Goal: Communication & Community: Answer question/provide support

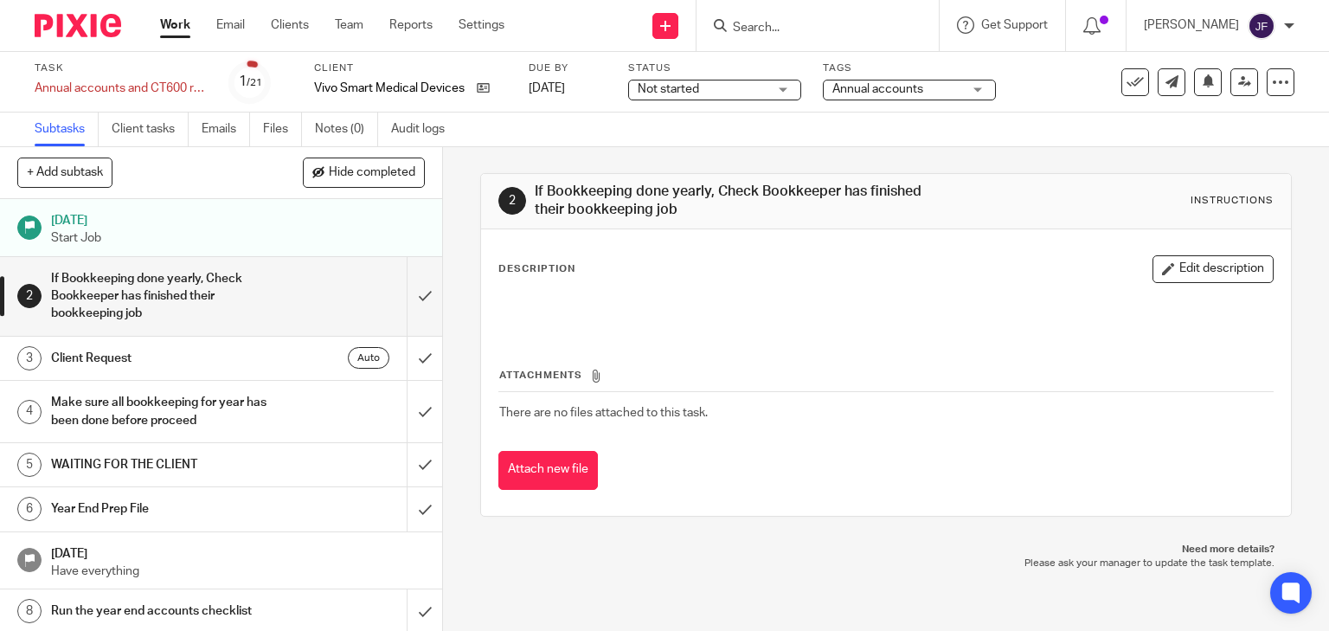
click at [277, 361] on div "Auto" at bounding box center [333, 358] width 112 height 22
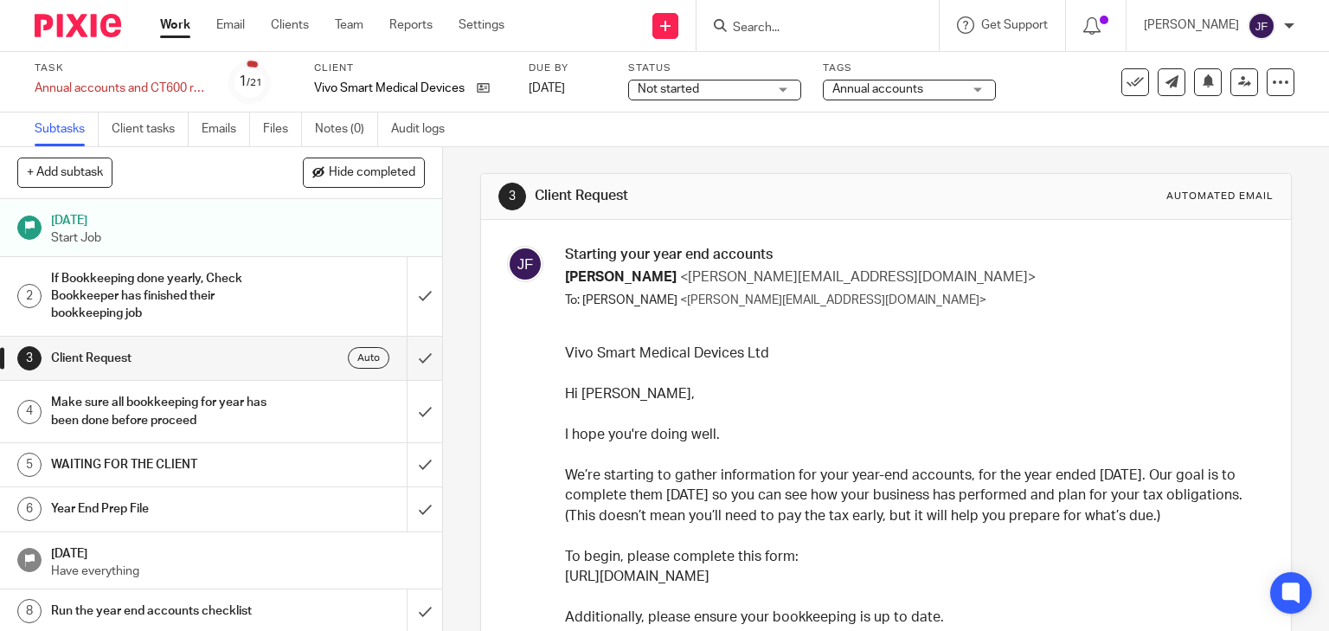
click at [67, 22] on img at bounding box center [78, 25] width 87 height 23
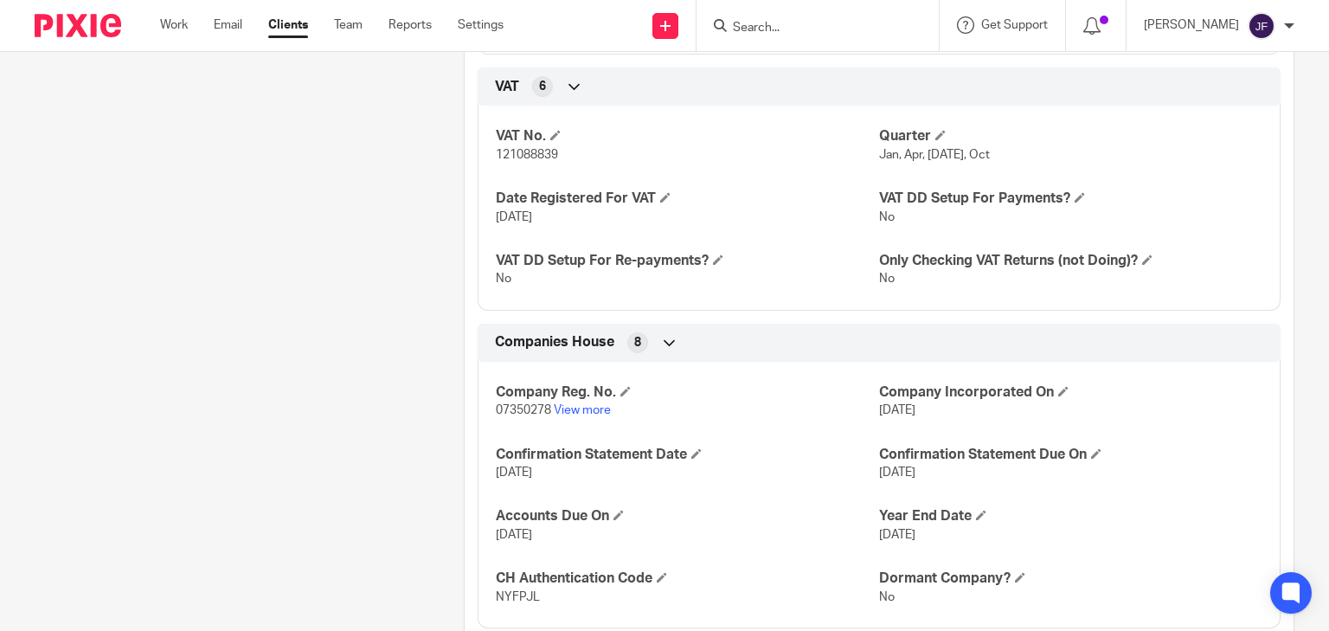
scroll to position [1718, 0]
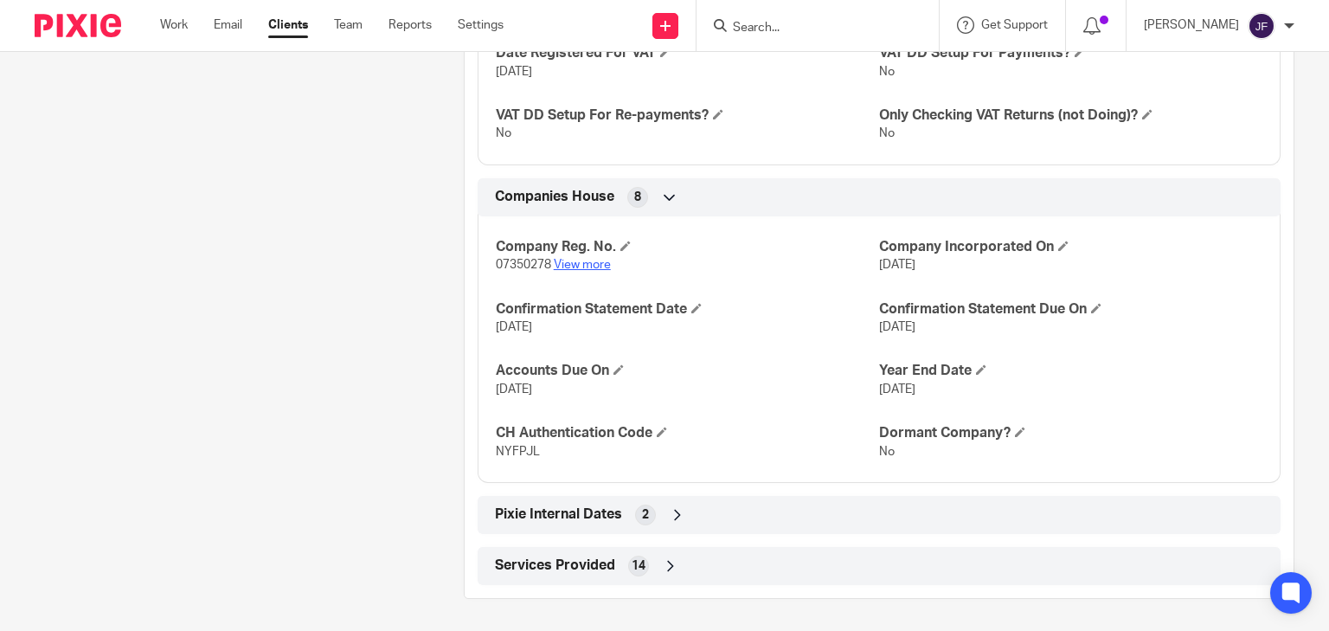
click at [596, 263] on link "View more" at bounding box center [582, 265] width 57 height 12
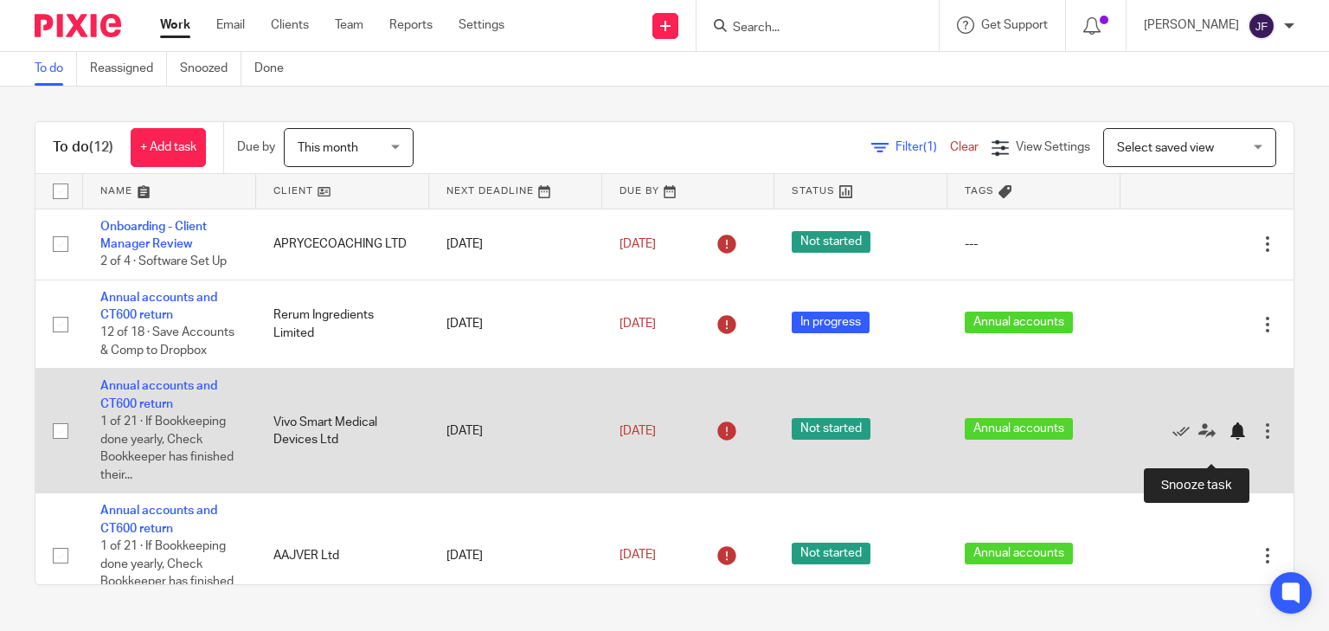
click at [1229, 440] on div at bounding box center [1237, 430] width 17 height 17
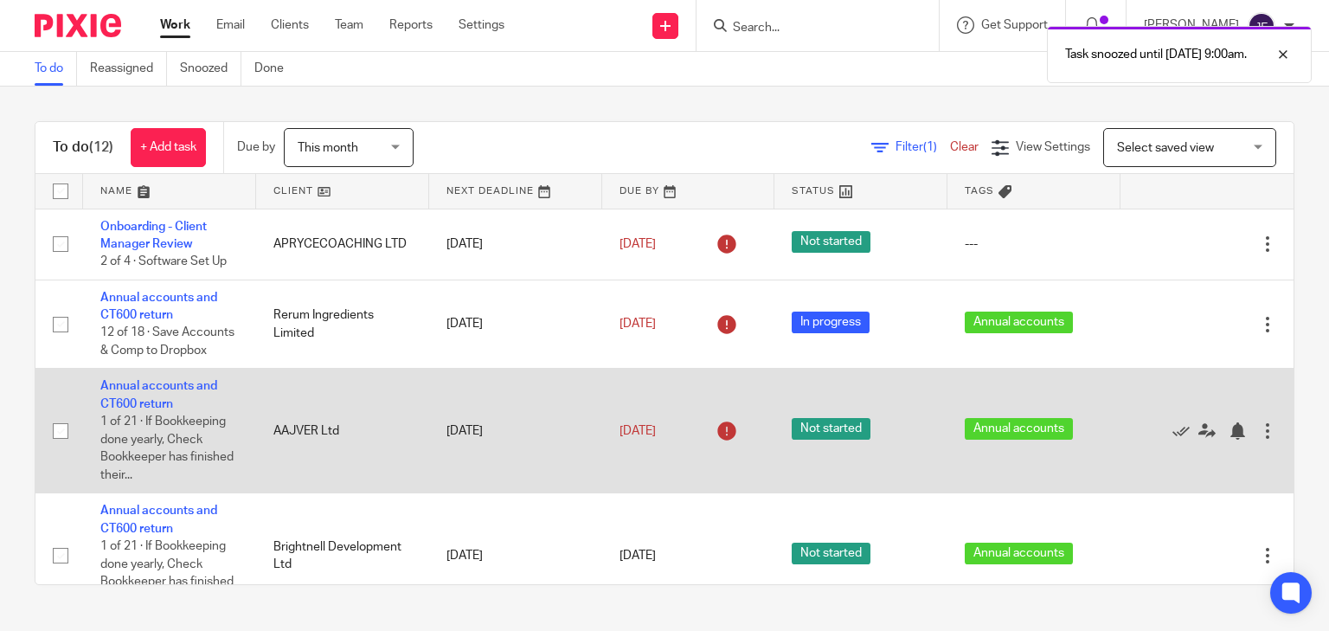
scroll to position [69, 0]
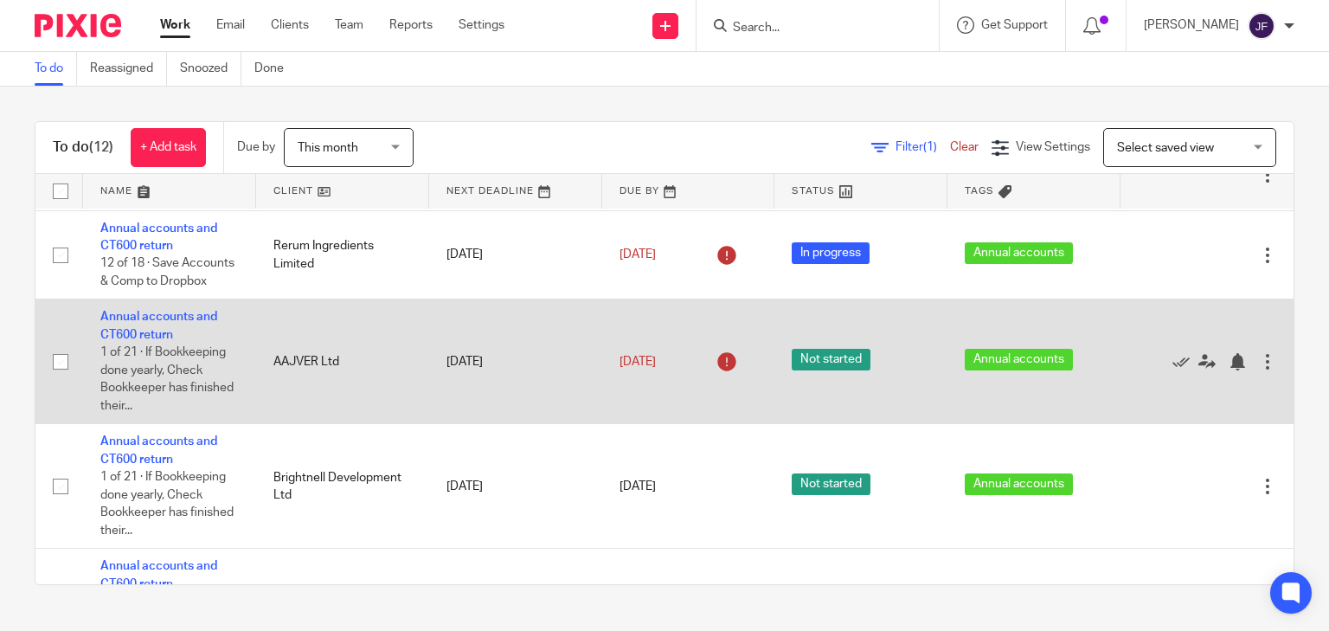
click at [131, 343] on td "Annual accounts and CT600 return 1 of 21 · If Bookkeeping done yearly, Check Bo…" at bounding box center [169, 361] width 173 height 125
click at [173, 337] on link "Annual accounts and CT600 return" at bounding box center [158, 325] width 117 height 29
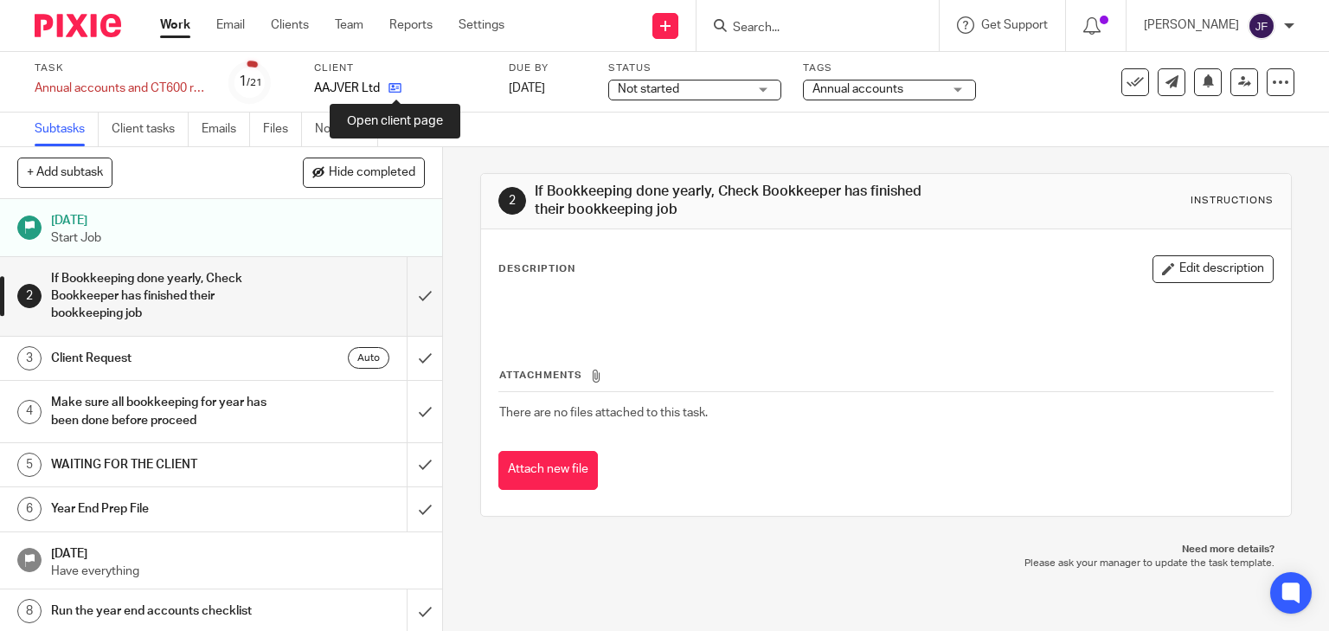
click at [396, 90] on icon at bounding box center [394, 87] width 13 height 13
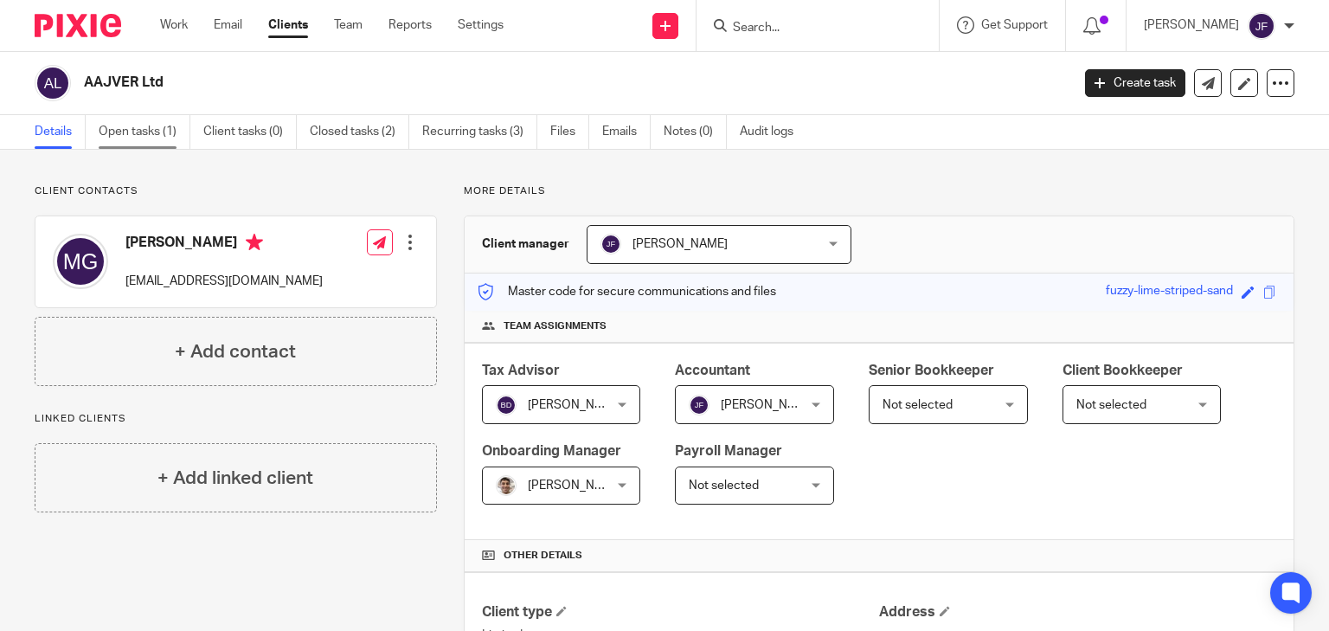
click at [144, 131] on link "Open tasks (1)" at bounding box center [145, 132] width 92 height 34
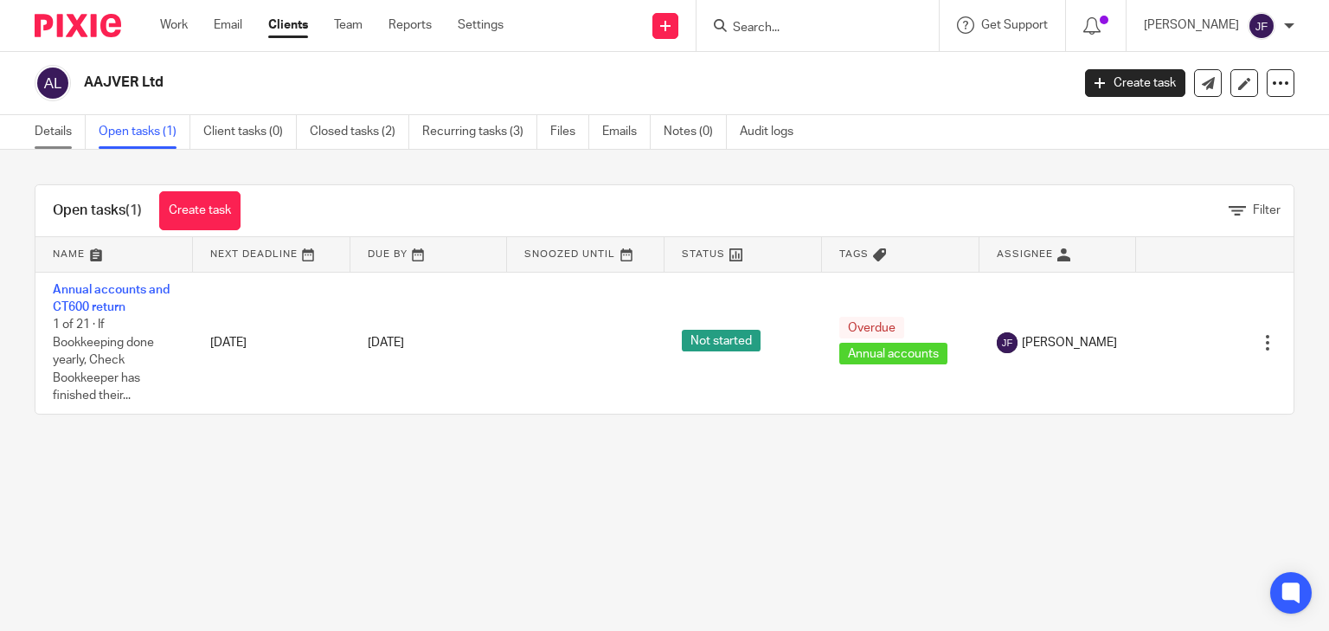
click at [43, 131] on link "Details" at bounding box center [60, 132] width 51 height 34
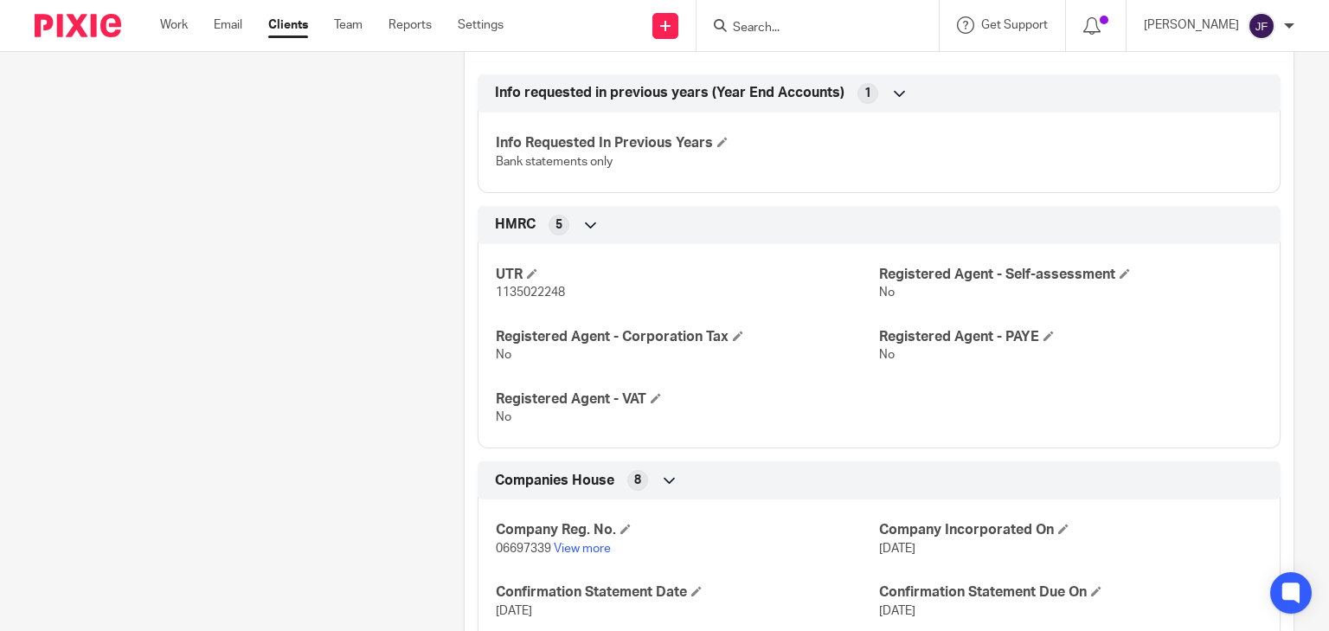
scroll to position [1032, 0]
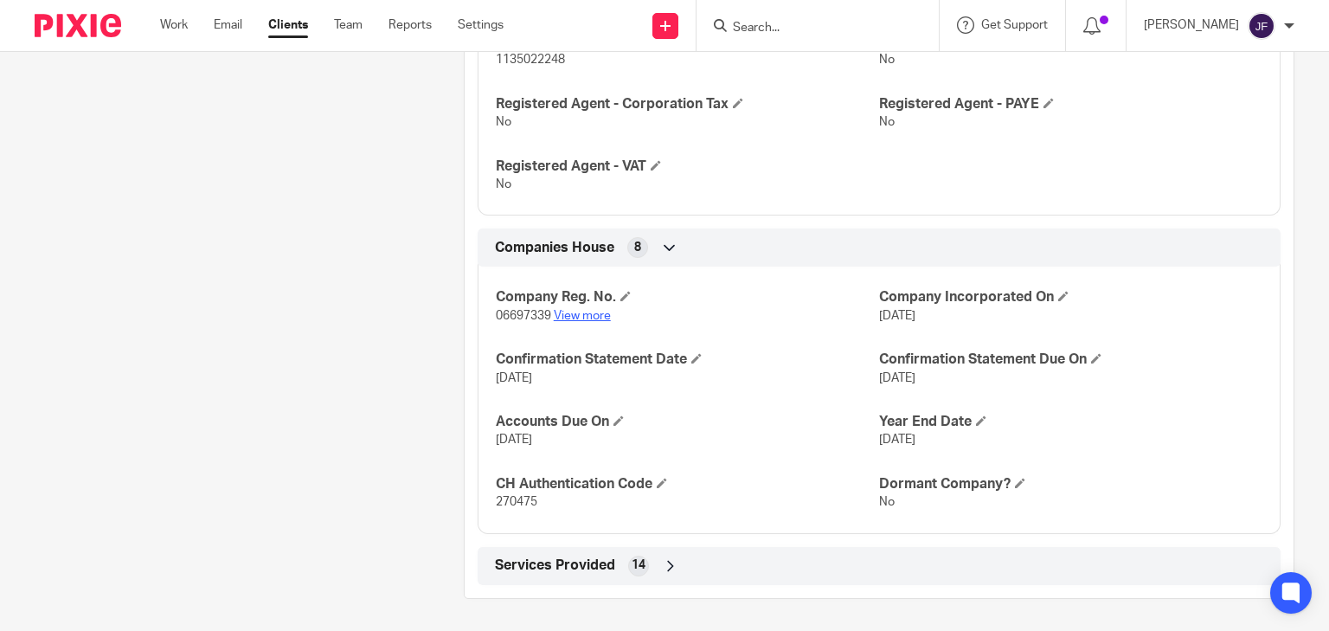
click at [563, 311] on link "View more" at bounding box center [582, 316] width 57 height 12
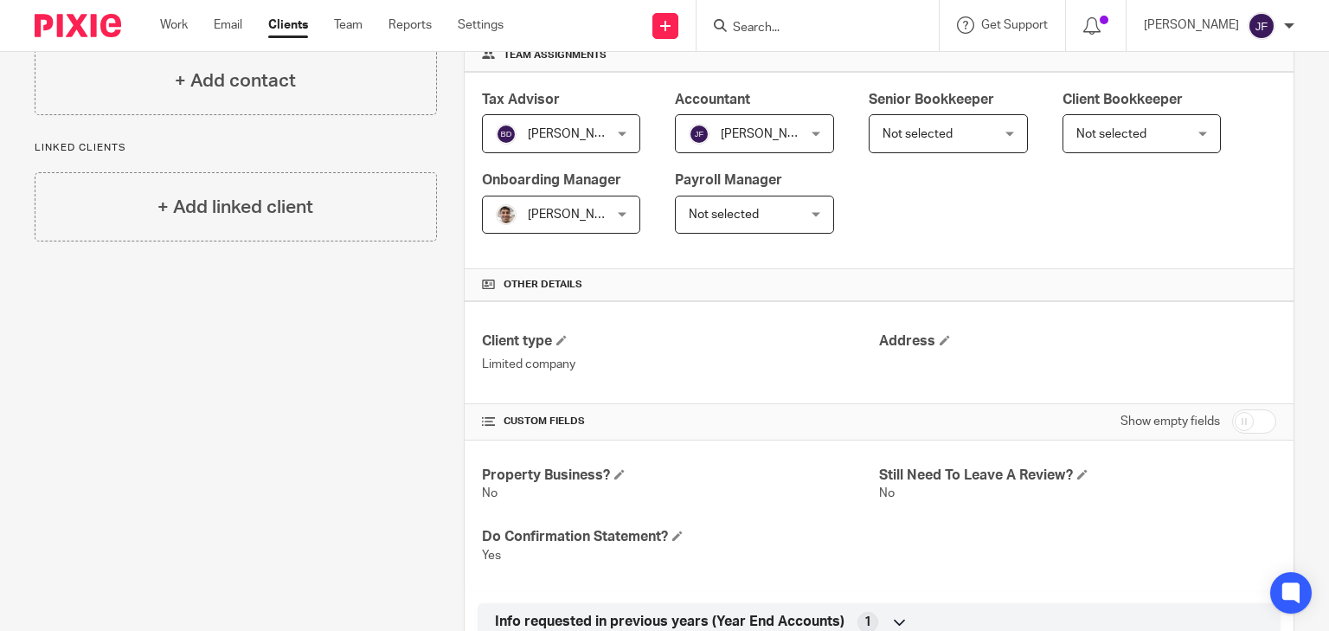
scroll to position [0, 0]
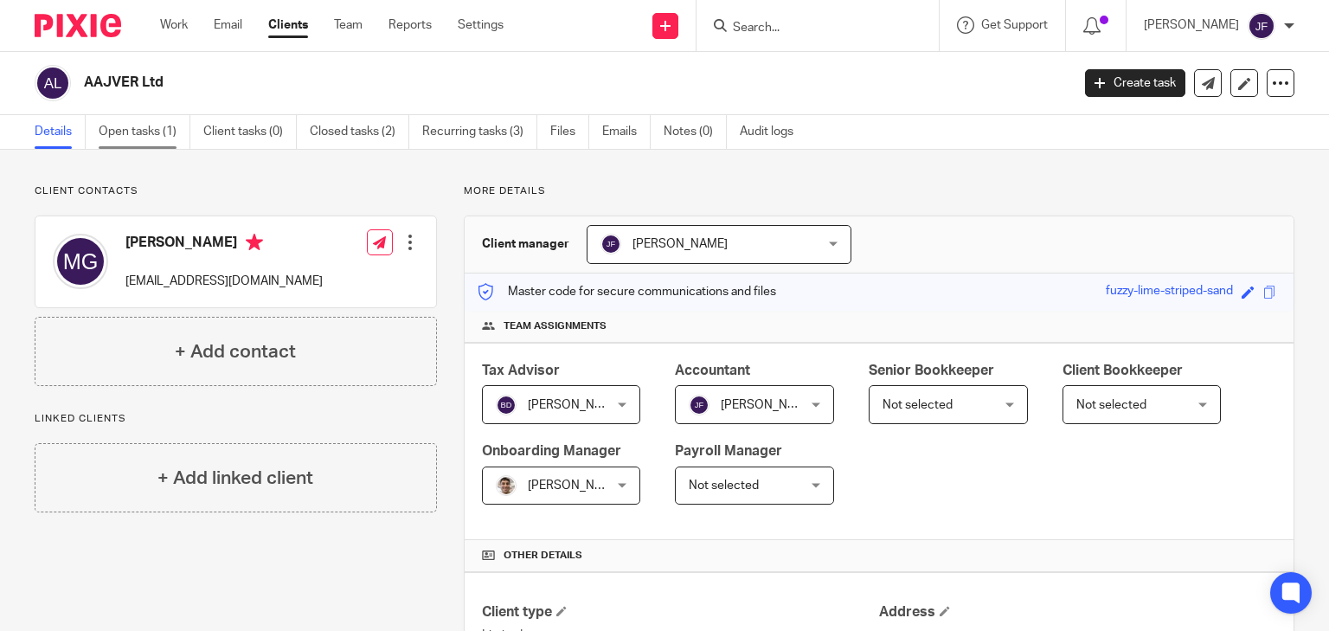
click at [149, 135] on link "Open tasks (1)" at bounding box center [145, 132] width 92 height 34
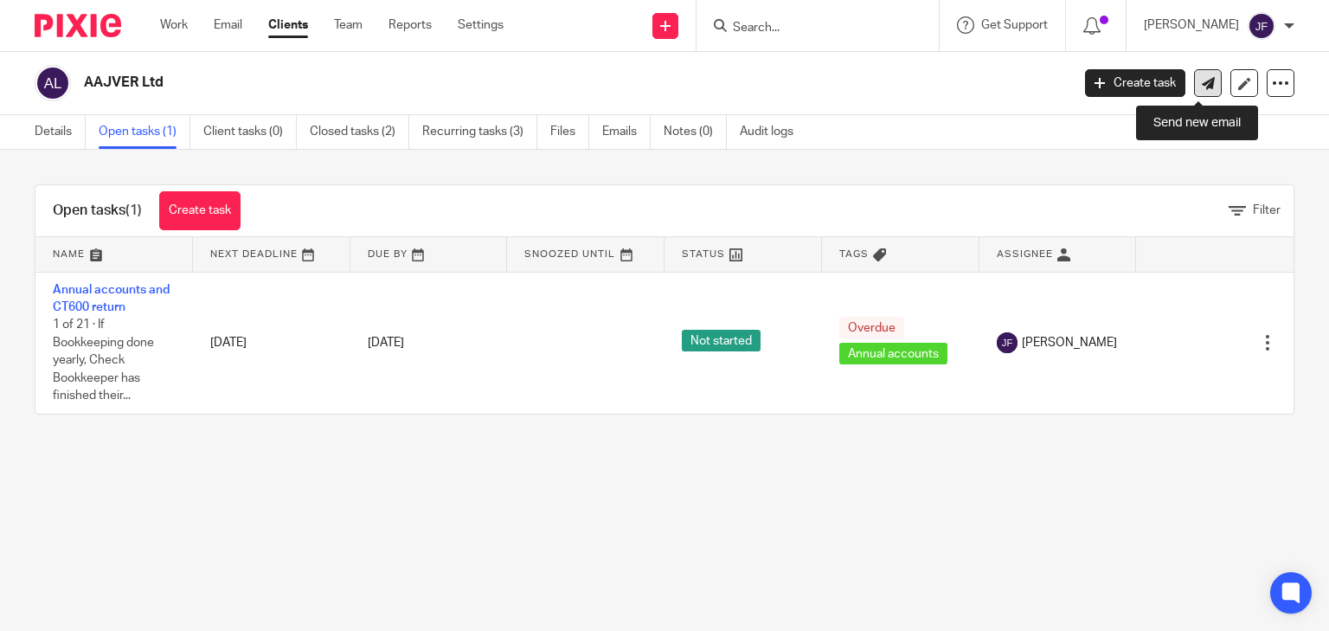
click at [1196, 92] on link at bounding box center [1208, 83] width 28 height 28
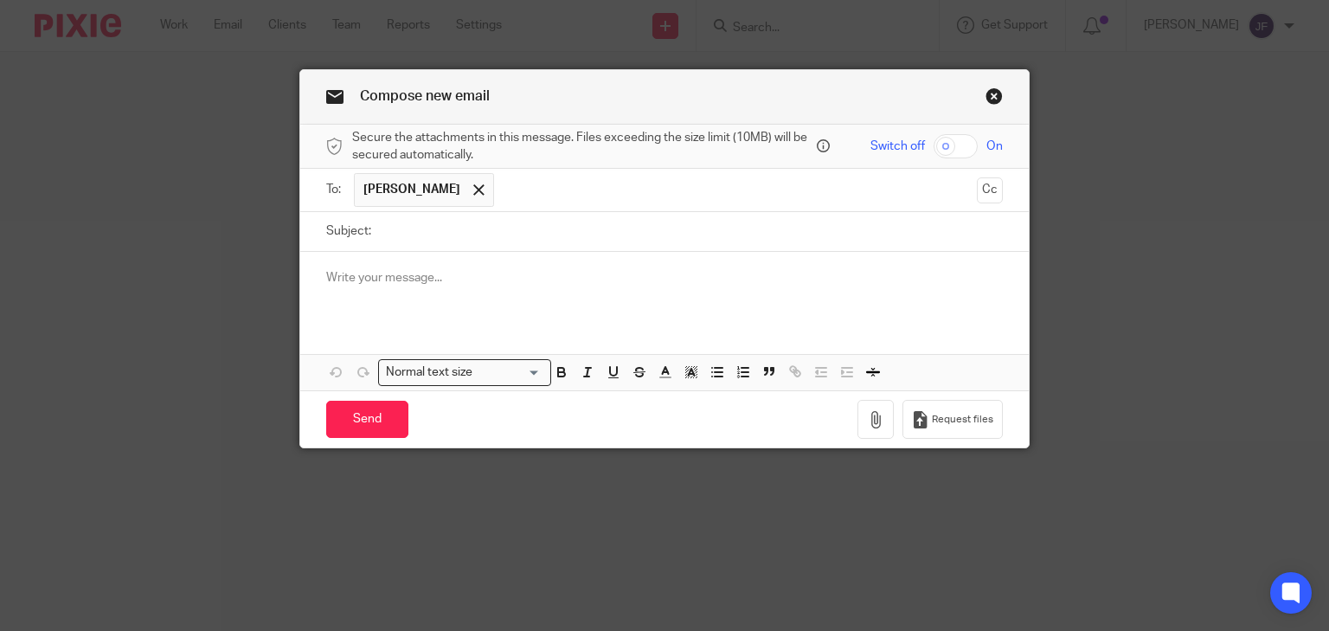
click at [991, 93] on link "Close this dialog window" at bounding box center [993, 98] width 17 height 23
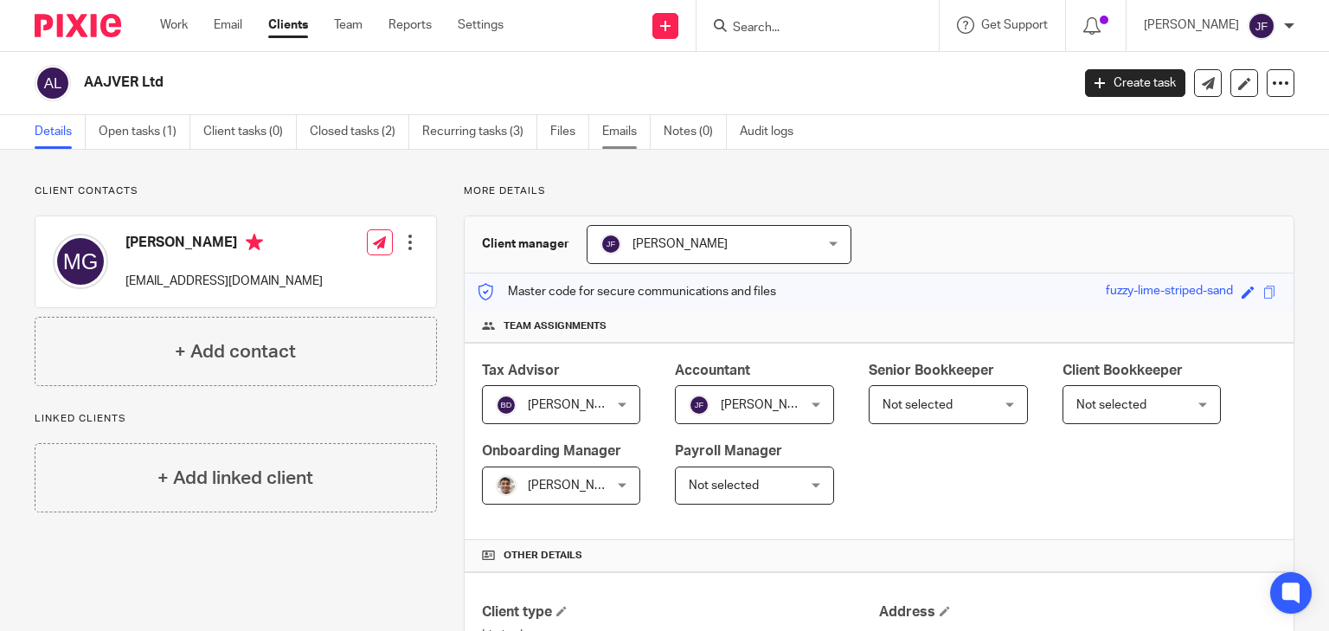
click at [620, 134] on link "Emails" at bounding box center [626, 132] width 48 height 34
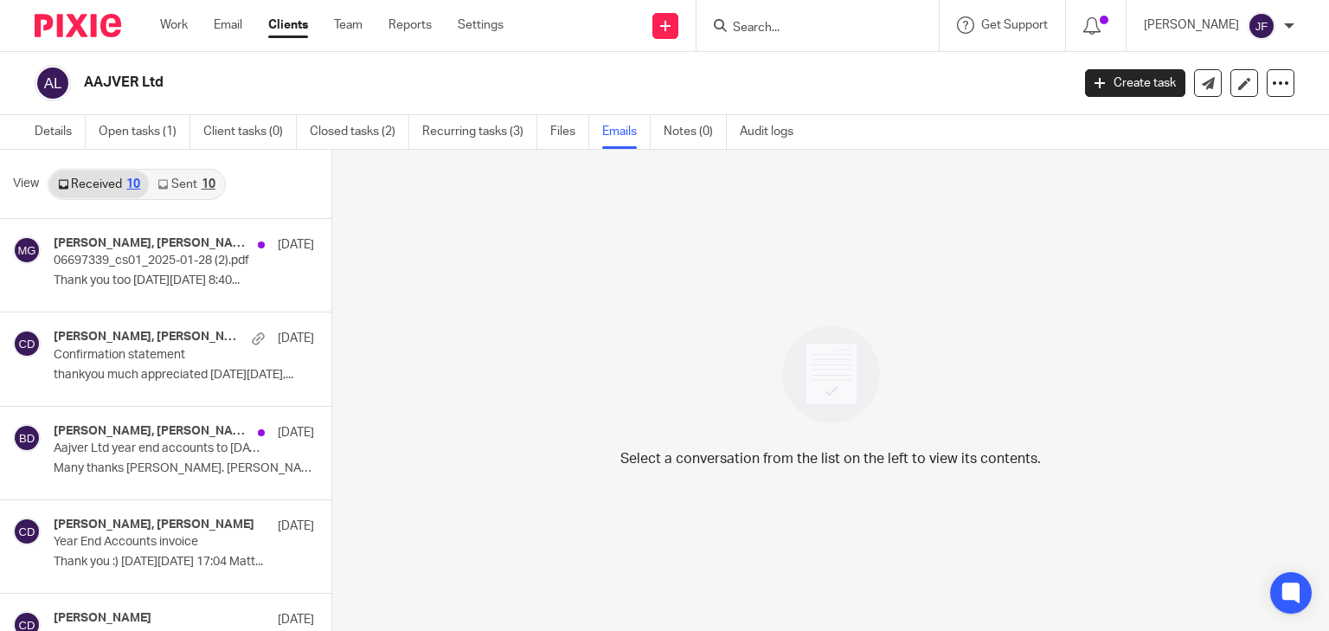
click at [198, 189] on link "Sent 10" at bounding box center [186, 184] width 74 height 28
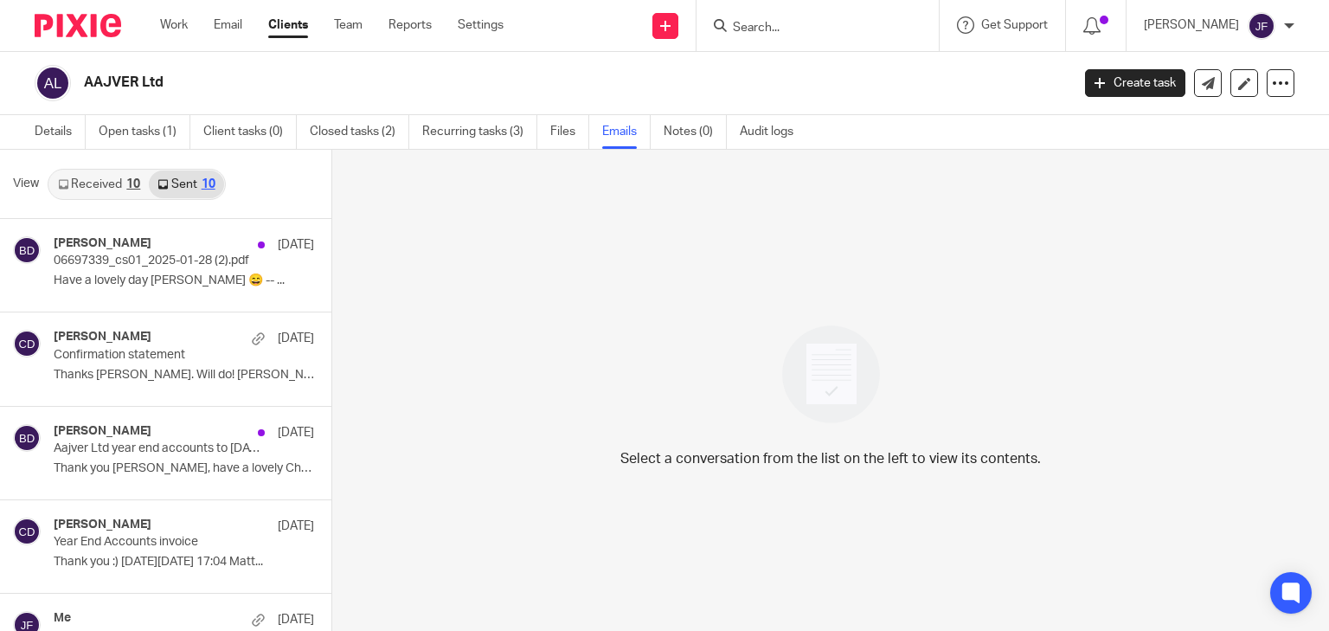
scroll to position [3, 0]
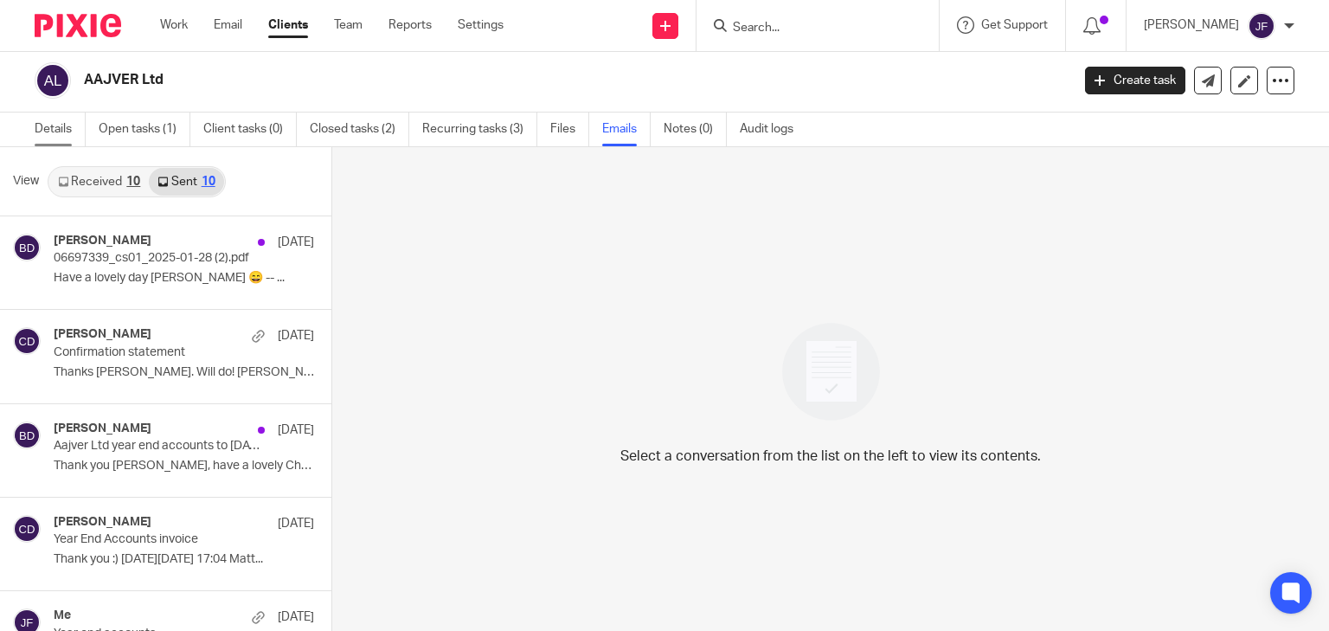
click at [53, 136] on link "Details" at bounding box center [60, 129] width 51 height 34
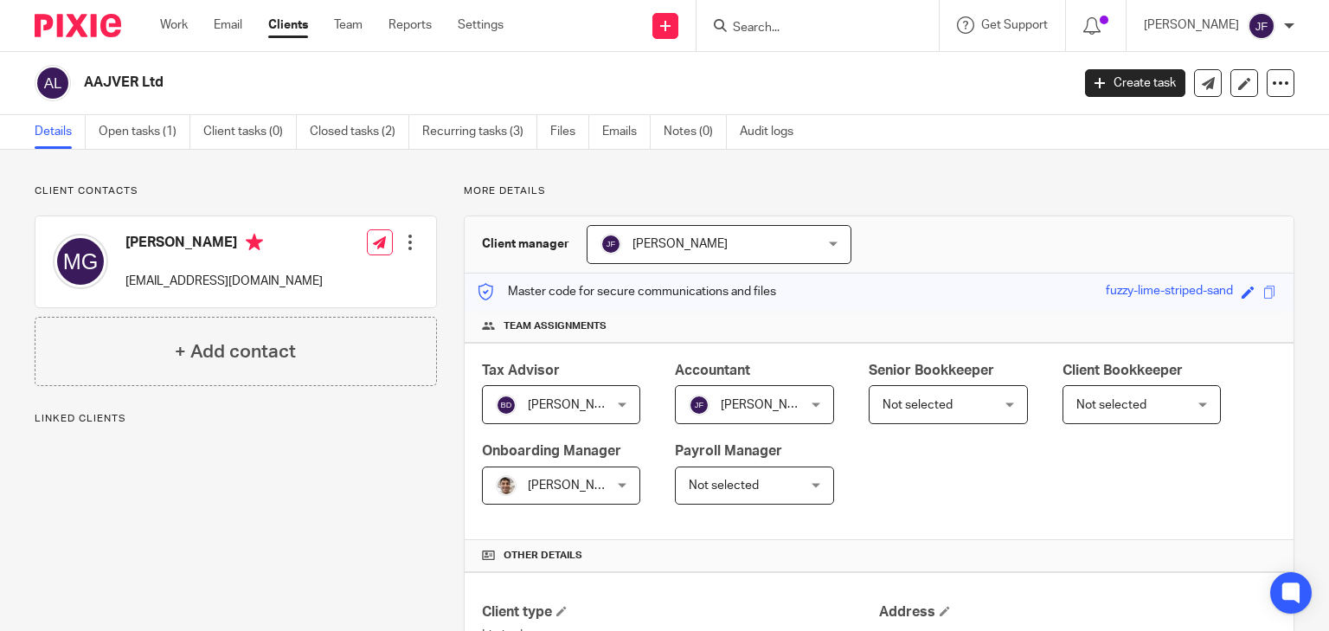
click at [138, 125] on link "Open tasks (1)" at bounding box center [145, 132] width 92 height 34
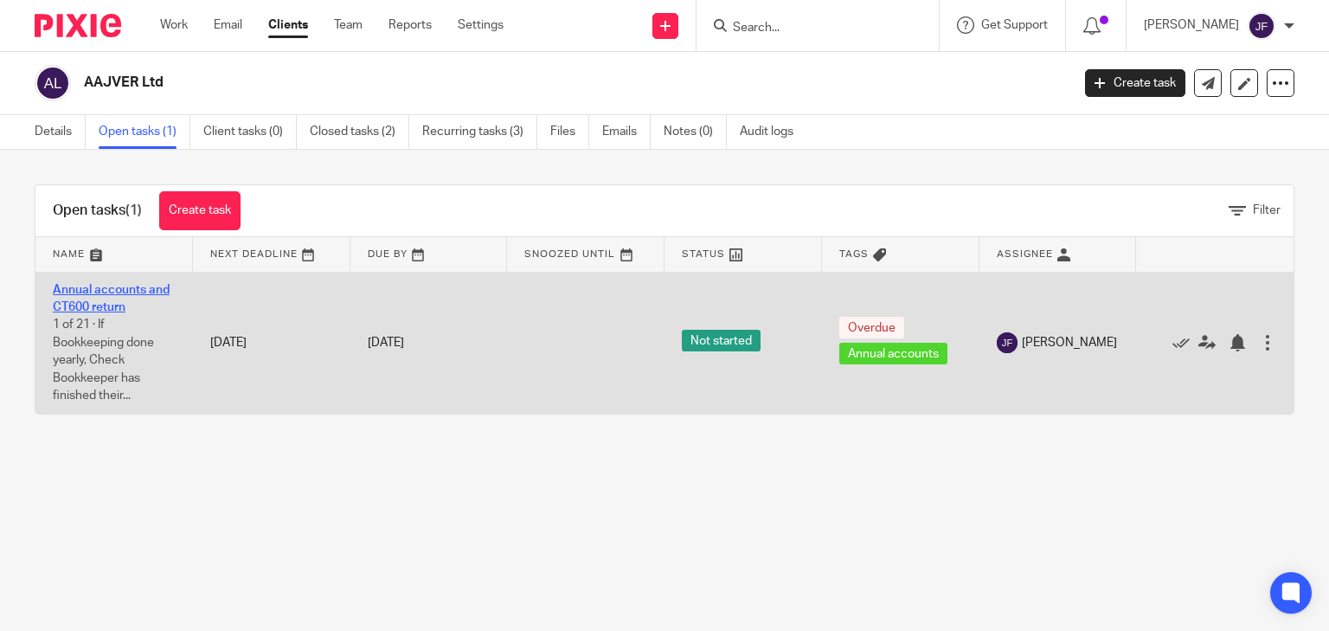
click at [121, 293] on link "Annual accounts and CT600 return" at bounding box center [111, 298] width 117 height 29
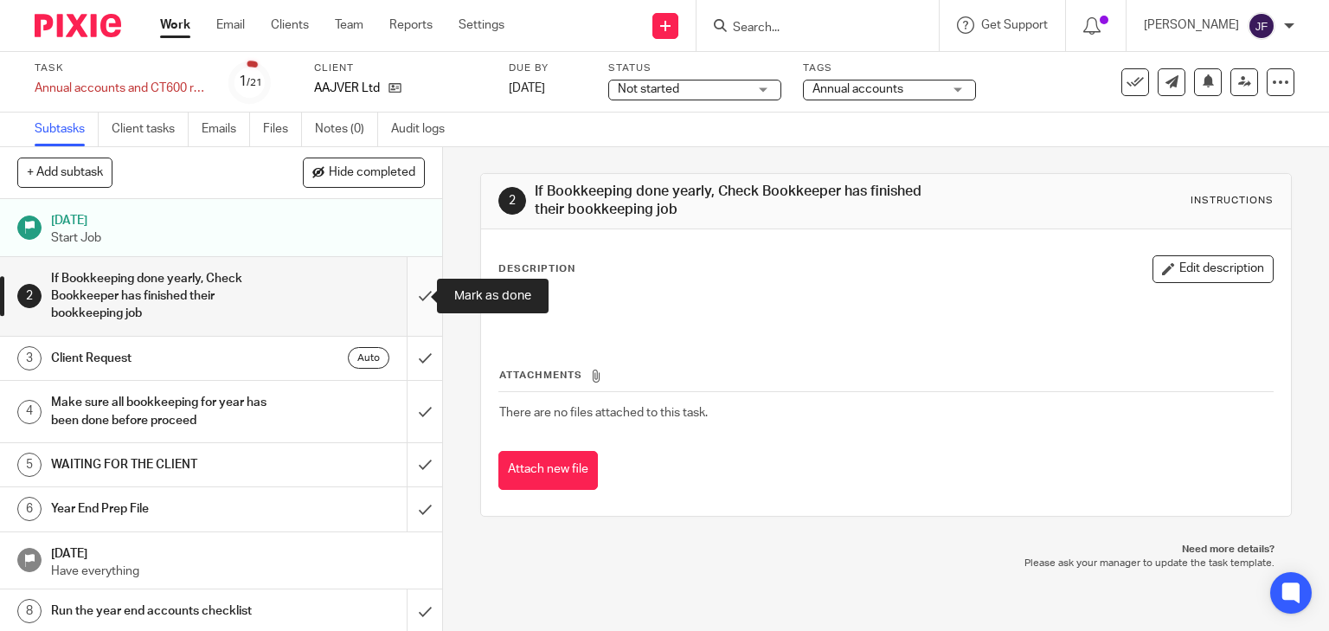
click at [410, 302] on input "submit" at bounding box center [221, 296] width 442 height 79
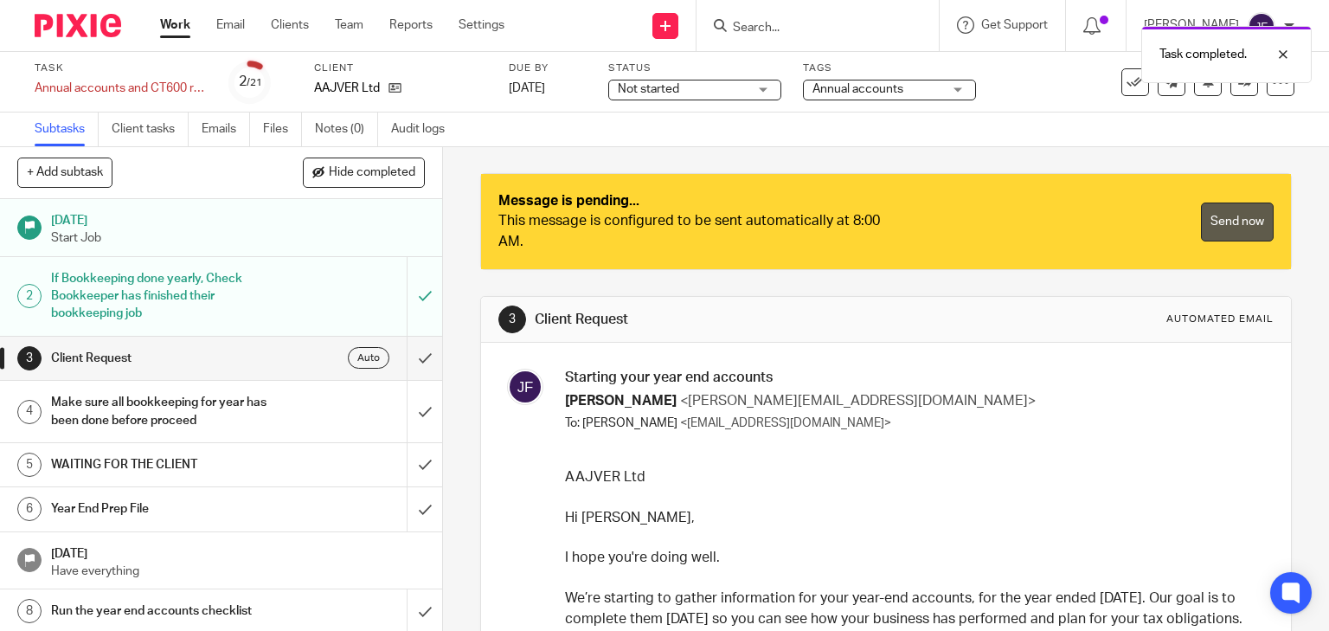
click at [1217, 225] on link "Send now" at bounding box center [1237, 221] width 73 height 39
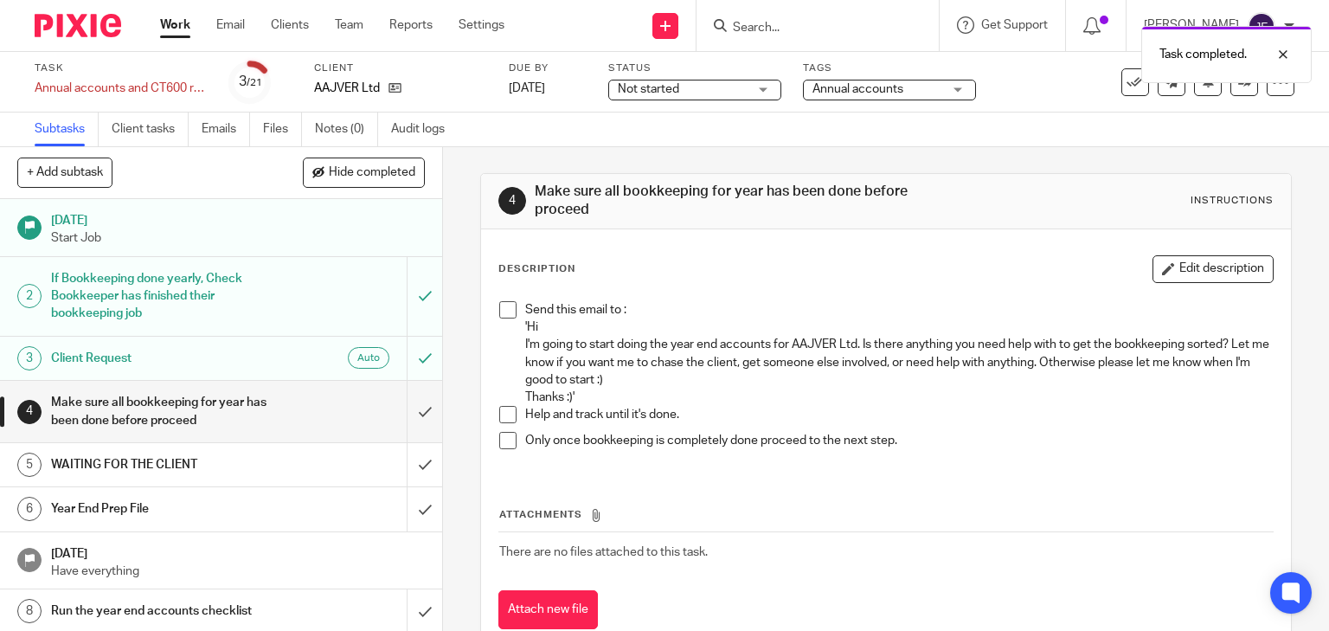
click at [74, 21] on img at bounding box center [78, 25] width 87 height 23
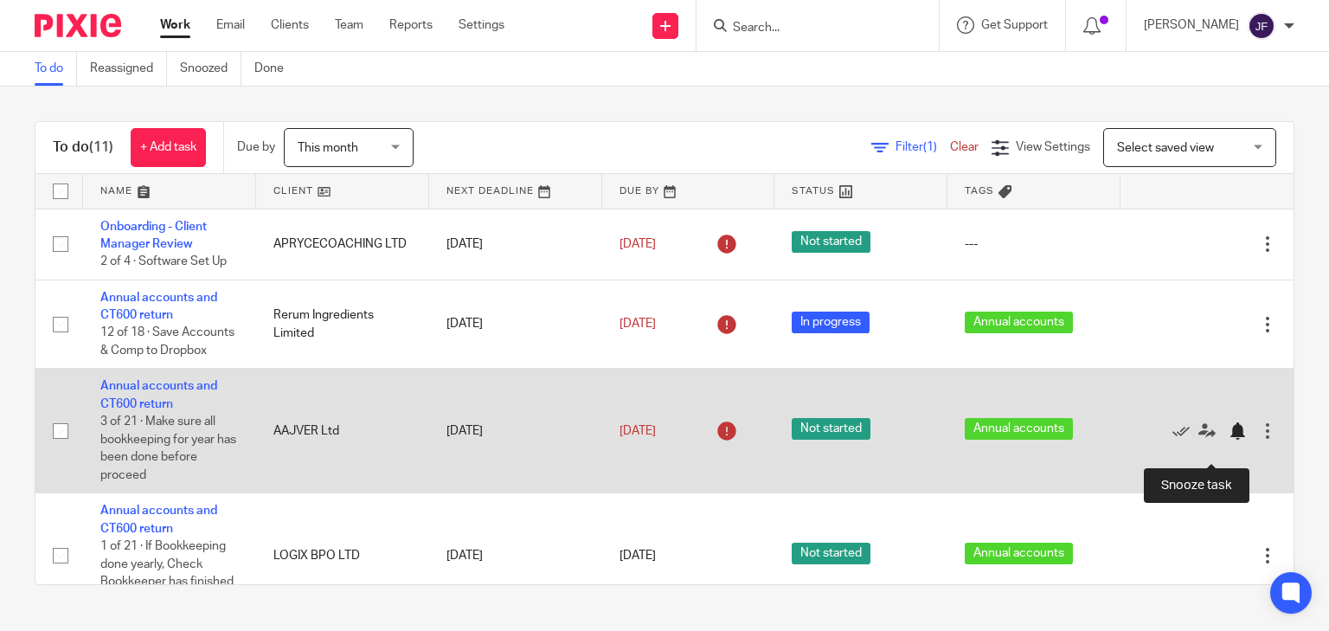
click at [1229, 440] on div at bounding box center [1237, 430] width 17 height 17
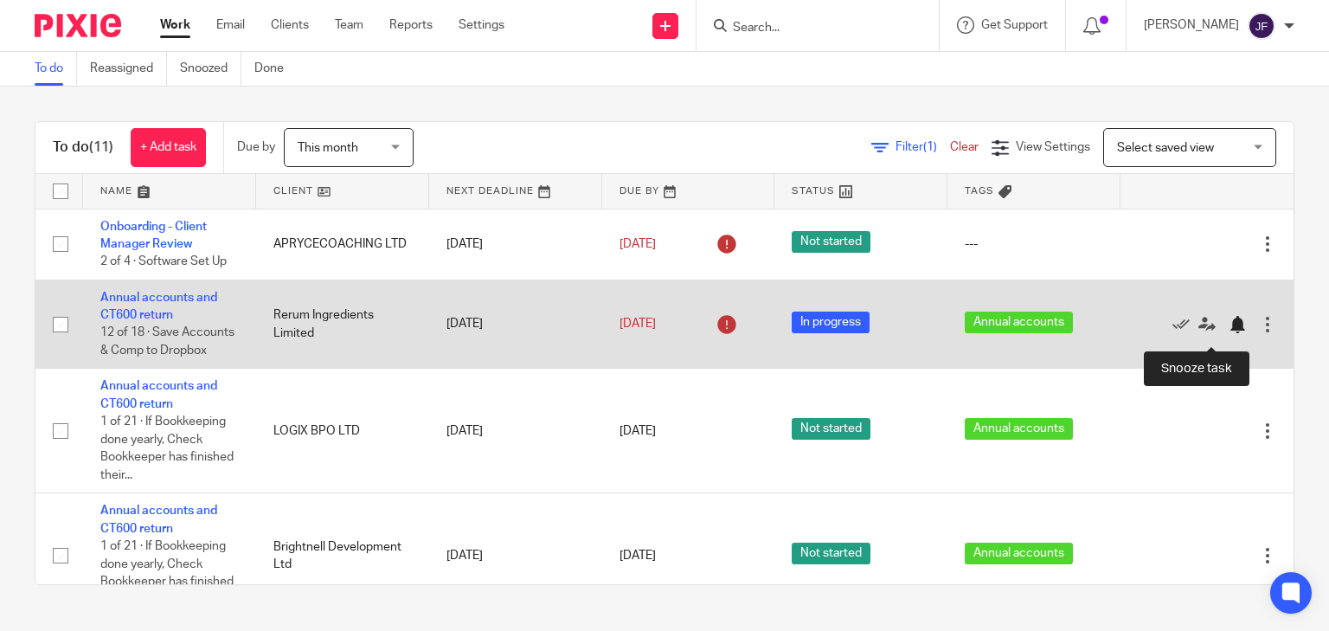
click at [1229, 333] on div at bounding box center [1237, 324] width 17 height 17
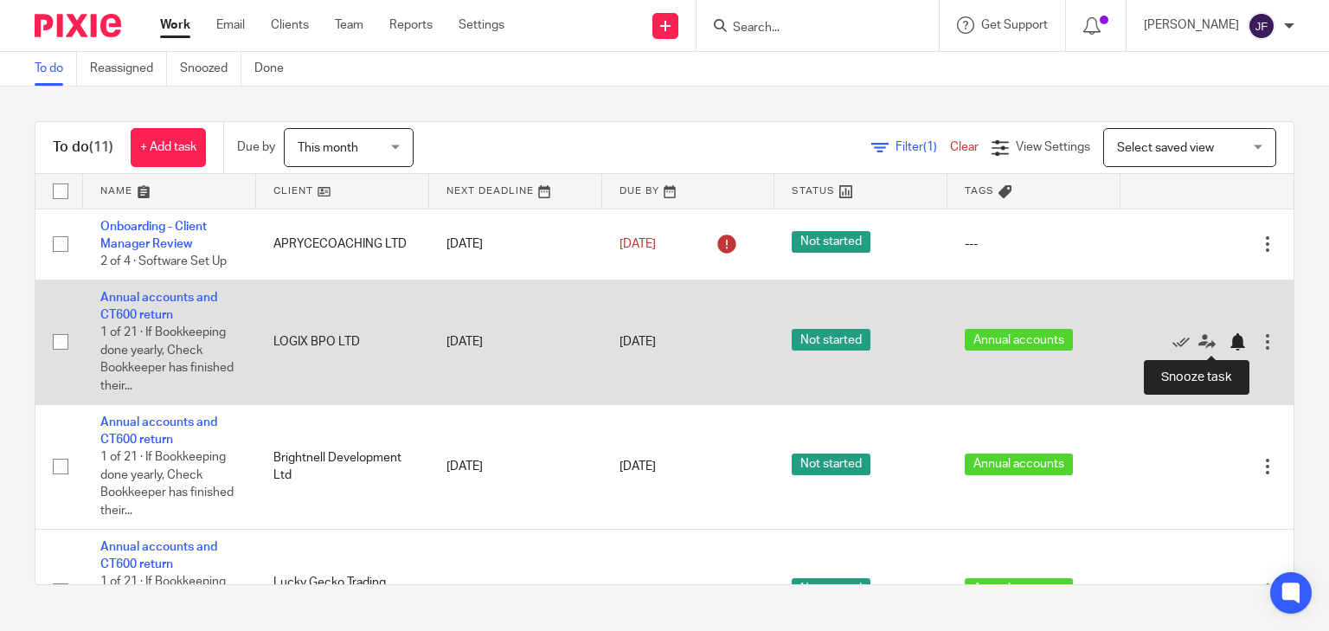
click at [1229, 343] on div at bounding box center [1237, 341] width 17 height 17
drag, startPoint x: 132, startPoint y: 294, endPoint x: 149, endPoint y: 299, distance: 18.1
click at [133, 295] on link "Annual accounts and CT600 return" at bounding box center [158, 306] width 117 height 29
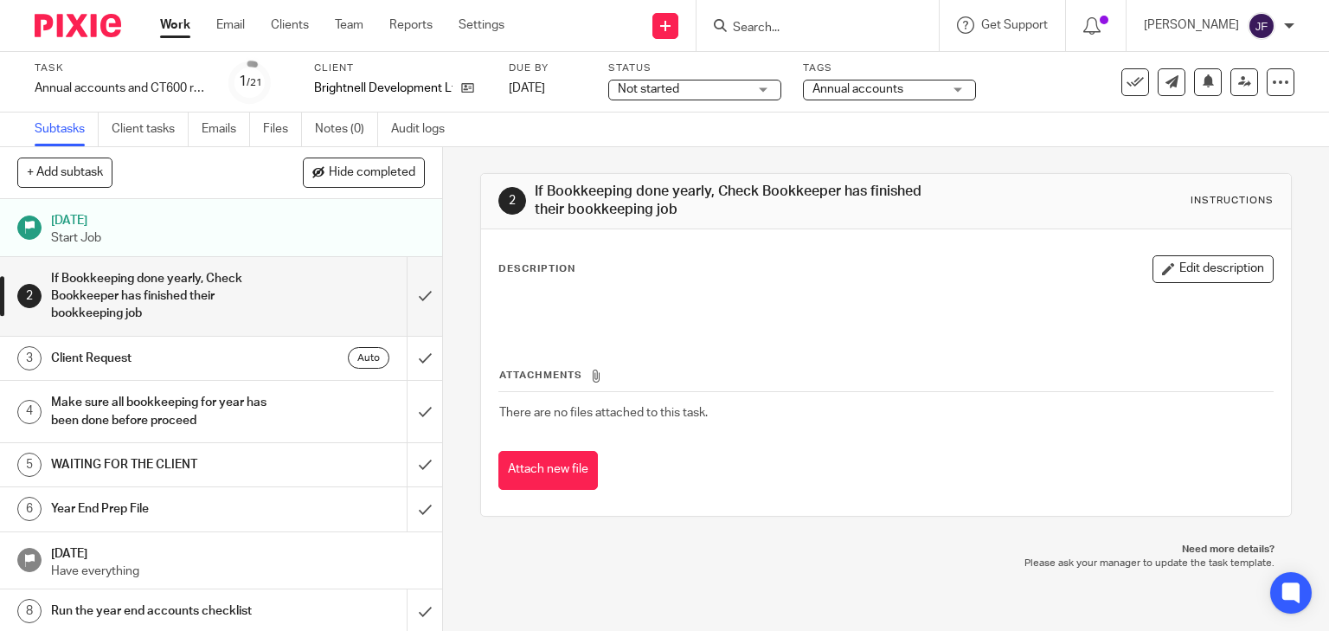
click at [252, 348] on h1 "Client Request" at bounding box center [164, 358] width 226 height 26
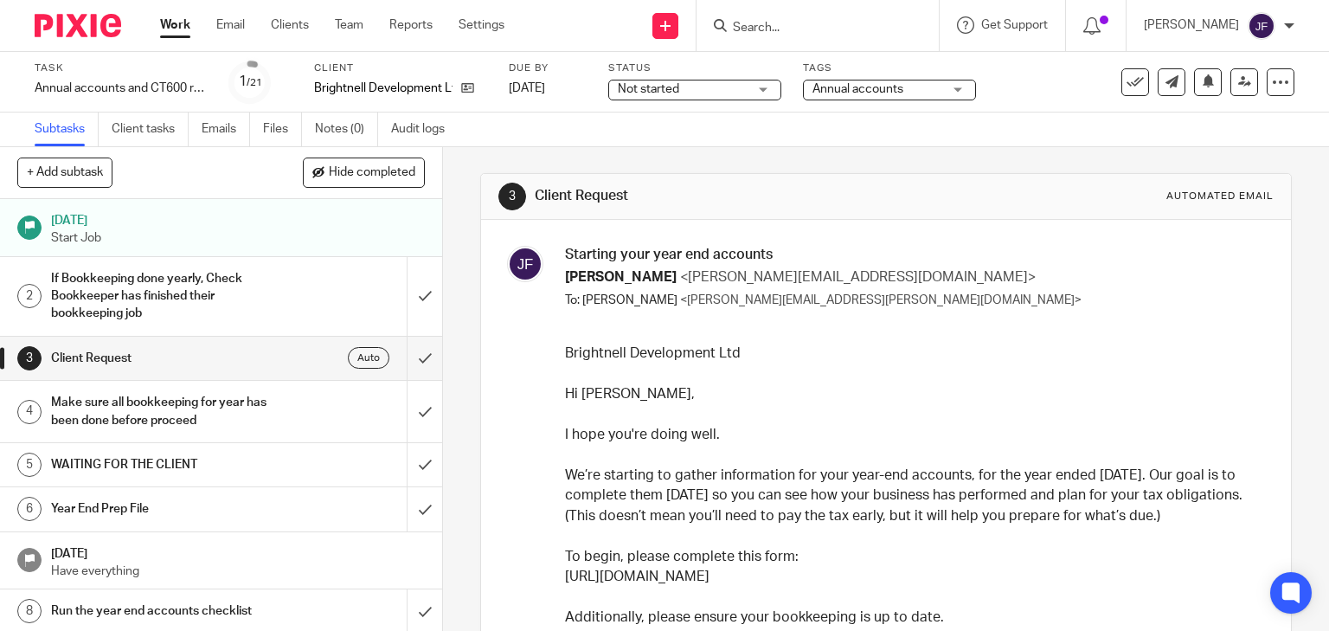
click at [73, 18] on img at bounding box center [78, 25] width 87 height 23
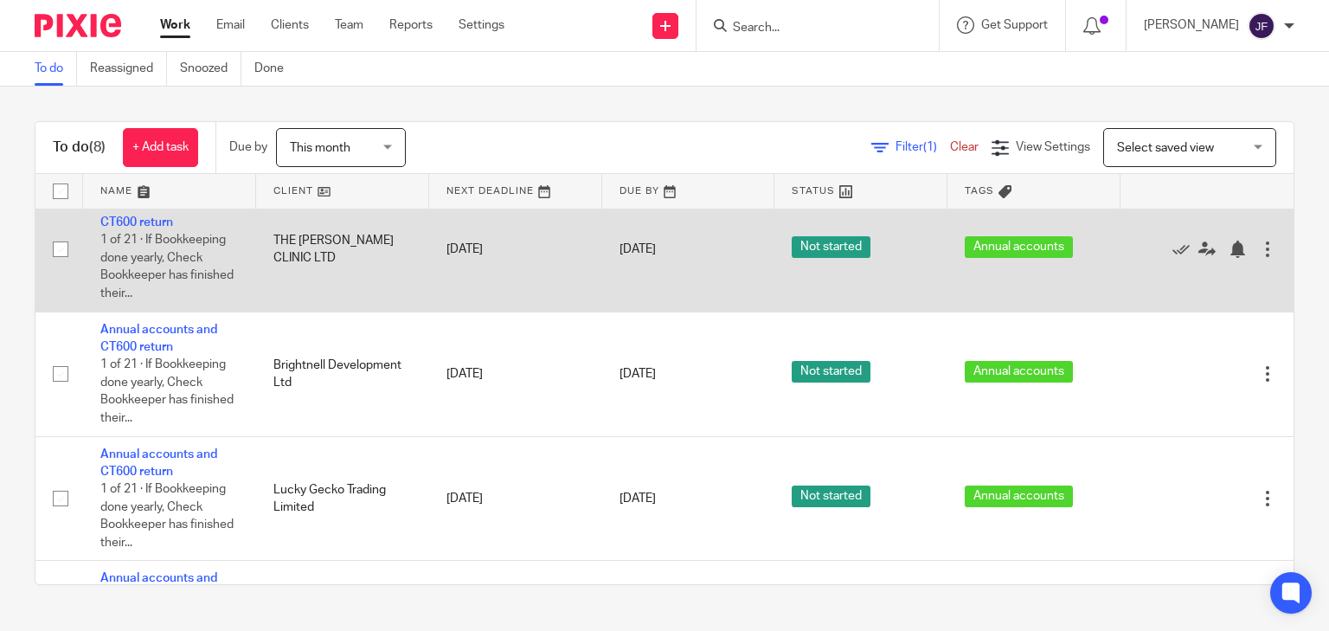
scroll to position [277, 0]
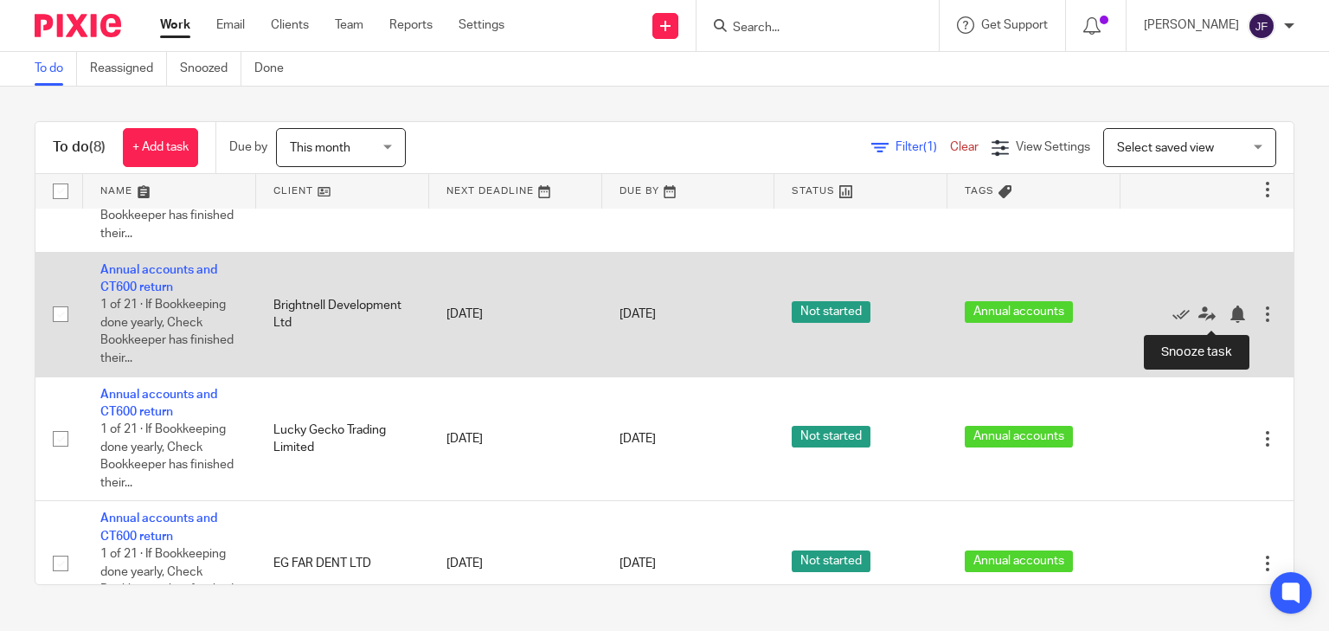
drag, startPoint x: 1208, startPoint y: 318, endPoint x: 1196, endPoint y: 322, distance: 12.6
click at [1229, 318] on div at bounding box center [1237, 313] width 17 height 17
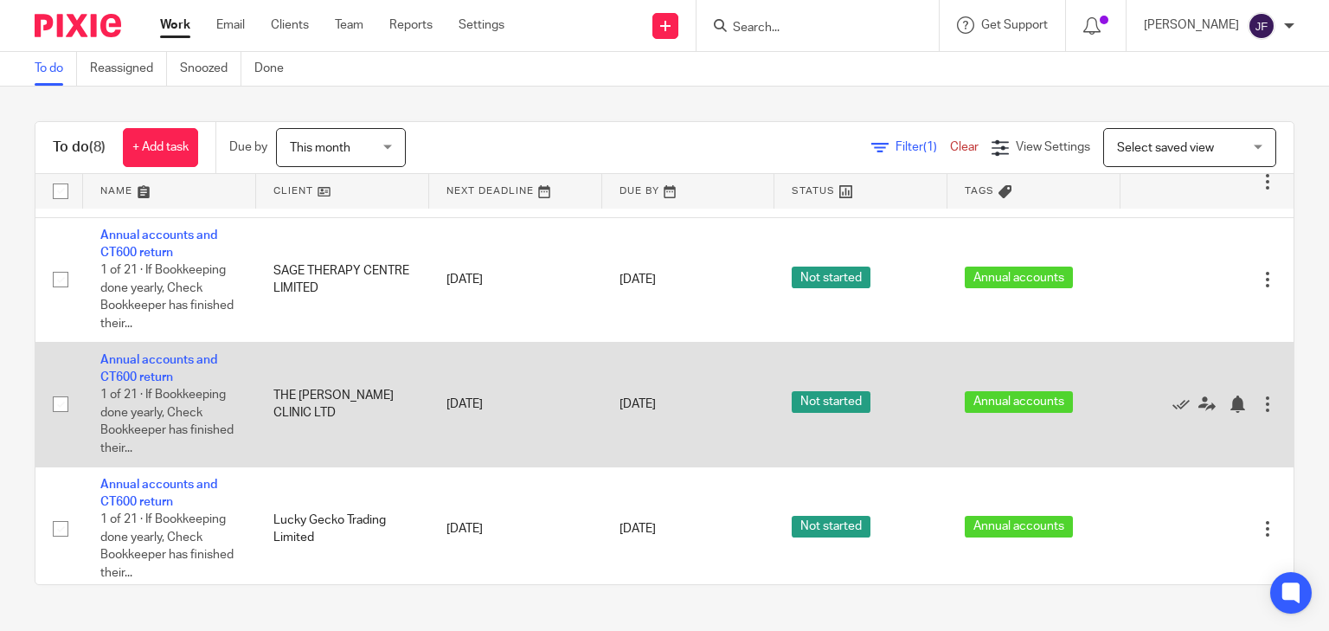
scroll to position [0, 0]
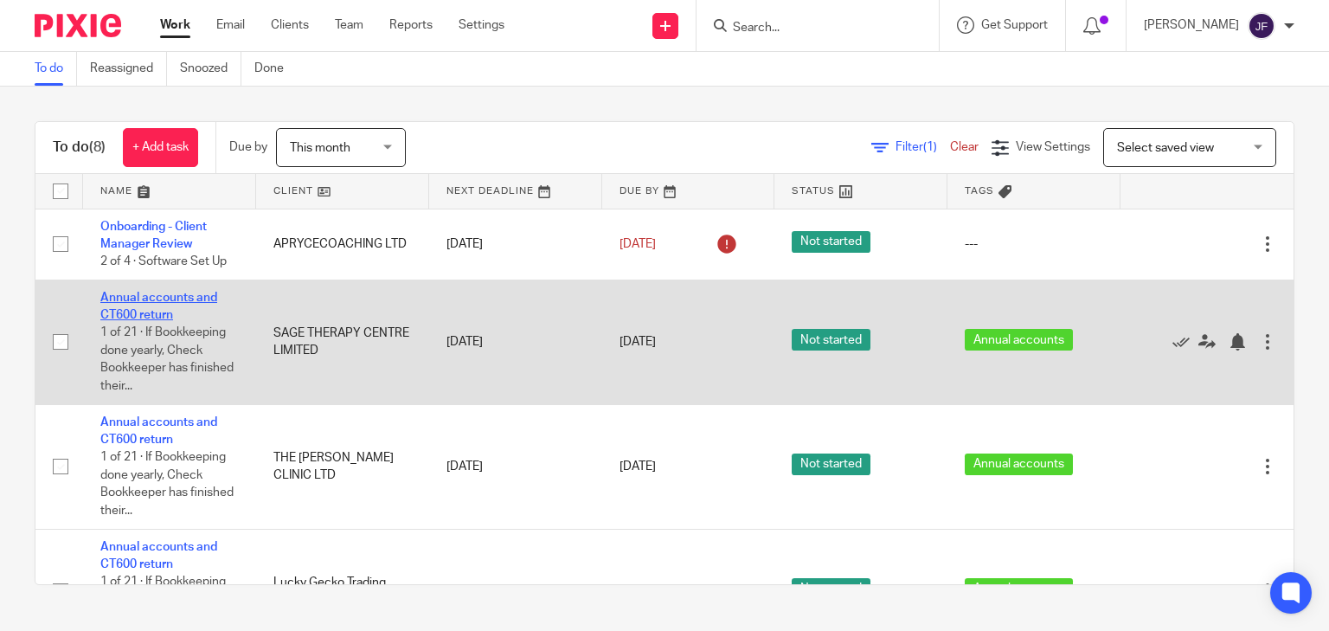
click at [208, 296] on link "Annual accounts and CT600 return" at bounding box center [158, 306] width 117 height 29
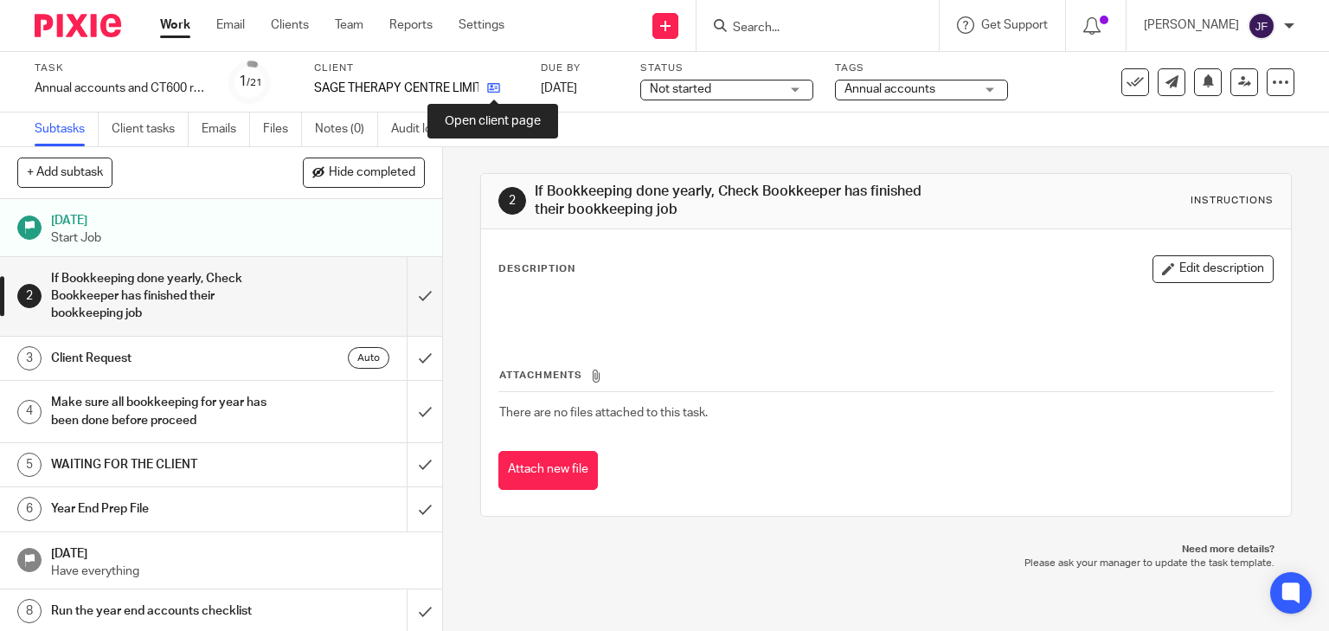
click at [488, 88] on icon at bounding box center [493, 87] width 13 height 13
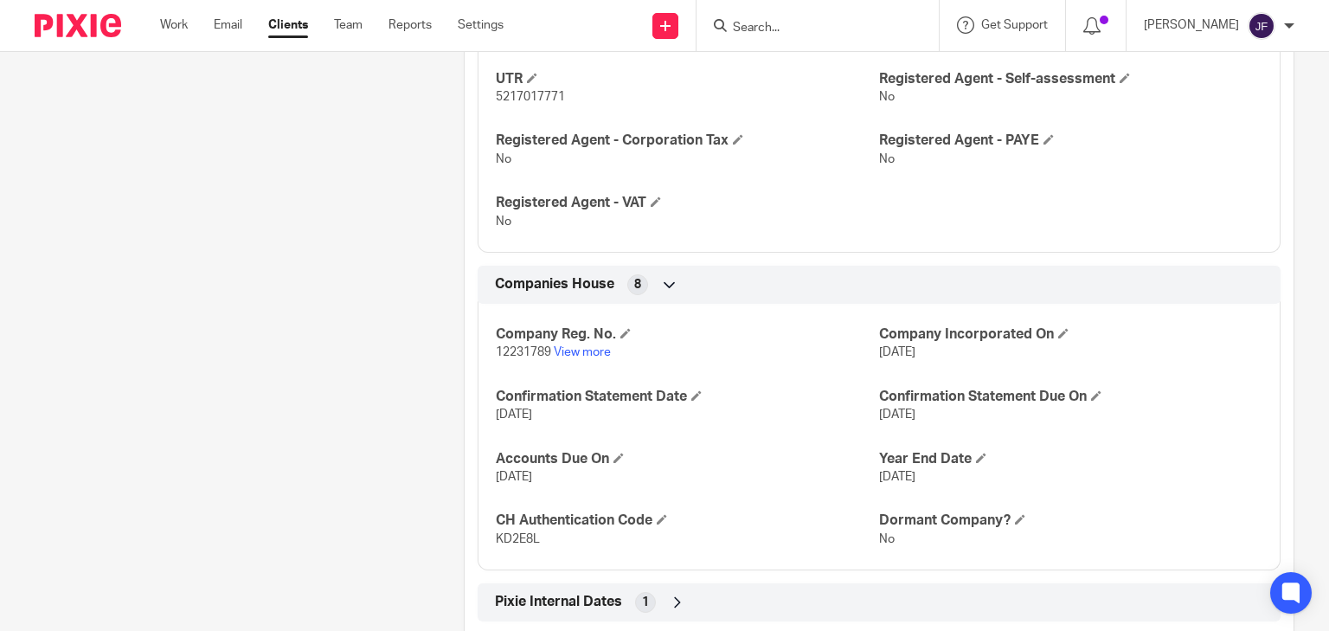
scroll to position [1350, 0]
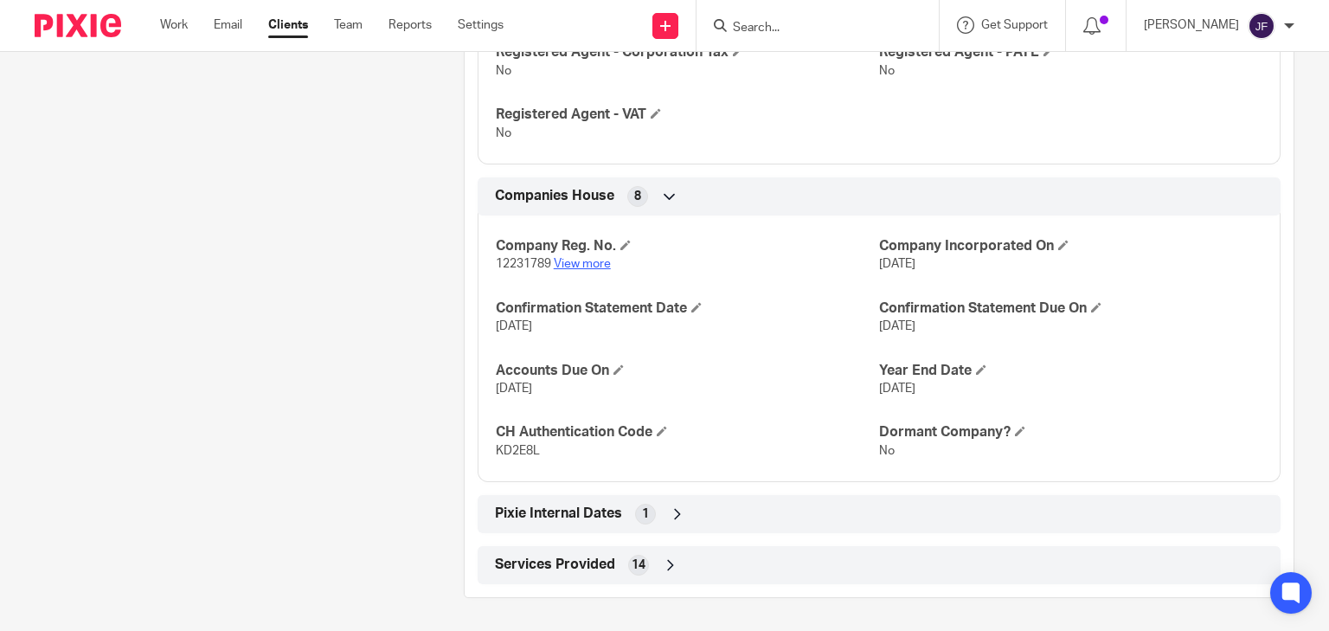
click at [564, 258] on link "View more" at bounding box center [582, 264] width 57 height 12
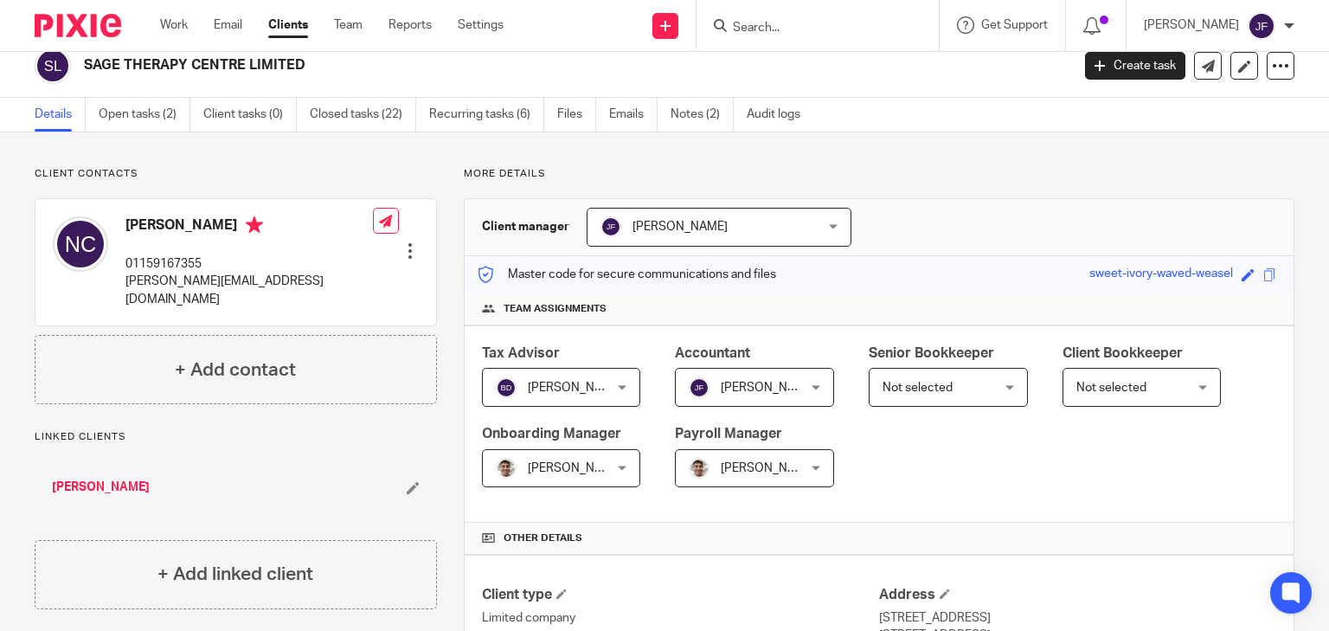
scroll to position [0, 0]
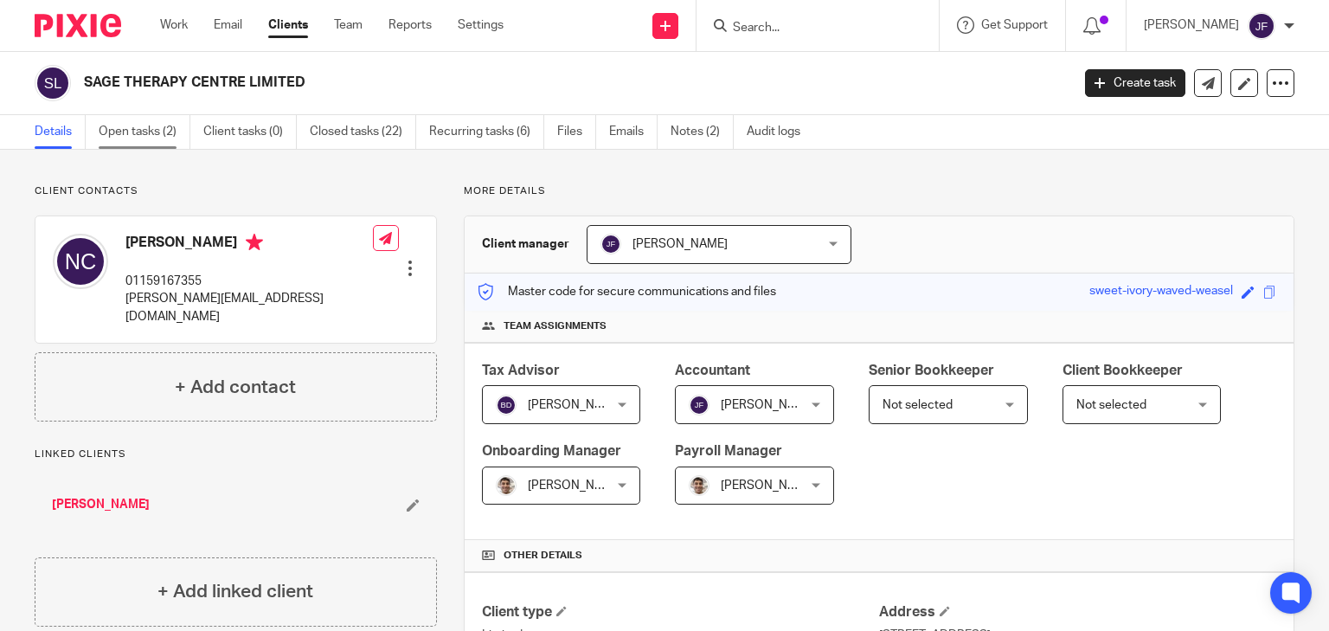
click at [145, 142] on link "Open tasks (2)" at bounding box center [145, 132] width 92 height 34
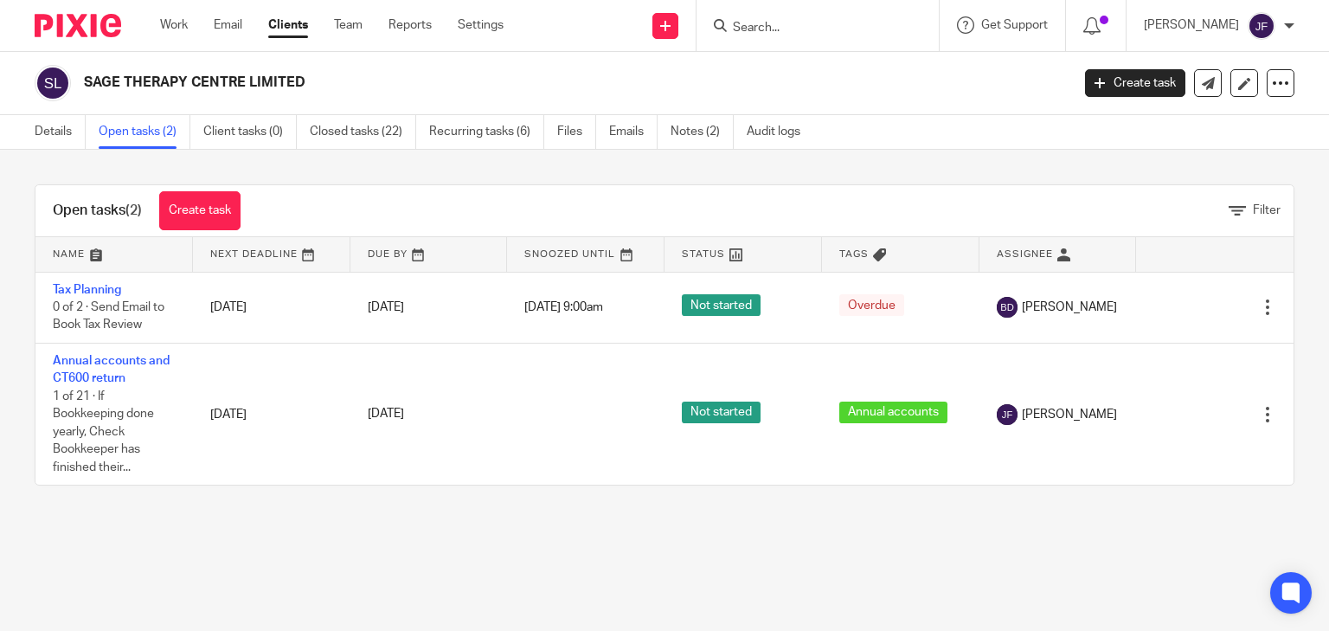
click at [836, 37] on div at bounding box center [817, 25] width 242 height 51
click at [834, 35] on input "Search" at bounding box center [809, 29] width 156 height 16
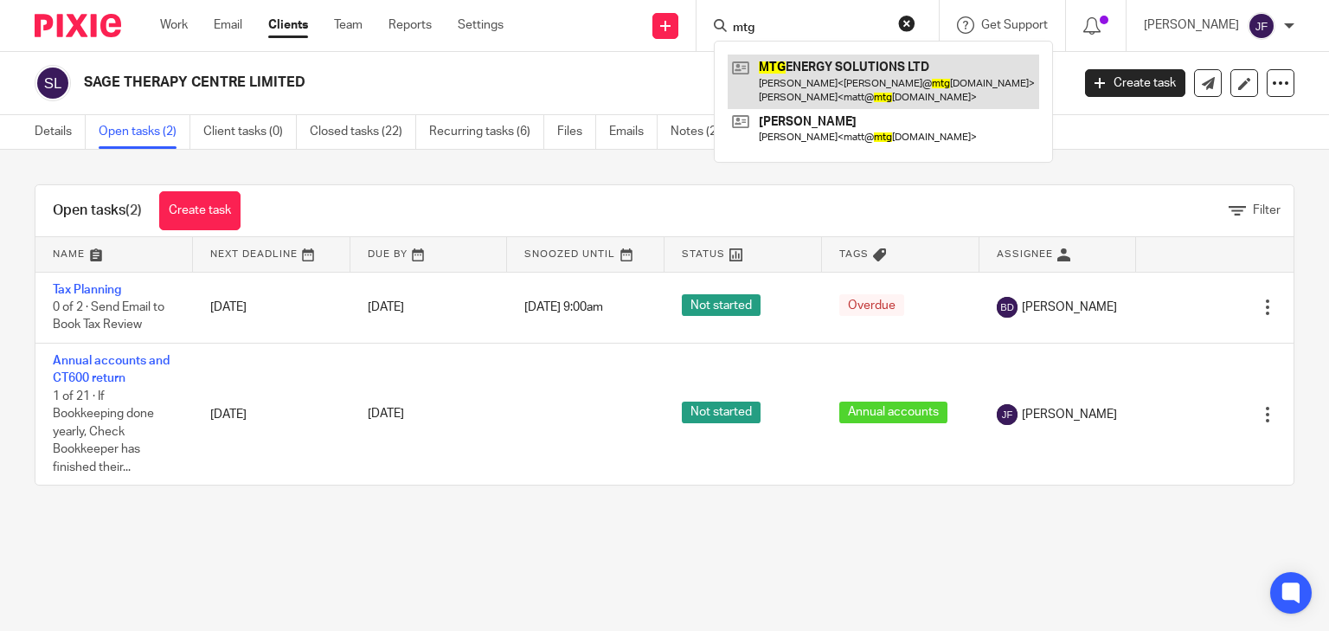
type input "mtg"
click at [912, 73] on link at bounding box center [883, 82] width 311 height 54
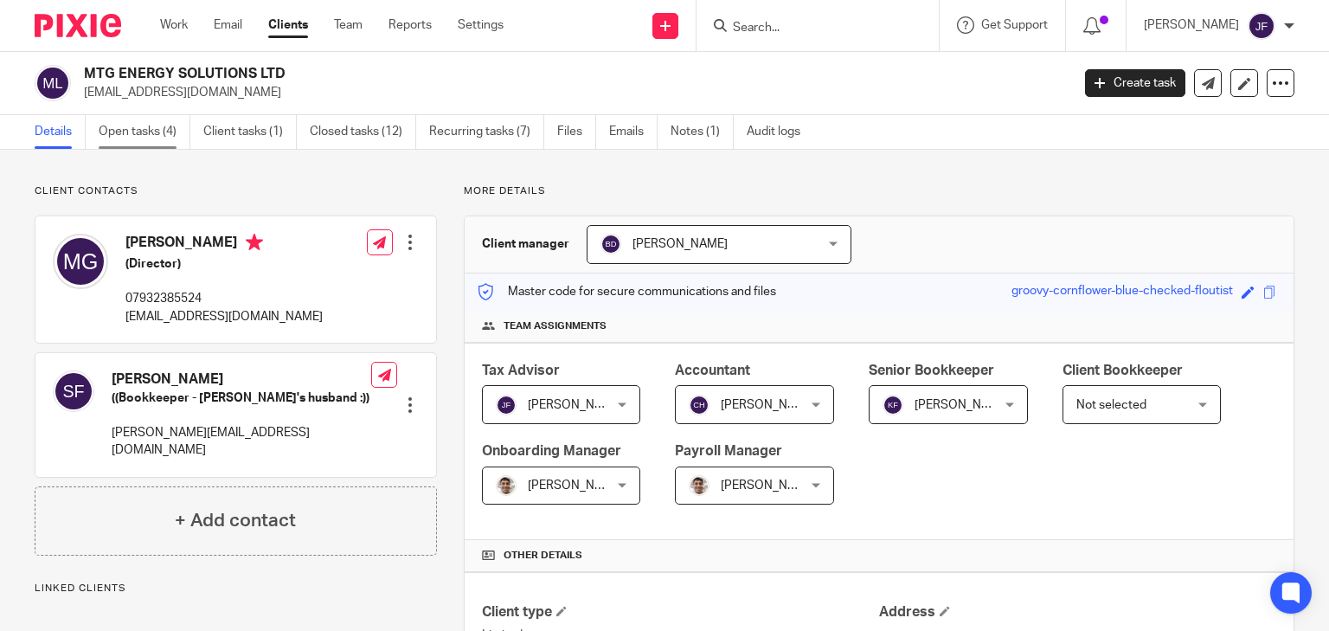
click at [140, 136] on link "Open tasks (4)" at bounding box center [145, 132] width 92 height 34
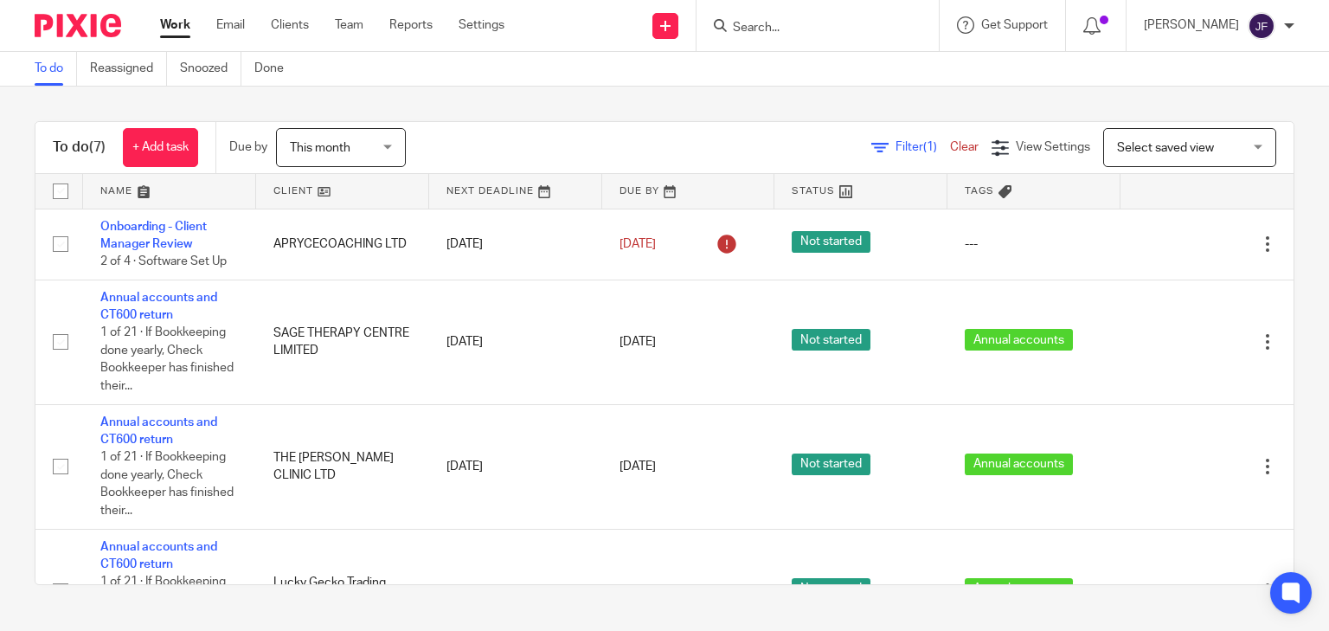
click at [900, 16] on form at bounding box center [823, 26] width 184 height 22
click at [887, 28] on input "Search" at bounding box center [809, 29] width 156 height 16
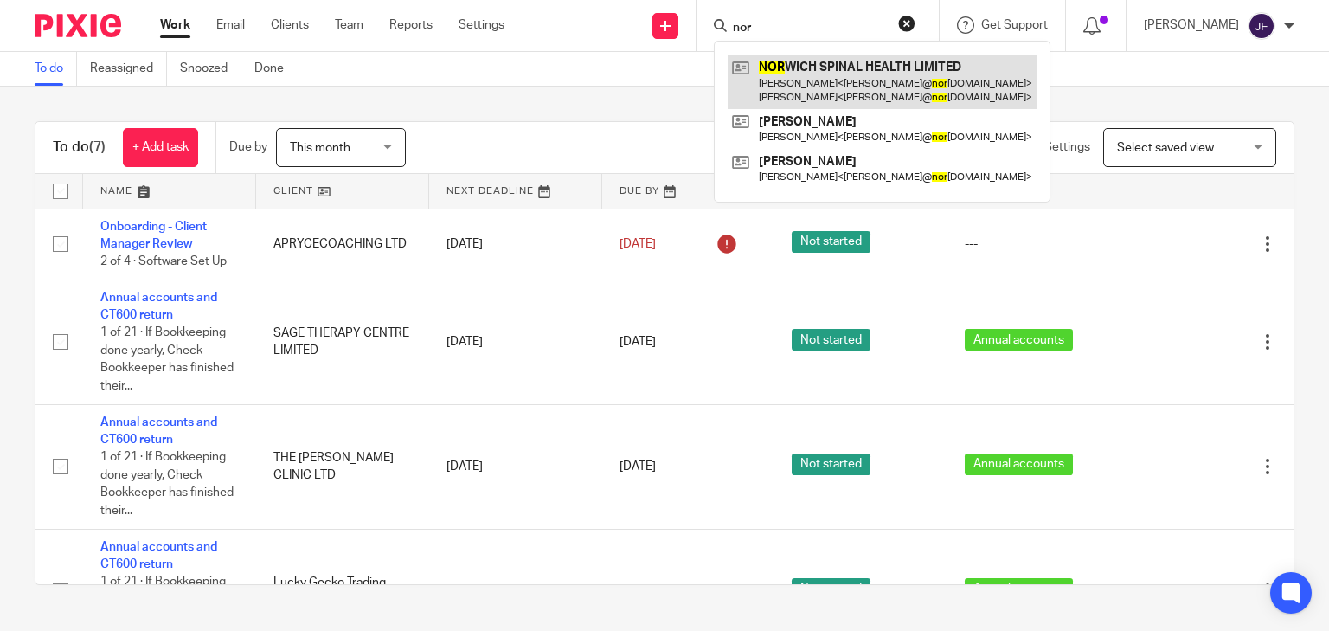
type input "nor"
click at [901, 87] on link at bounding box center [882, 82] width 309 height 54
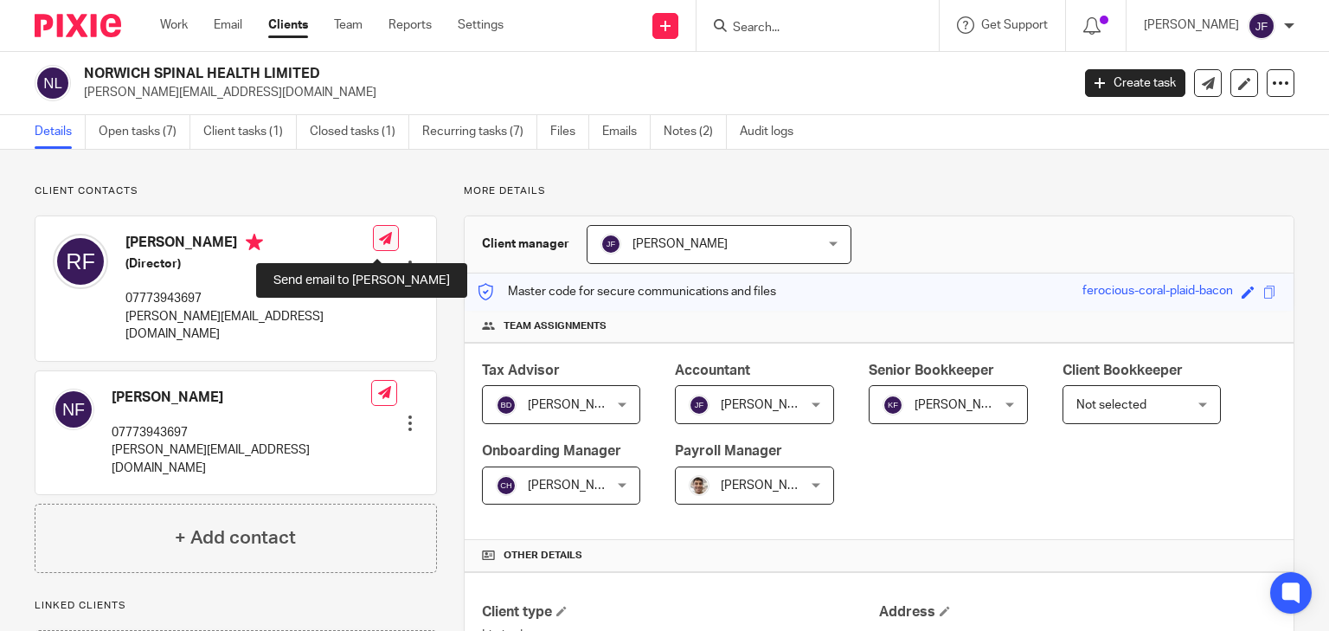
click at [379, 245] on icon at bounding box center [385, 238] width 13 height 13
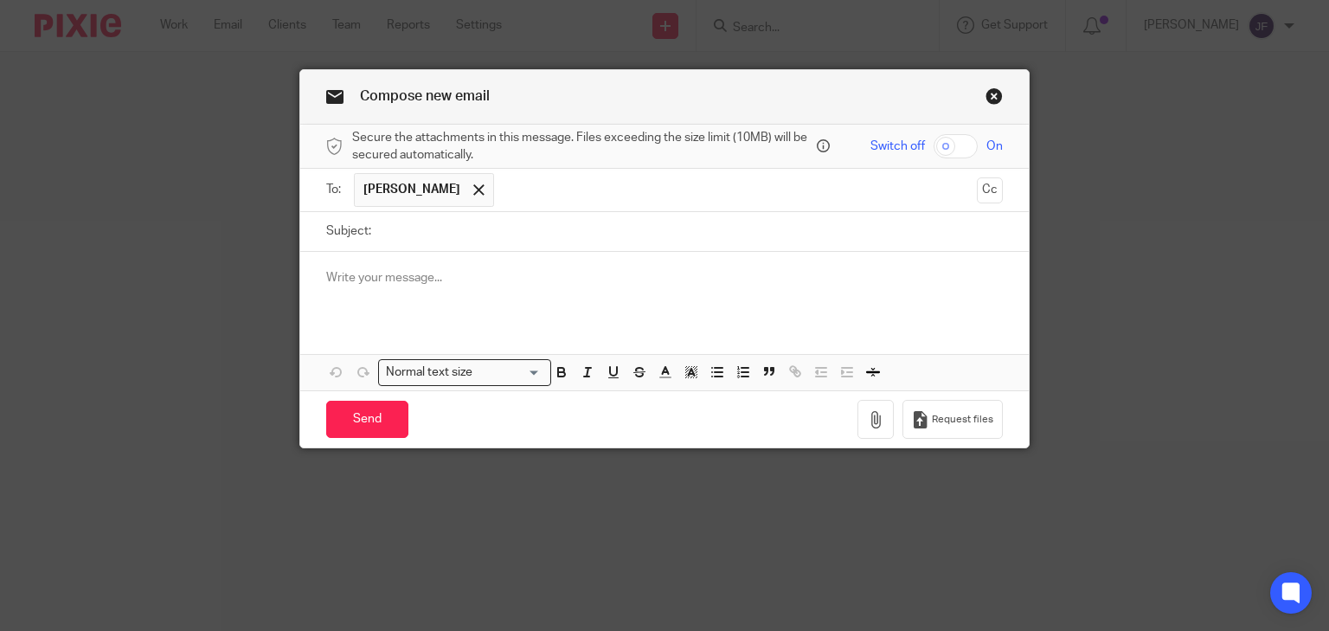
click at [487, 227] on input "Subject:" at bounding box center [692, 231] width 624 height 39
type input "Dext"
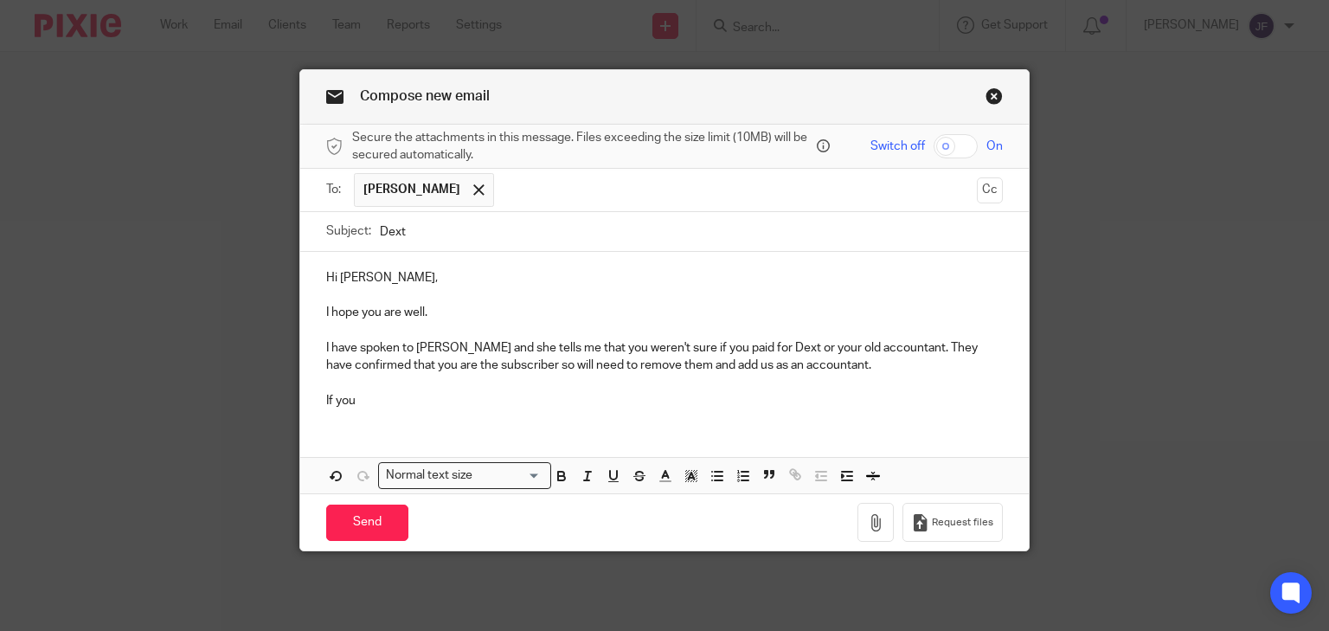
click at [363, 401] on p "If you" at bounding box center [664, 400] width 677 height 17
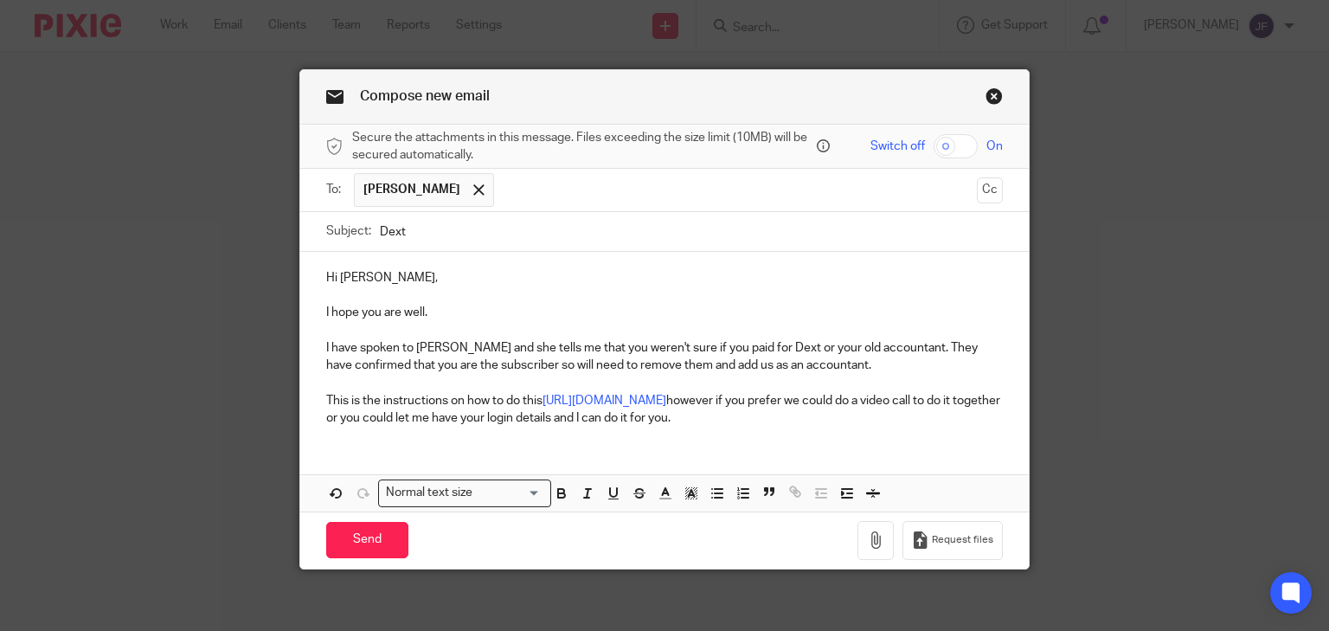
click at [695, 427] on p "This is the instructions on how to do this [URL][DOMAIN_NAME] however if you pr…" at bounding box center [664, 409] width 677 height 35
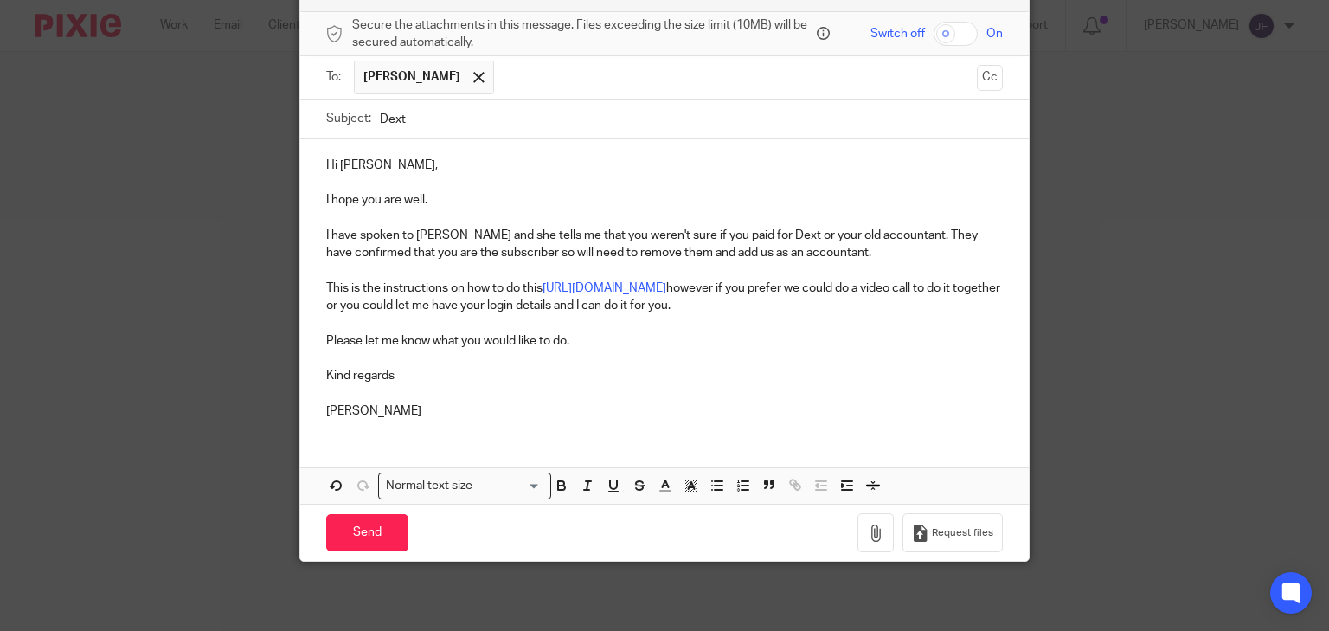
scroll to position [128, 0]
click at [367, 542] on input "Send" at bounding box center [367, 532] width 82 height 37
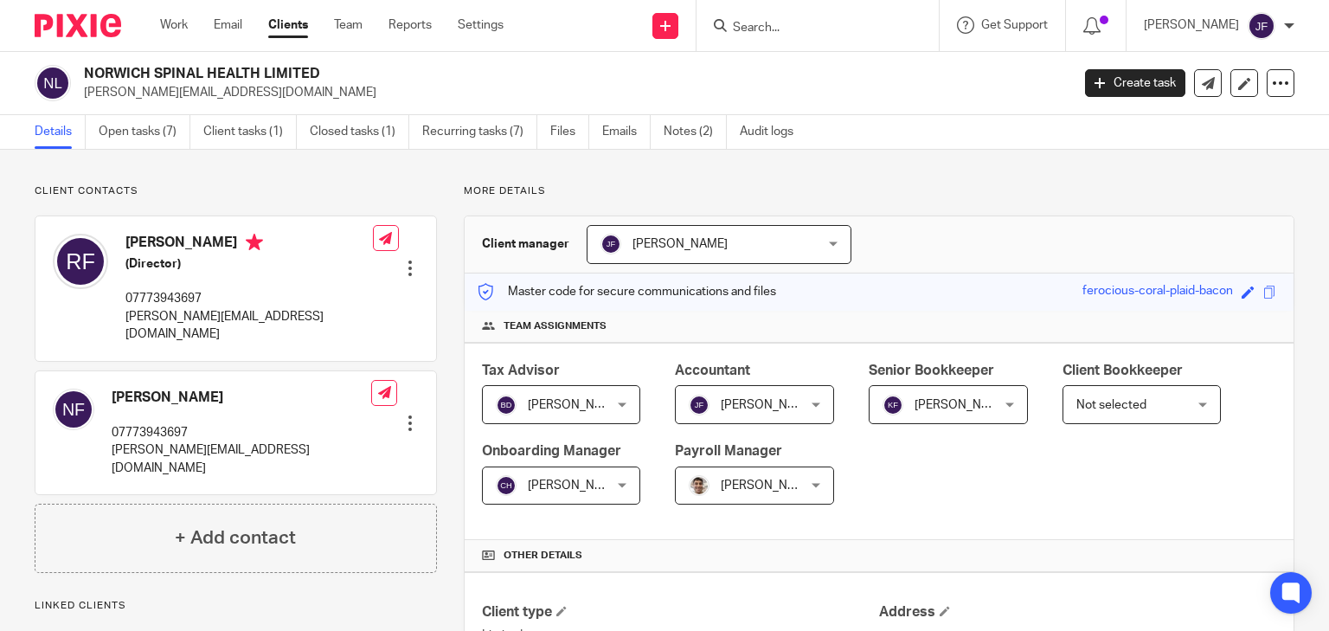
click at [101, 38] on div at bounding box center [71, 25] width 143 height 51
click at [92, 25] on img at bounding box center [78, 25] width 87 height 23
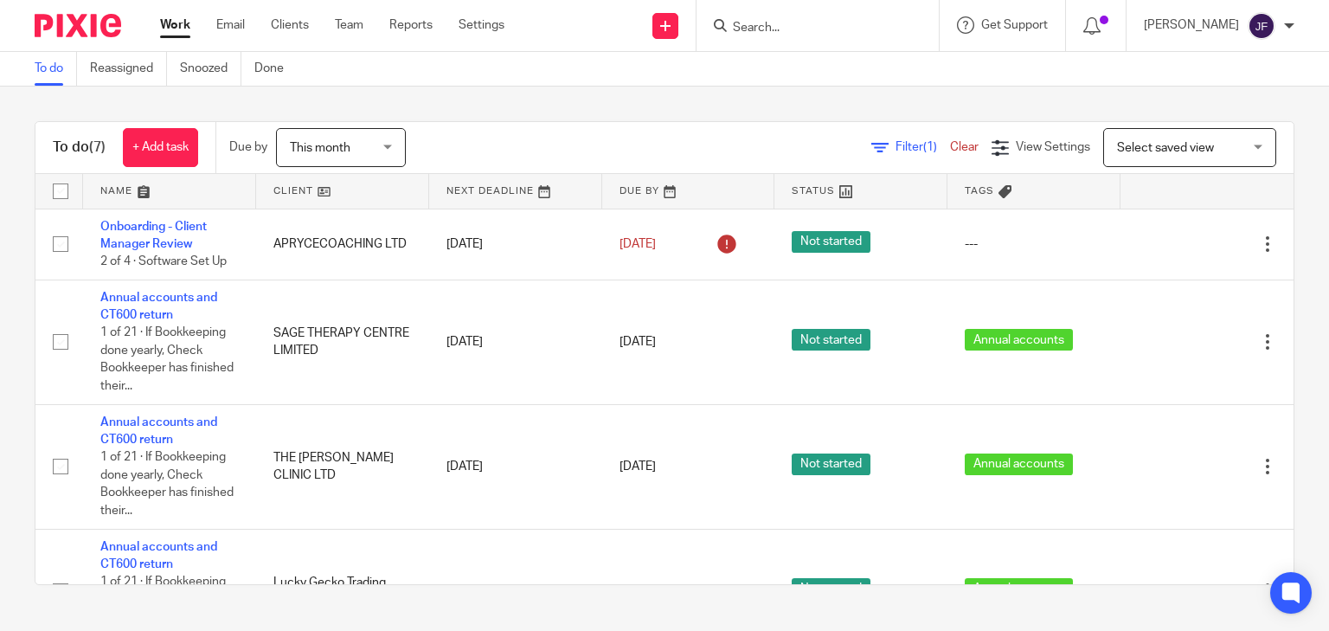
click at [887, 26] on input "Search" at bounding box center [809, 29] width 156 height 16
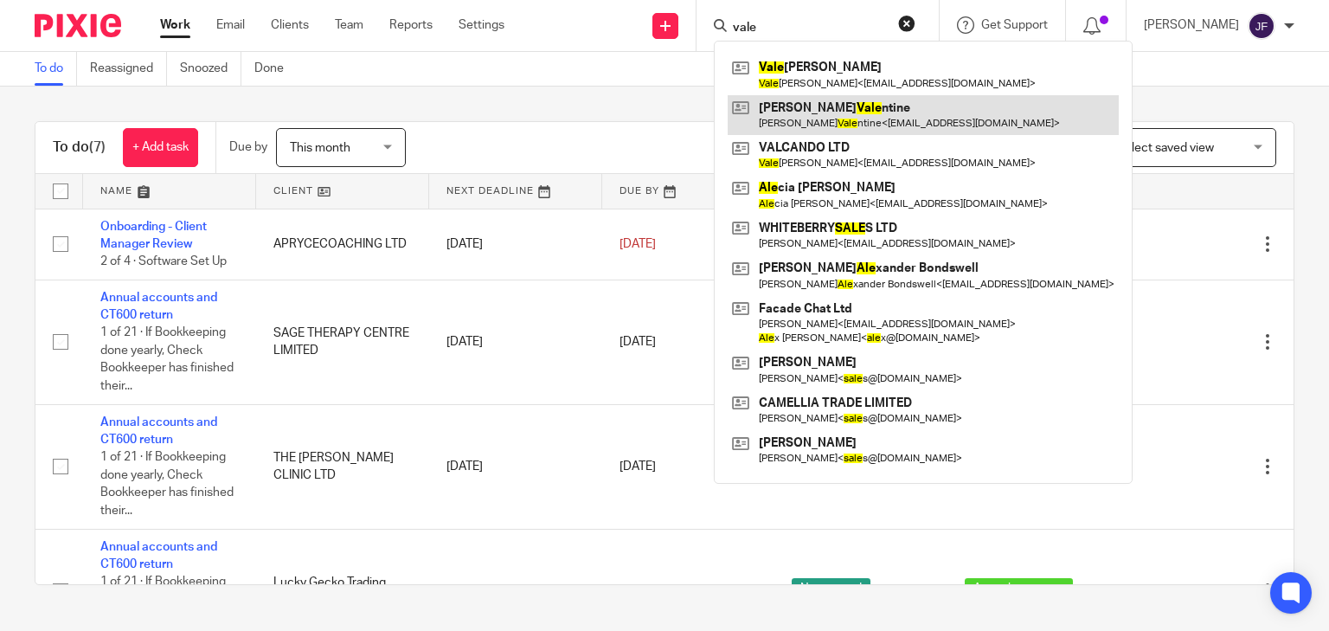
type input "vale"
drag, startPoint x: 902, startPoint y: 114, endPoint x: 914, endPoint y: 131, distance: 20.4
click at [902, 114] on link at bounding box center [923, 115] width 391 height 40
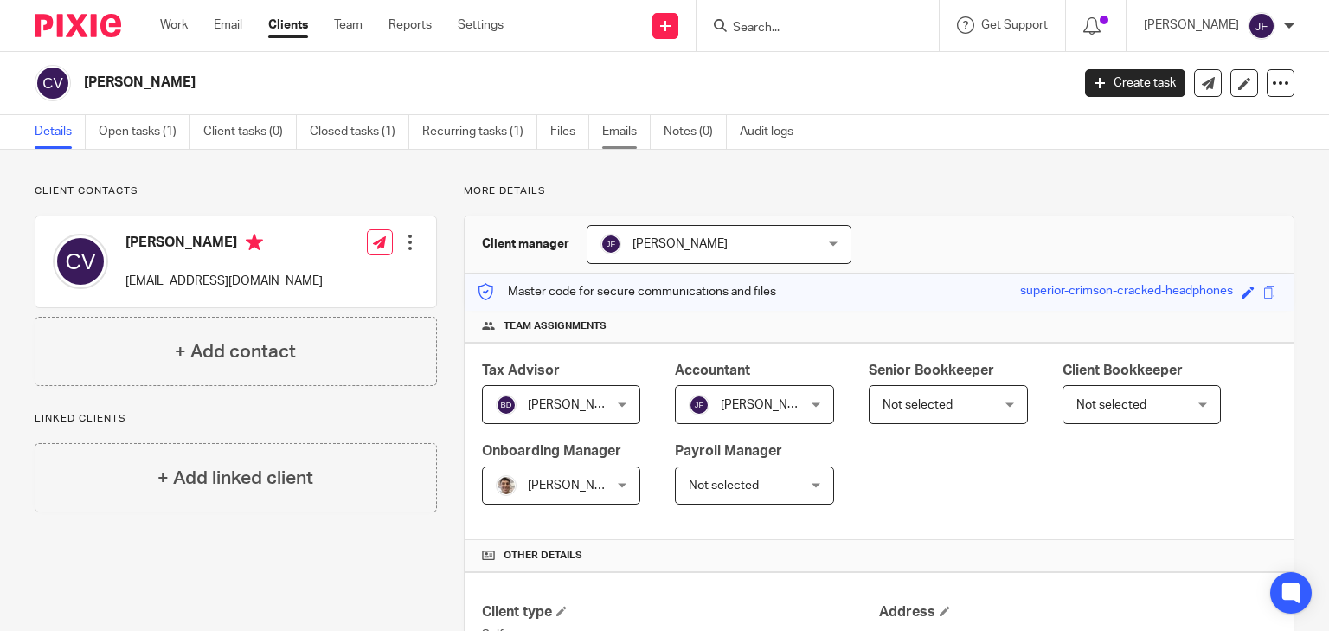
click at [636, 140] on link "Emails" at bounding box center [626, 132] width 48 height 34
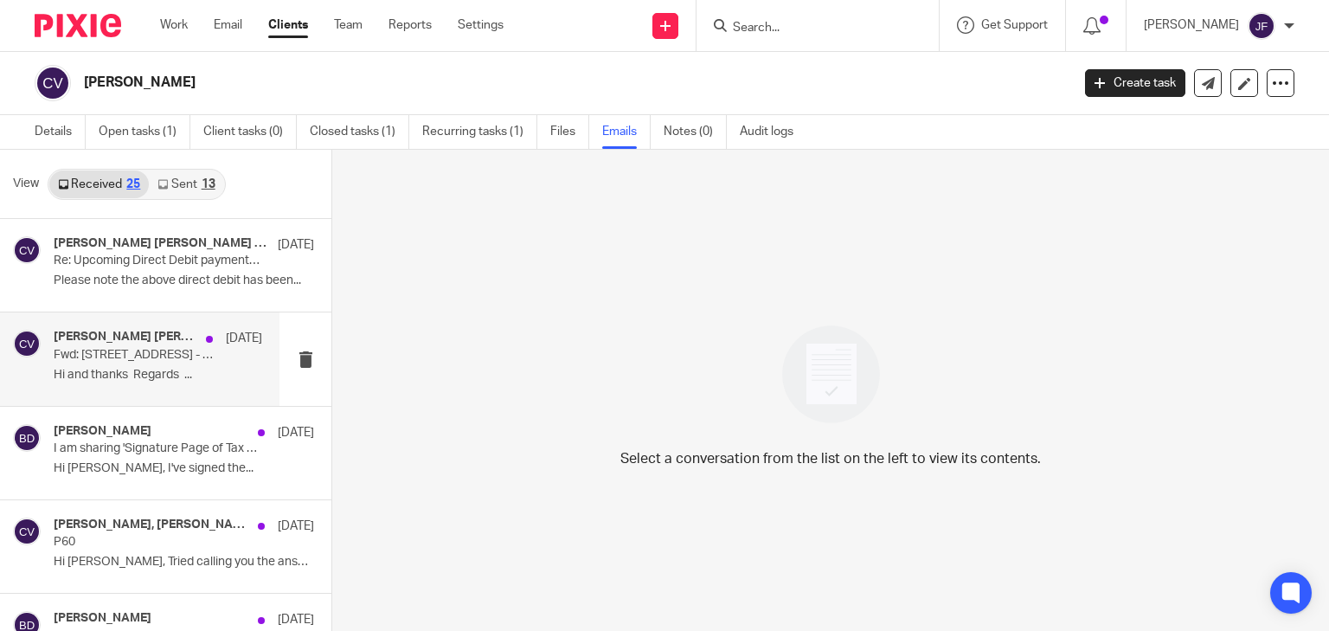
click at [85, 358] on p "Fwd: [STREET_ADDRESS] - Gas safety" at bounding box center [137, 355] width 167 height 15
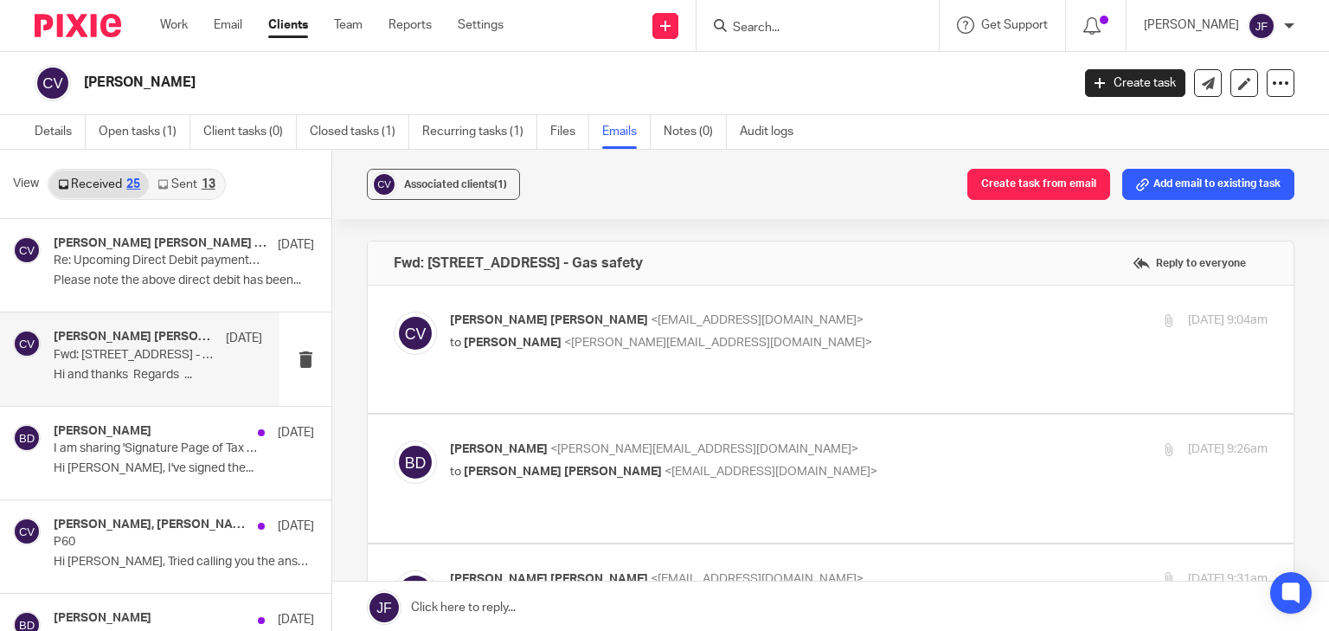
click at [639, 344] on span "<[PERSON_NAME][EMAIL_ADDRESS][DOMAIN_NAME]>" at bounding box center [718, 343] width 308 height 12
checkbox input "true"
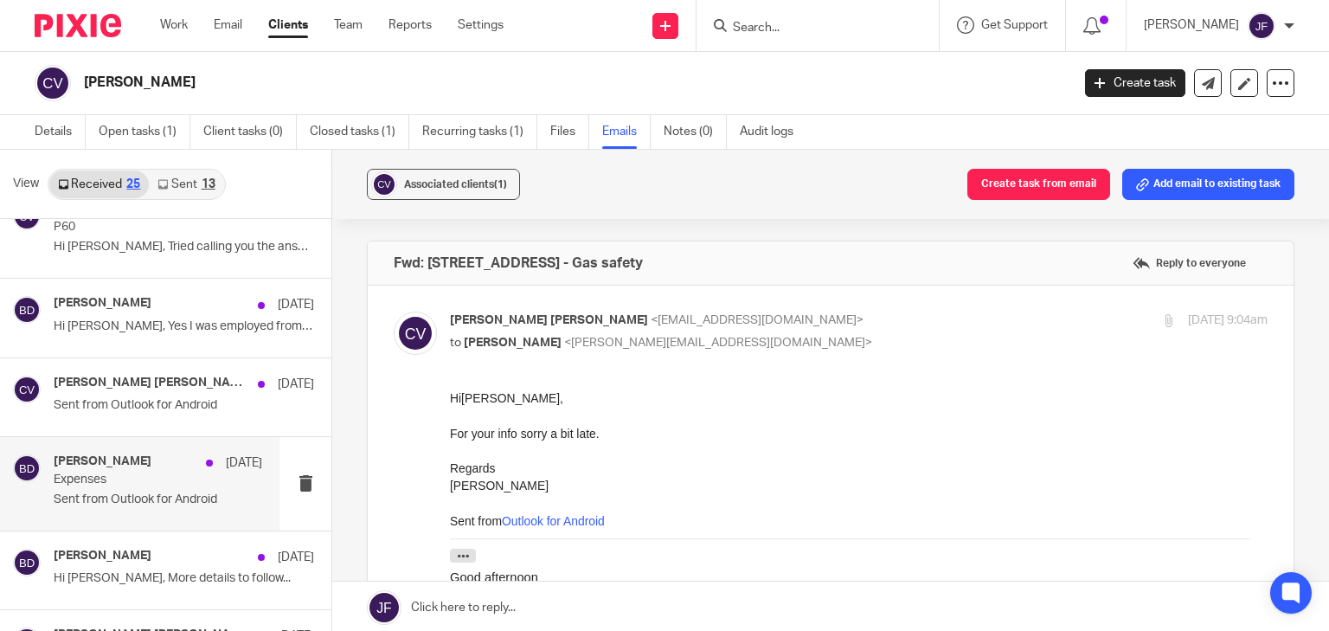
scroll to position [346, 0]
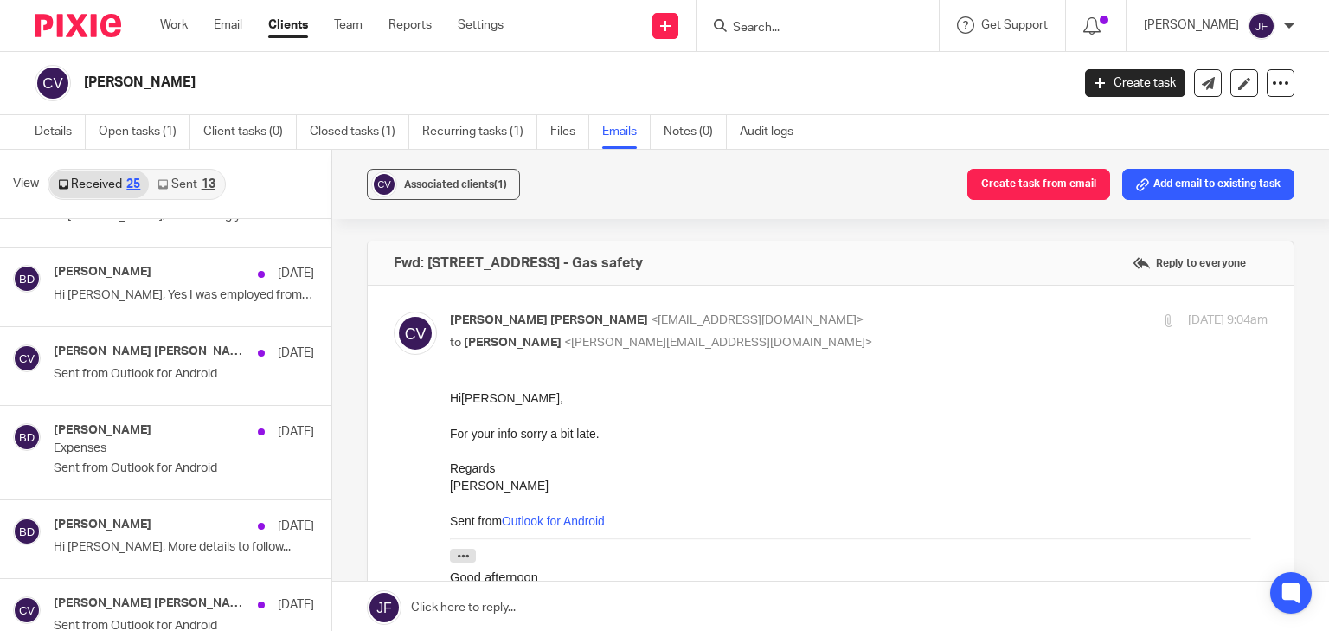
click at [221, 177] on link "Sent 13" at bounding box center [186, 184] width 74 height 28
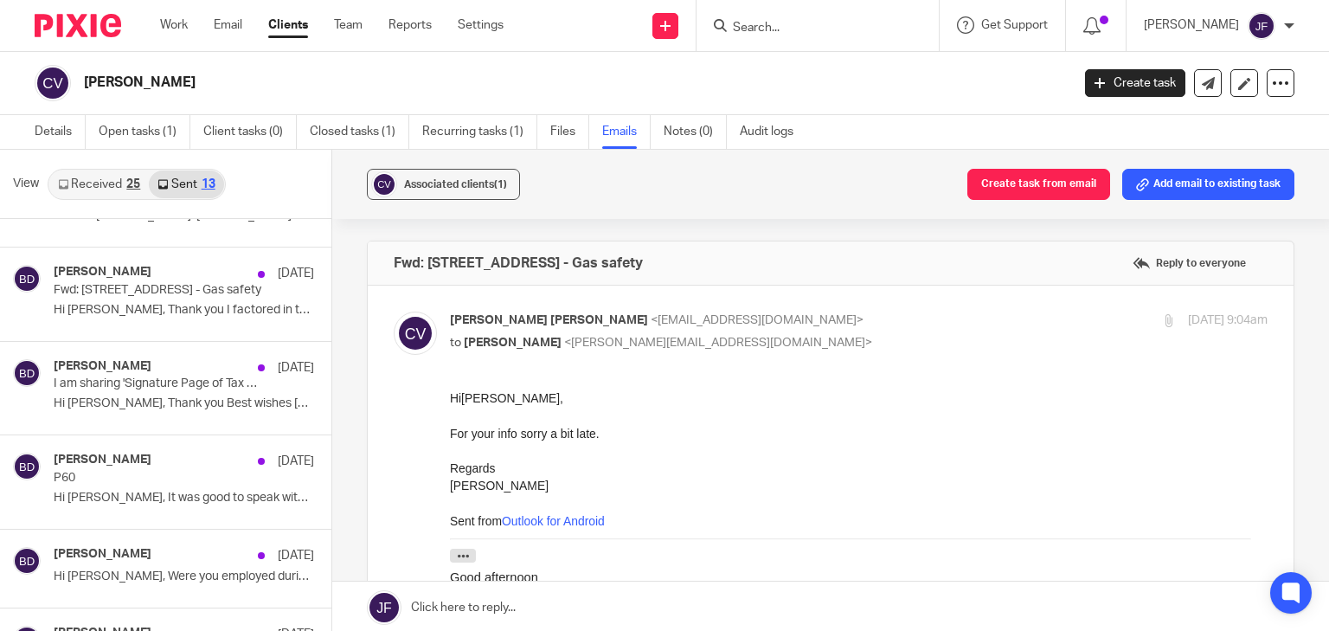
scroll to position [3, 0]
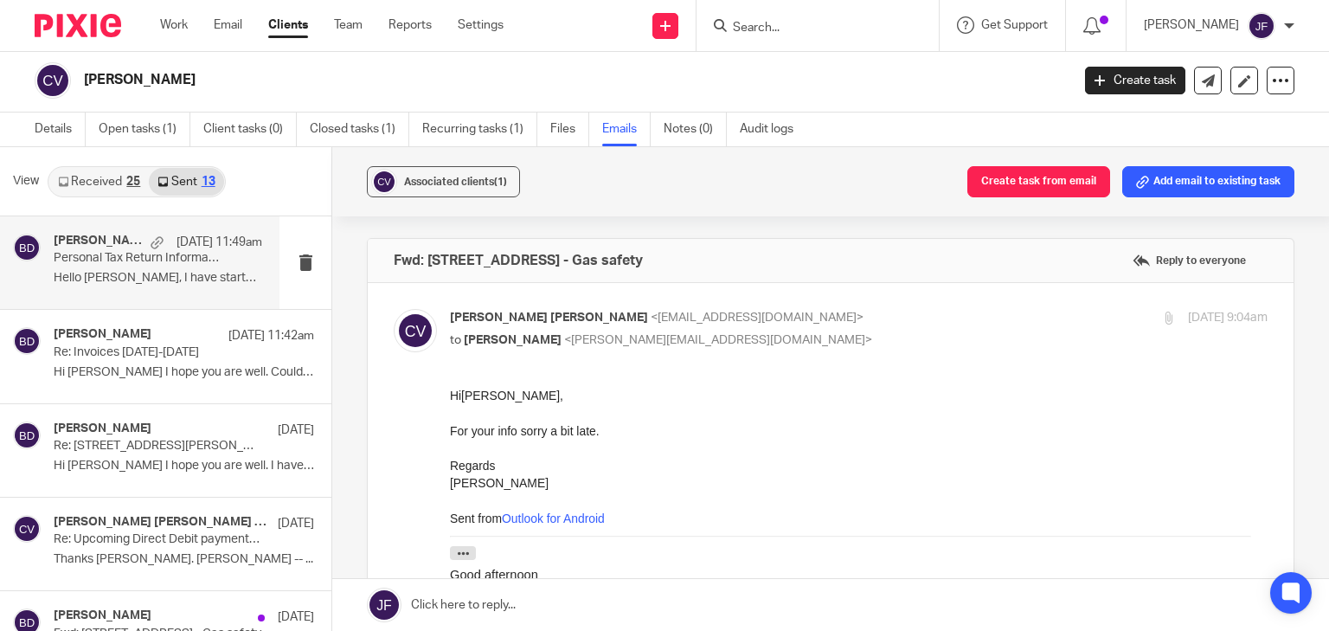
click at [138, 269] on div "[PERSON_NAME] [DATE] 11:49am Personal Tax Return Information Request Hello [PER…" at bounding box center [158, 263] width 209 height 58
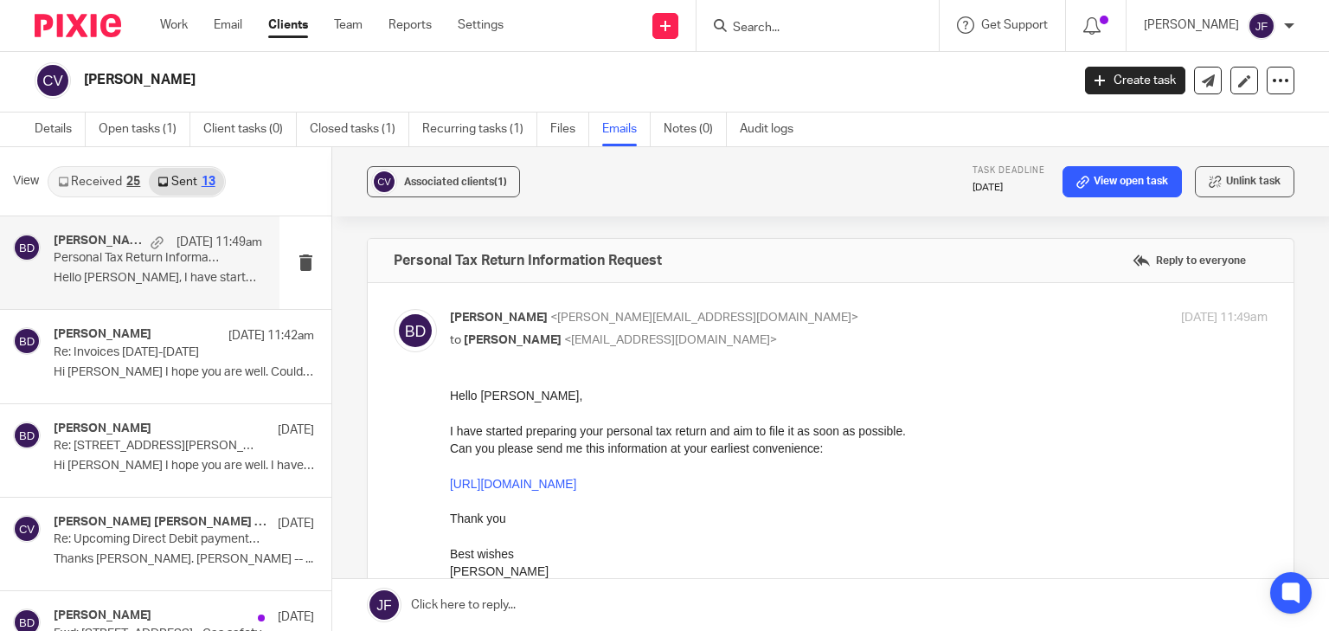
scroll to position [69, 0]
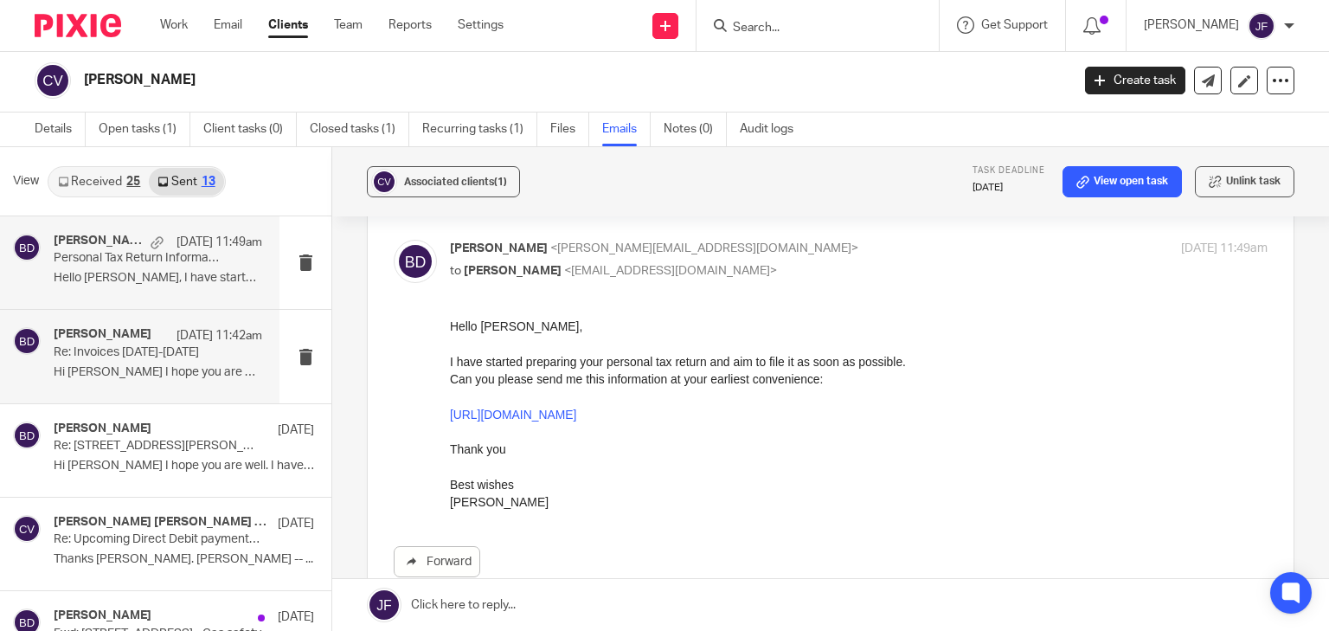
click at [120, 355] on p "Re: Invoices [DATE]-[DATE]" at bounding box center [137, 352] width 167 height 15
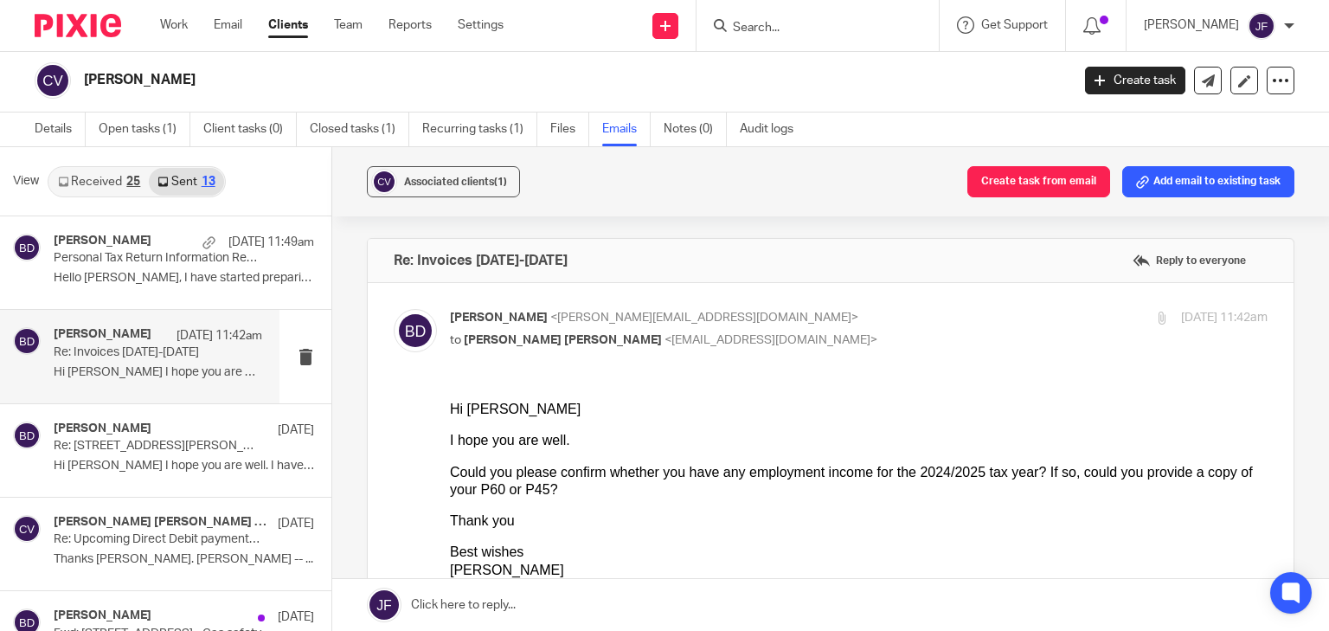
scroll to position [0, 0]
click at [84, 183] on link "Received 25" at bounding box center [98, 182] width 99 height 28
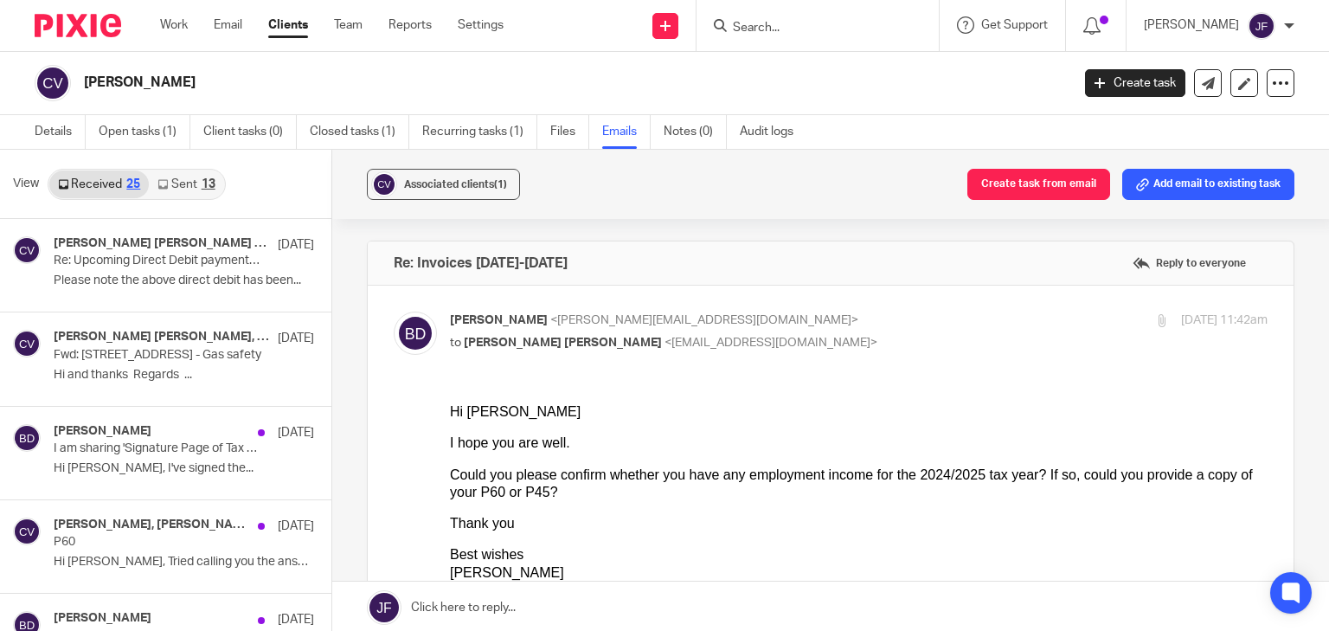
click at [189, 186] on link "Sent 13" at bounding box center [186, 184] width 74 height 28
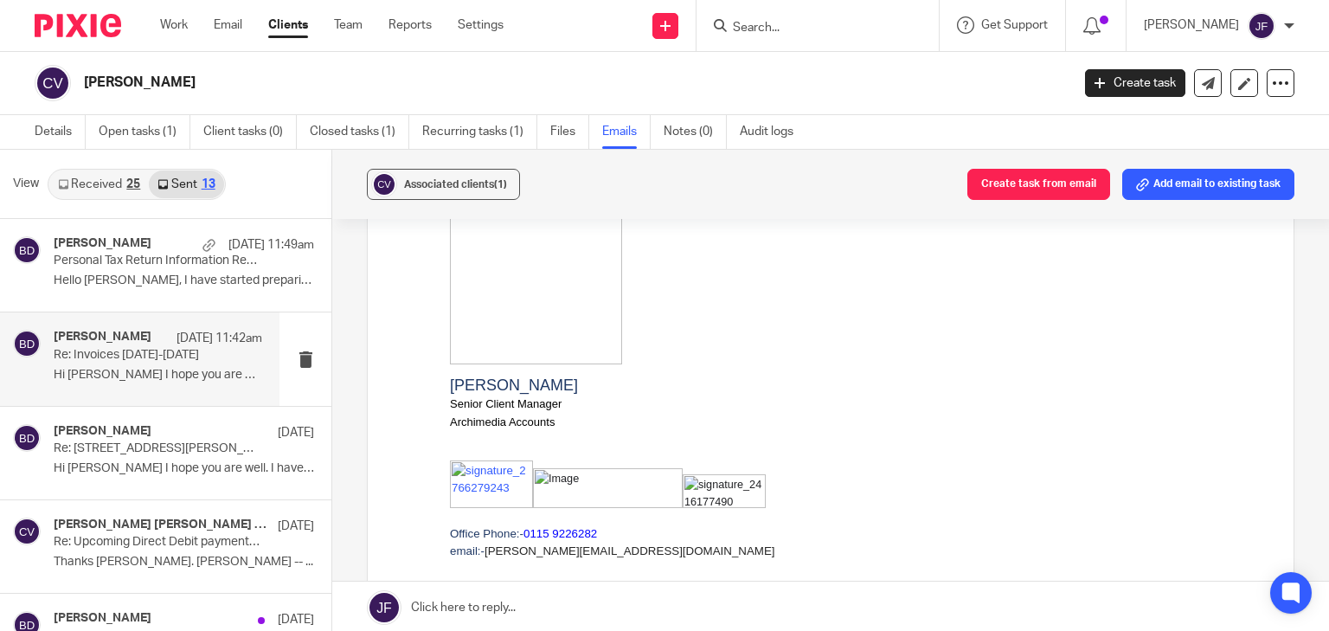
scroll to position [485, 0]
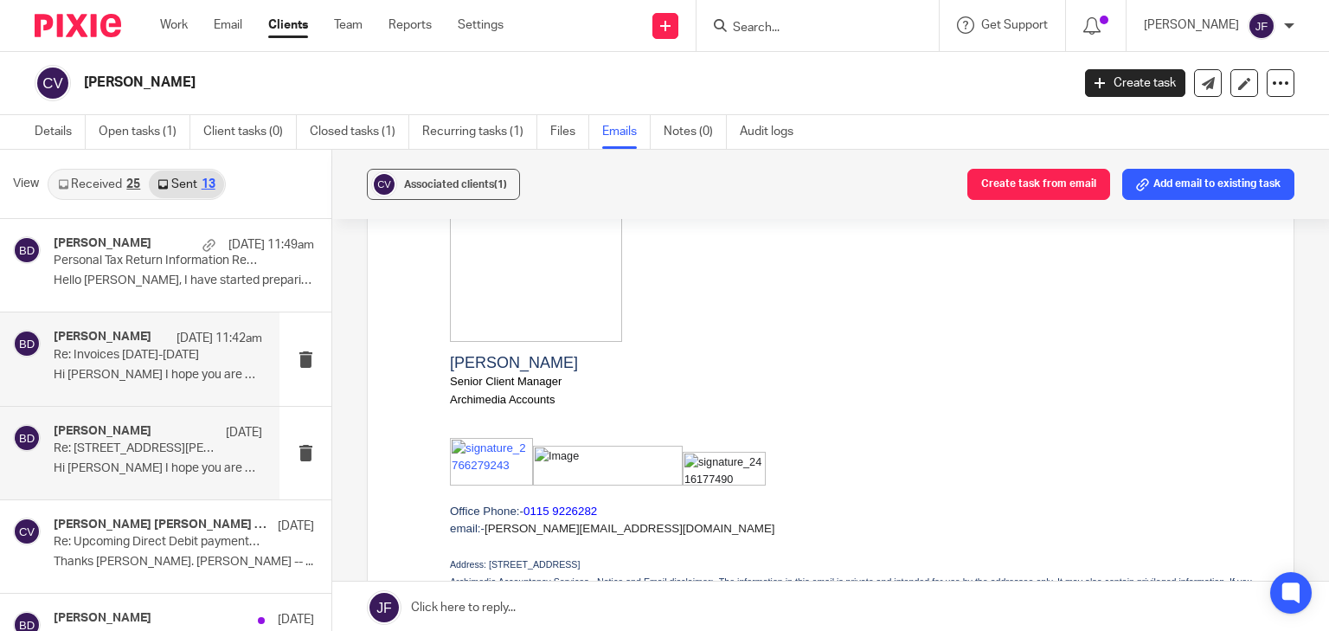
click at [120, 443] on p "Re: [STREET_ADDRESS][PERSON_NAME]" at bounding box center [137, 448] width 167 height 15
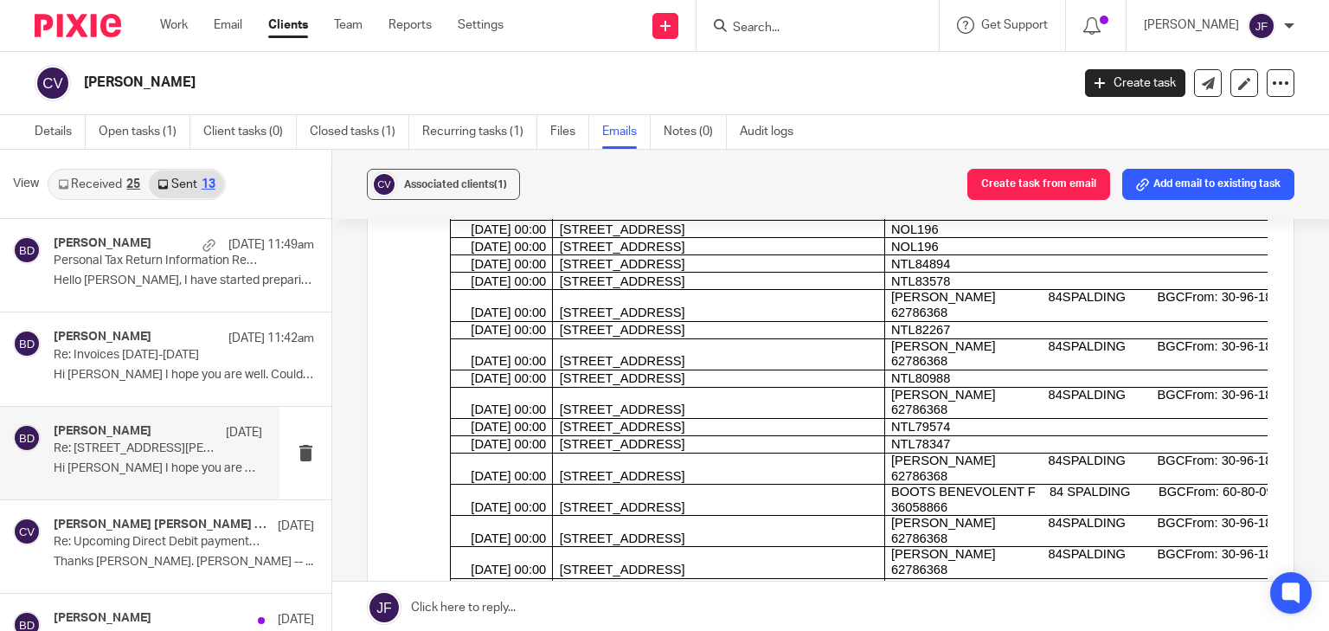
scroll to position [1246, 0]
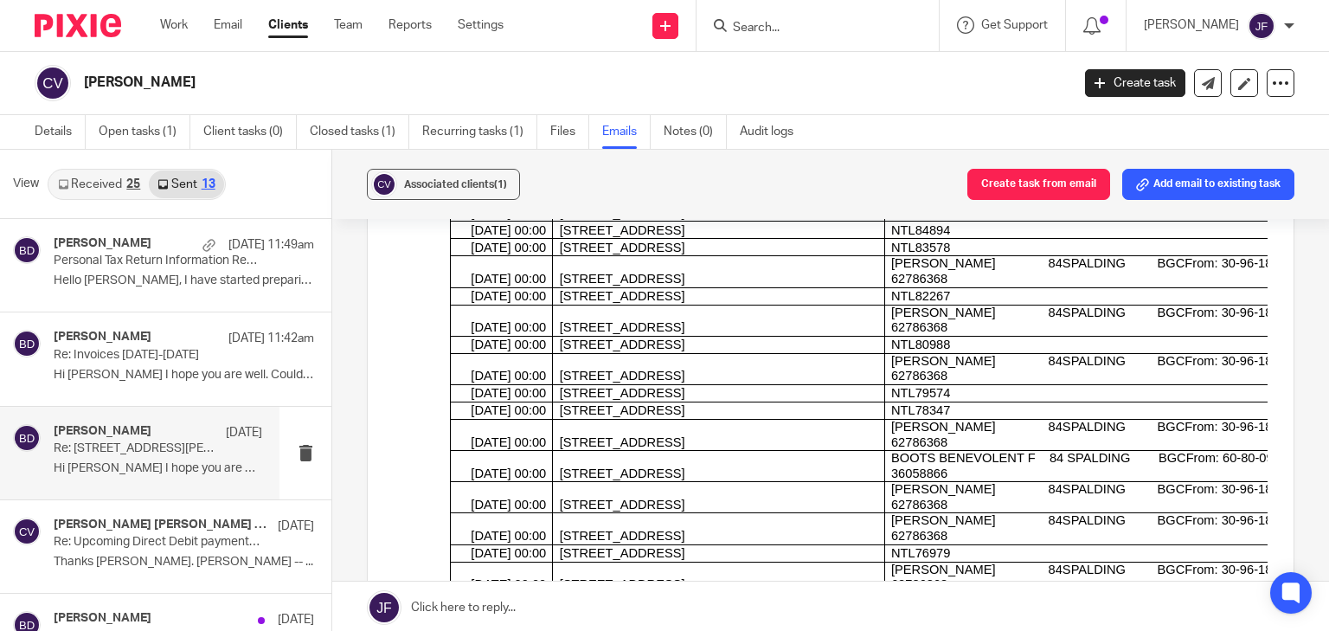
click at [171, 433] on div "[PERSON_NAME] [DATE]" at bounding box center [158, 432] width 209 height 17
click at [171, 434] on div "[PERSON_NAME] [DATE]" at bounding box center [158, 432] width 209 height 17
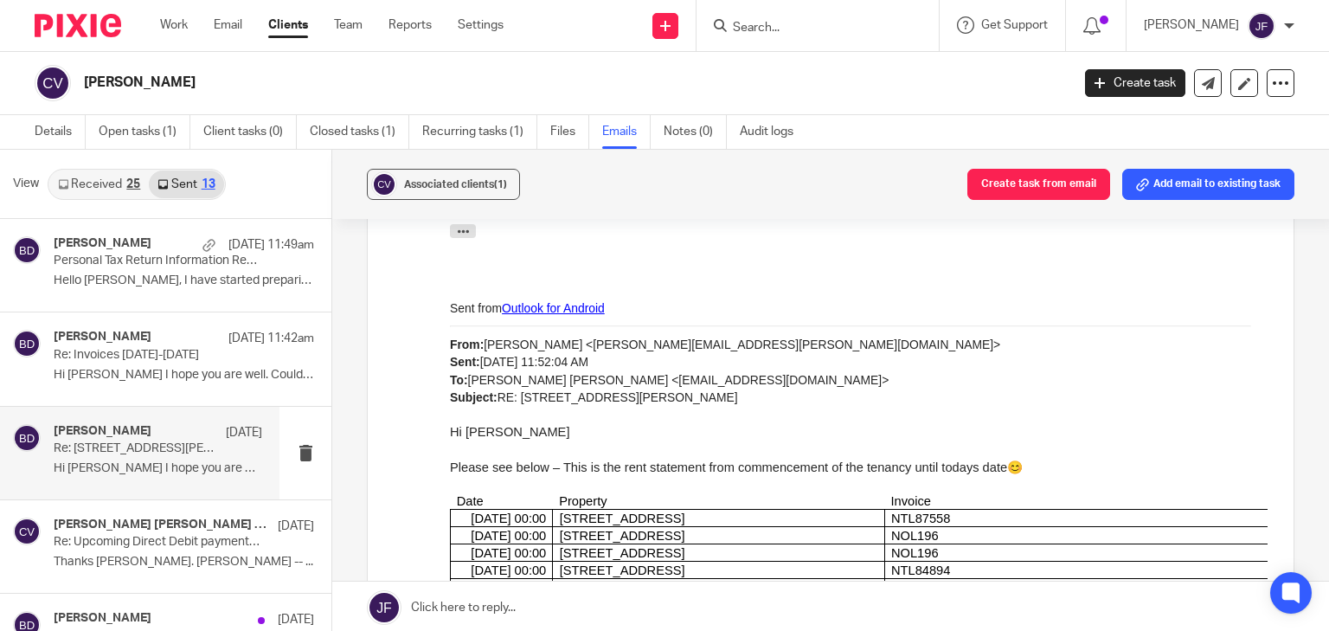
scroll to position [692, 0]
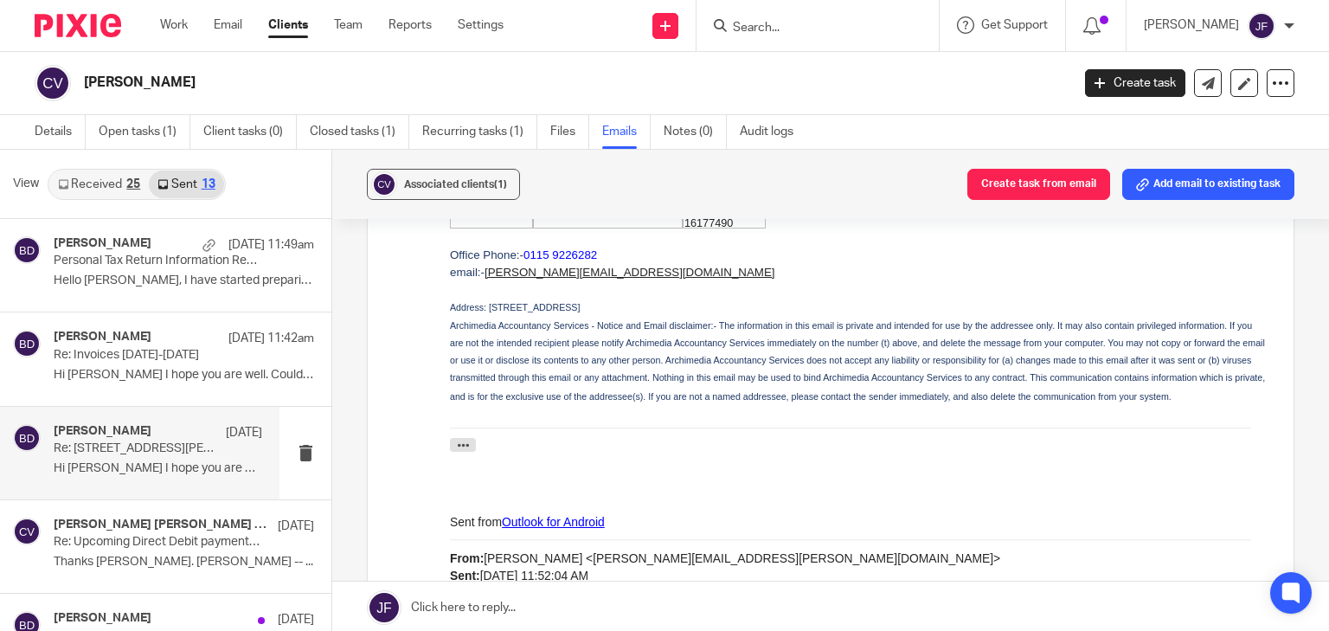
click at [924, 495] on div at bounding box center [859, 486] width 818 height 17
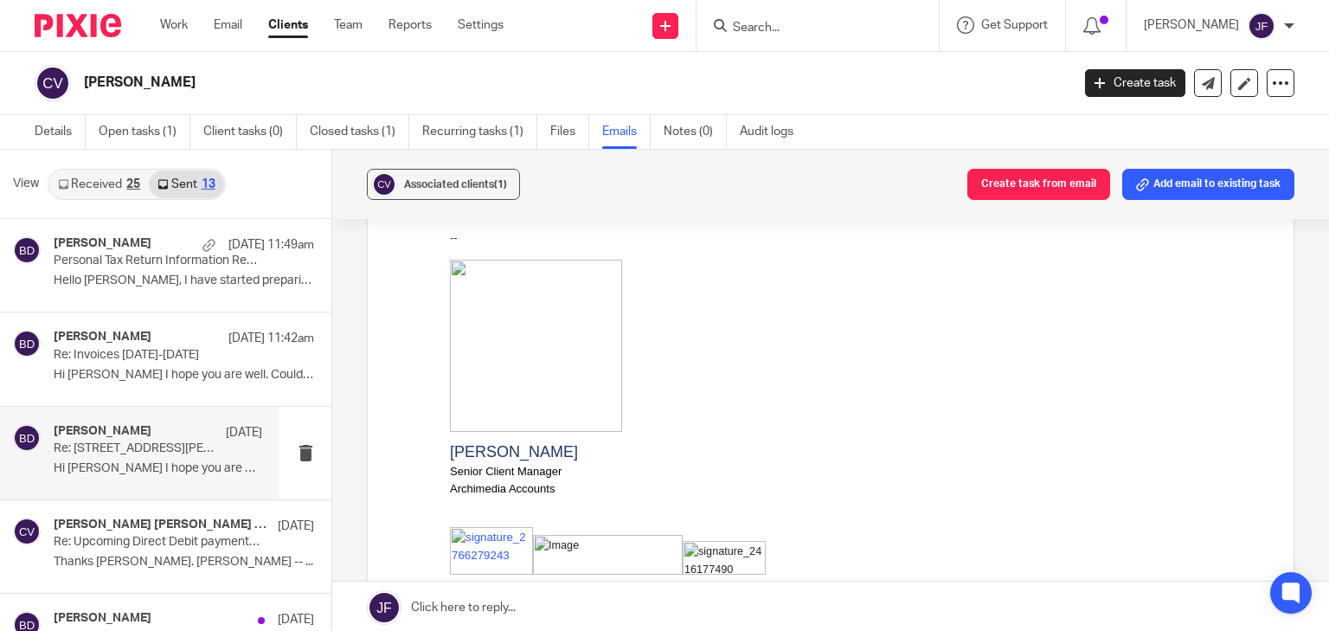
scroll to position [0, 0]
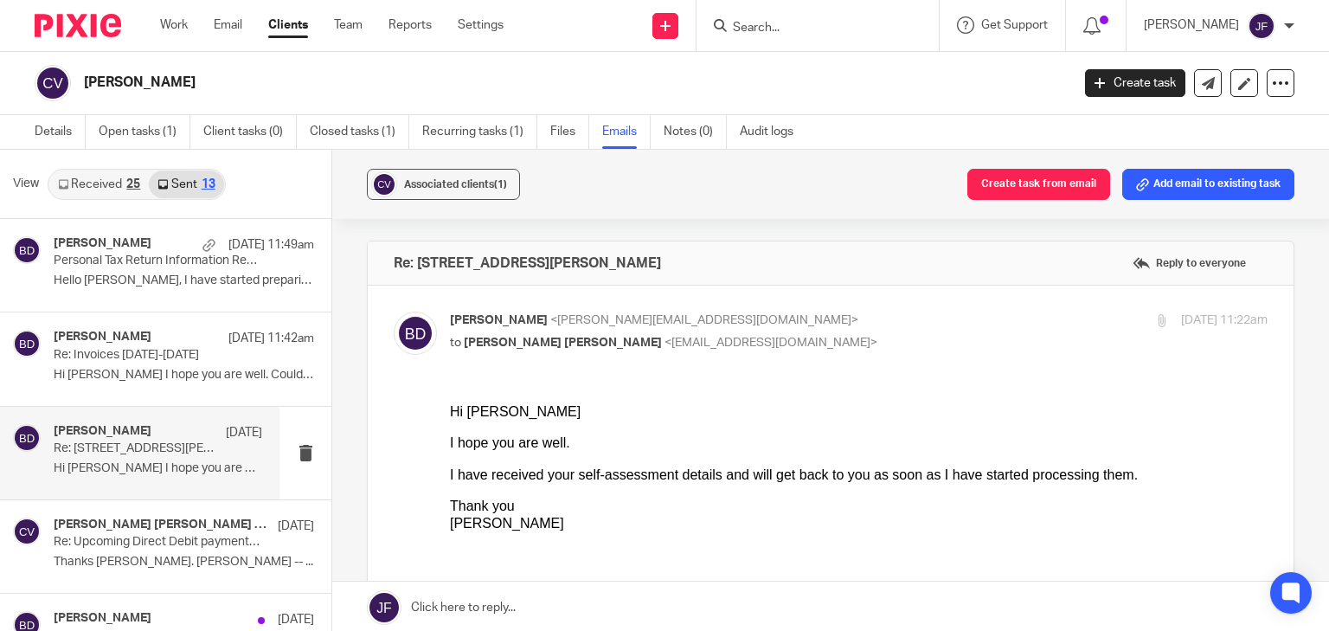
click at [149, 448] on p "Re: [STREET_ADDRESS][PERSON_NAME]" at bounding box center [137, 448] width 167 height 15
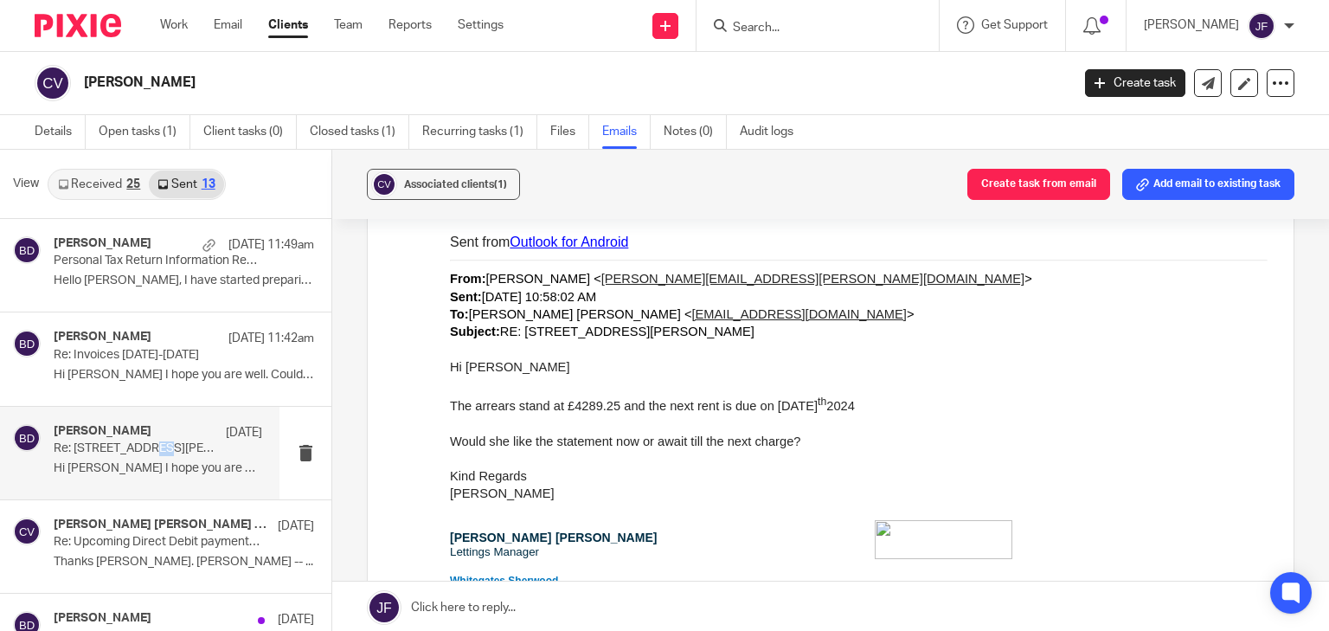
scroll to position [2769, 0]
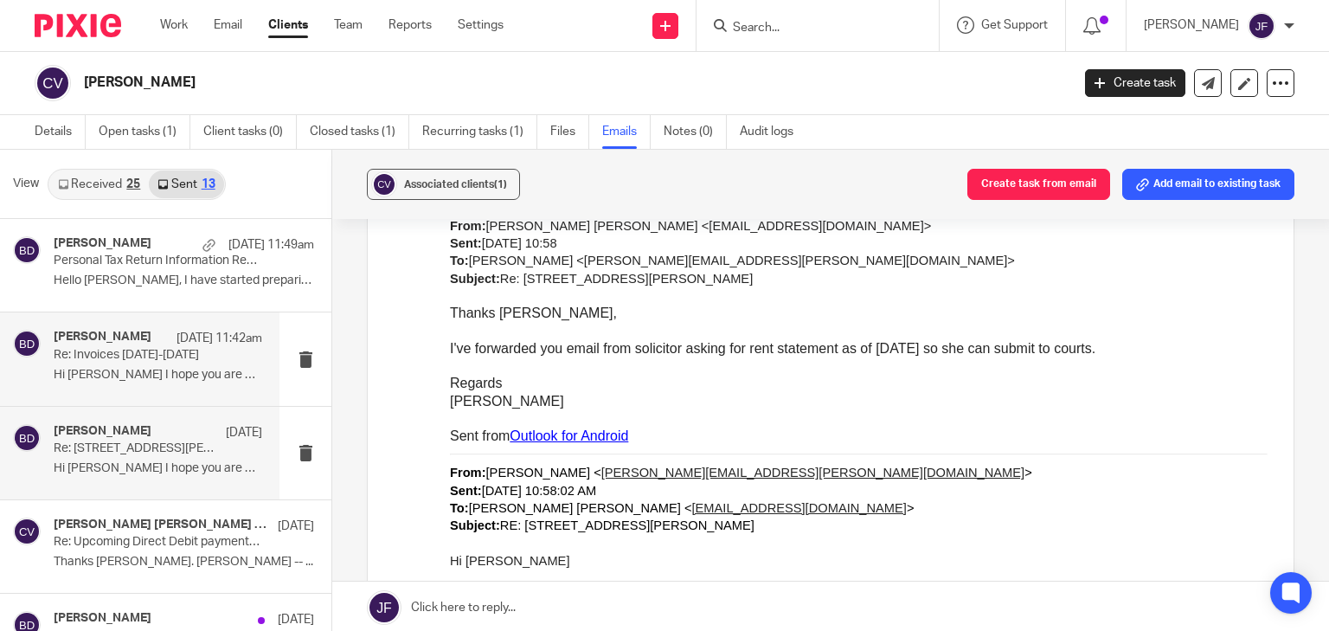
click at [168, 346] on div "[DATE] 11:42am" at bounding box center [215, 338] width 94 height 17
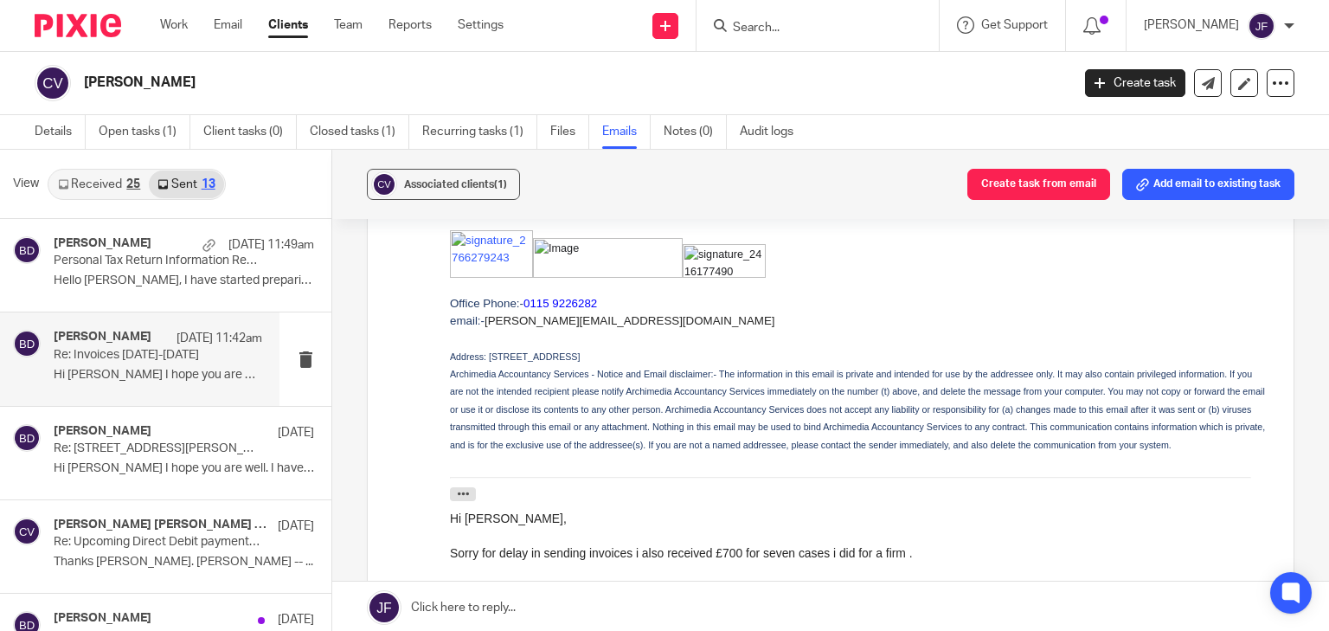
scroll to position [900, 0]
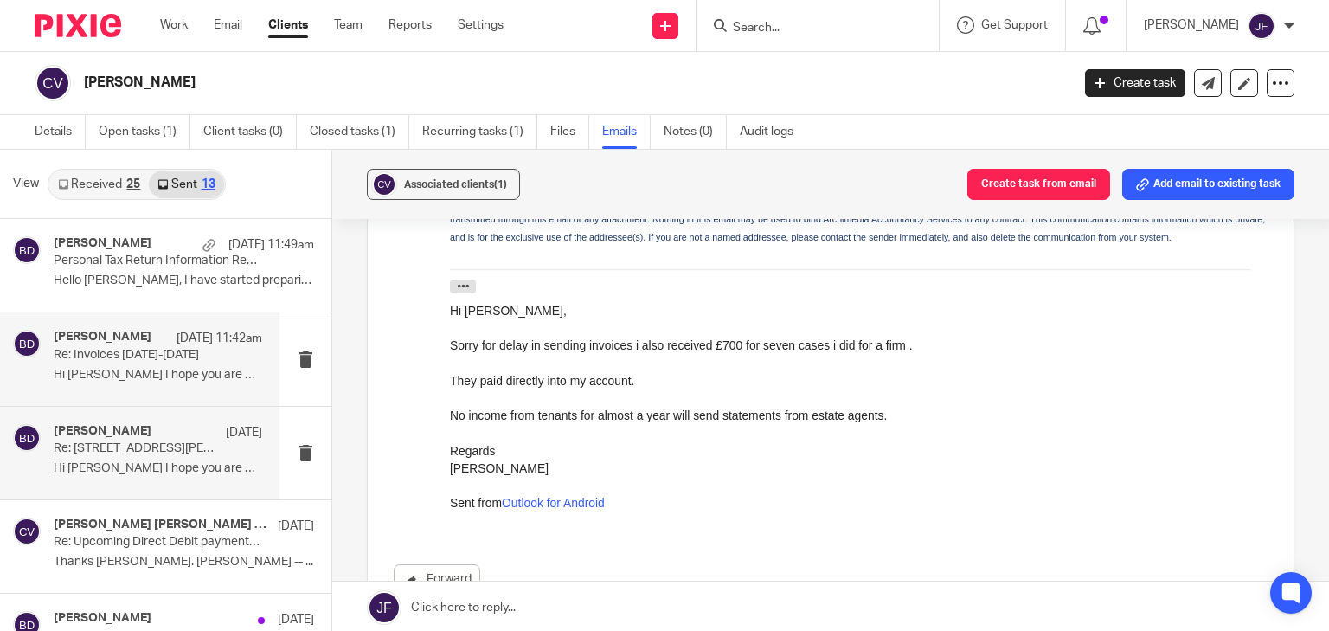
click at [133, 447] on p "Re: [STREET_ADDRESS][PERSON_NAME]" at bounding box center [137, 448] width 167 height 15
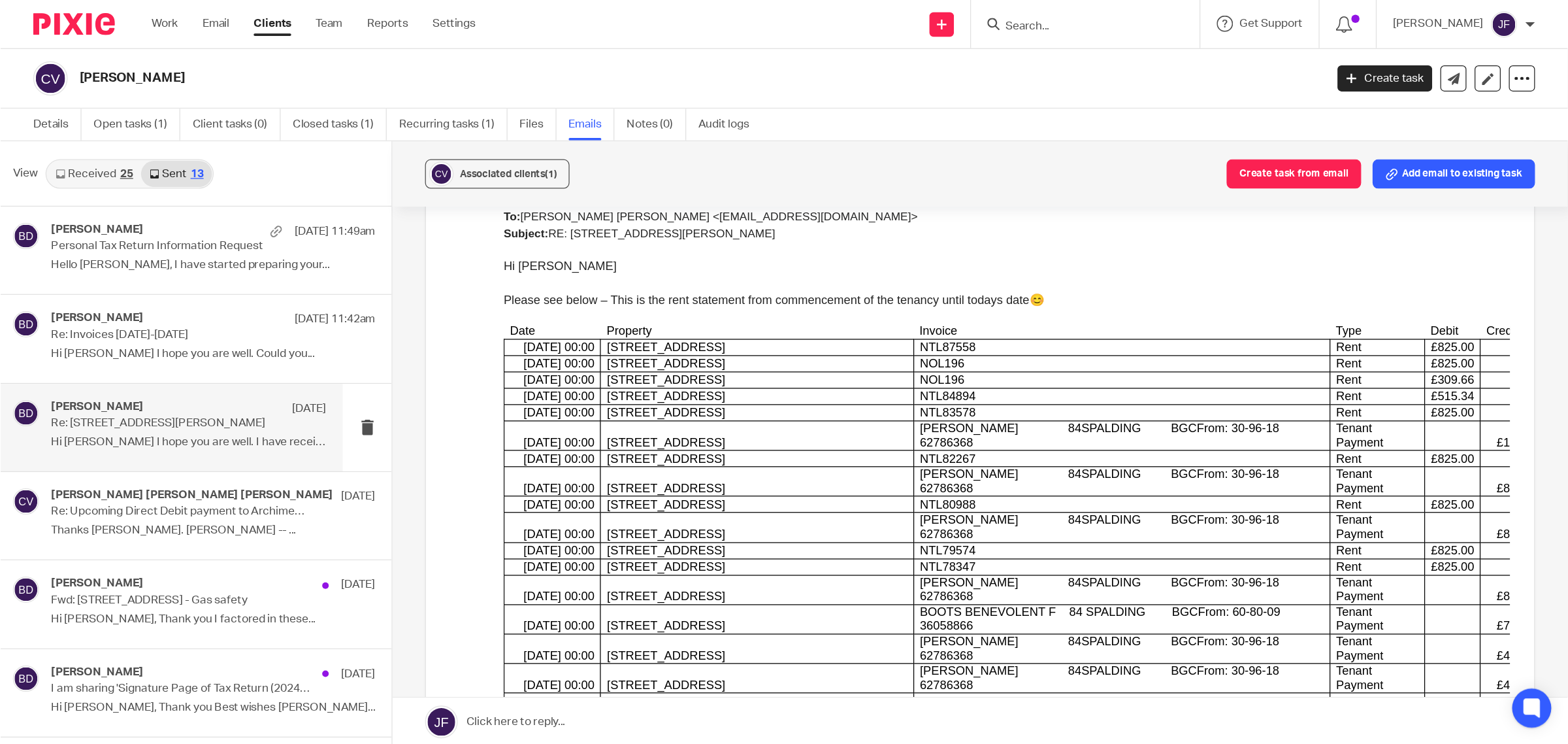
scroll to position [784, 0]
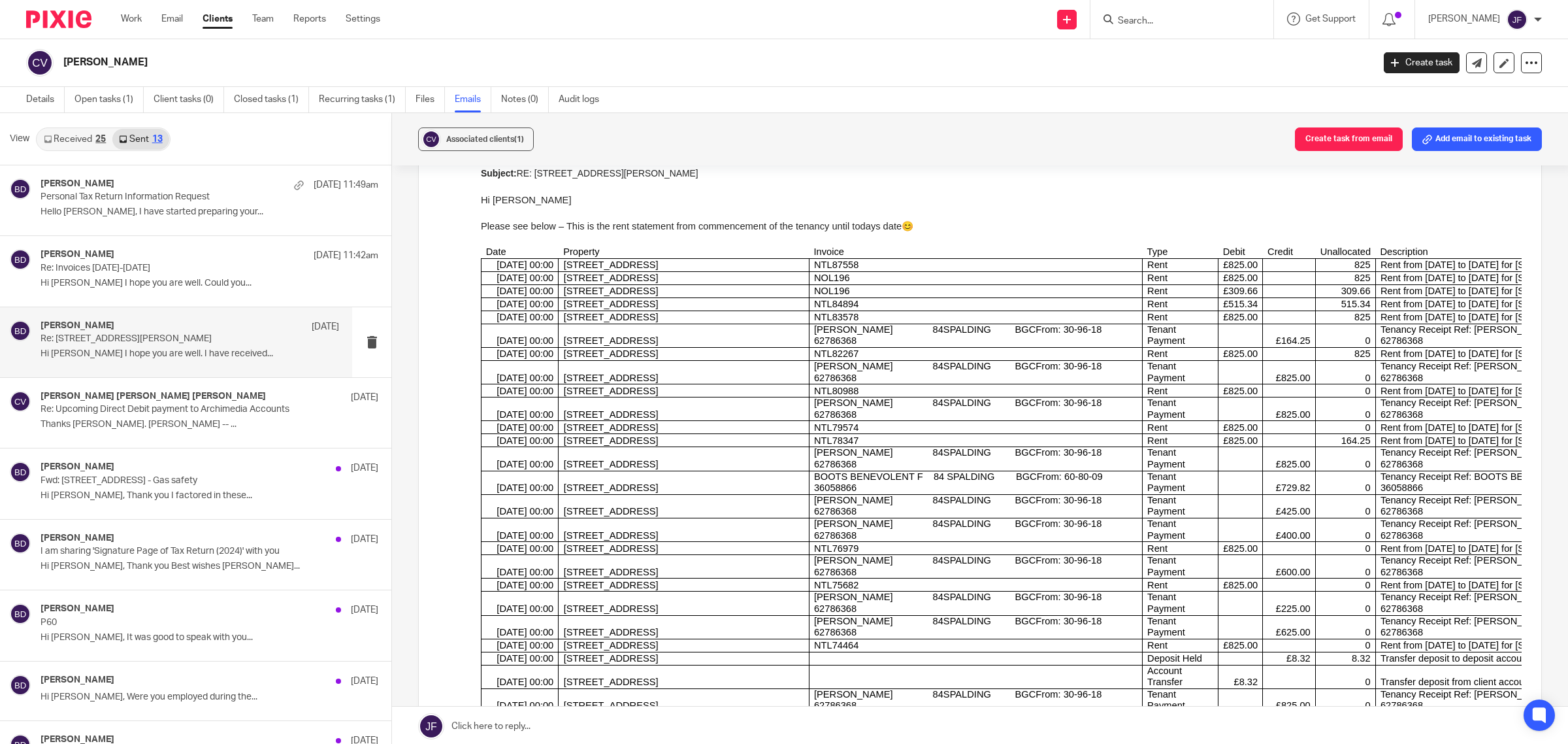
drag, startPoint x: 952, startPoint y: -284, endPoint x: 1145, endPoint y: 494, distance: 801.6
drag, startPoint x: 952, startPoint y: -256, endPoint x: 683, endPoint y: 360, distance: 672.2
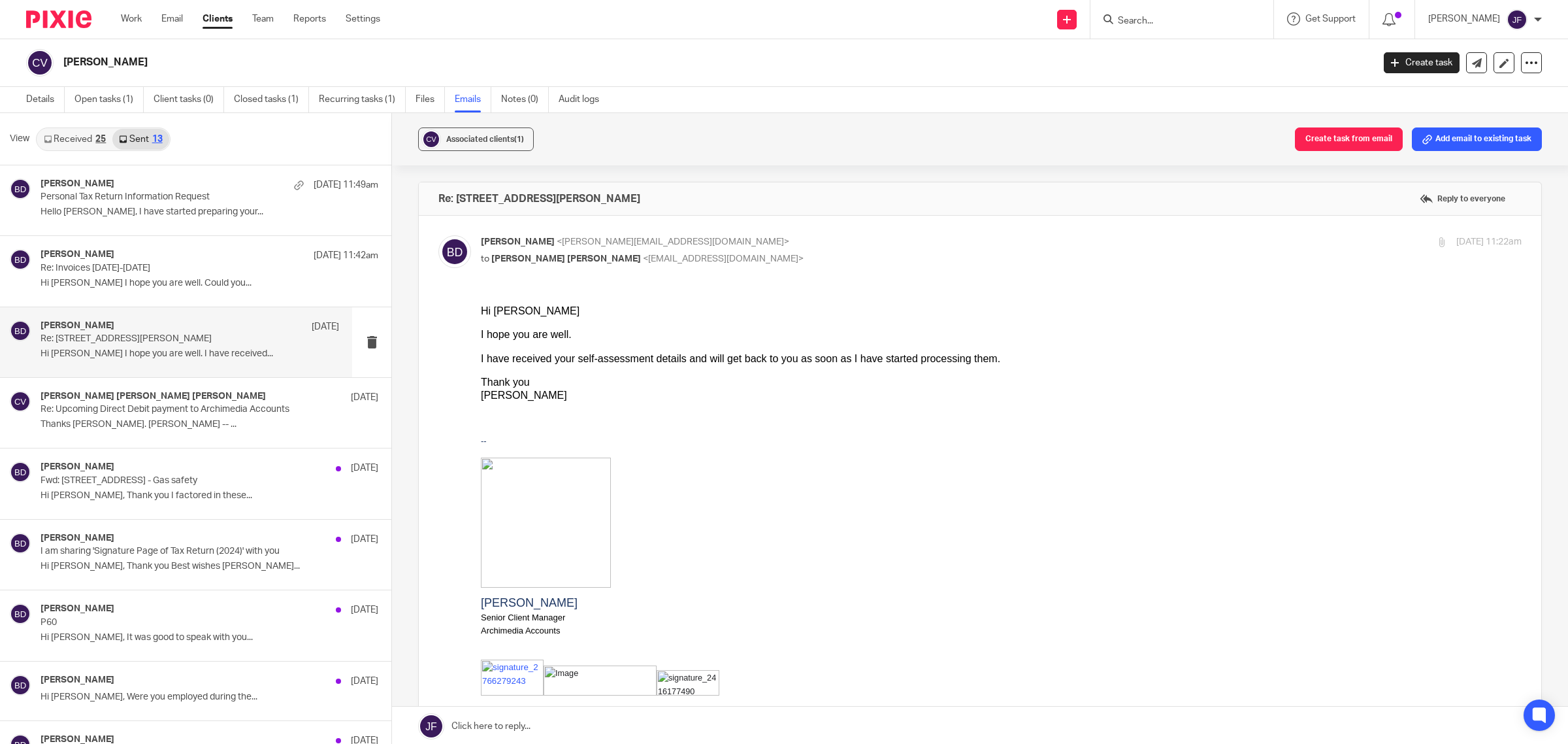
scroll to position [327, 0]
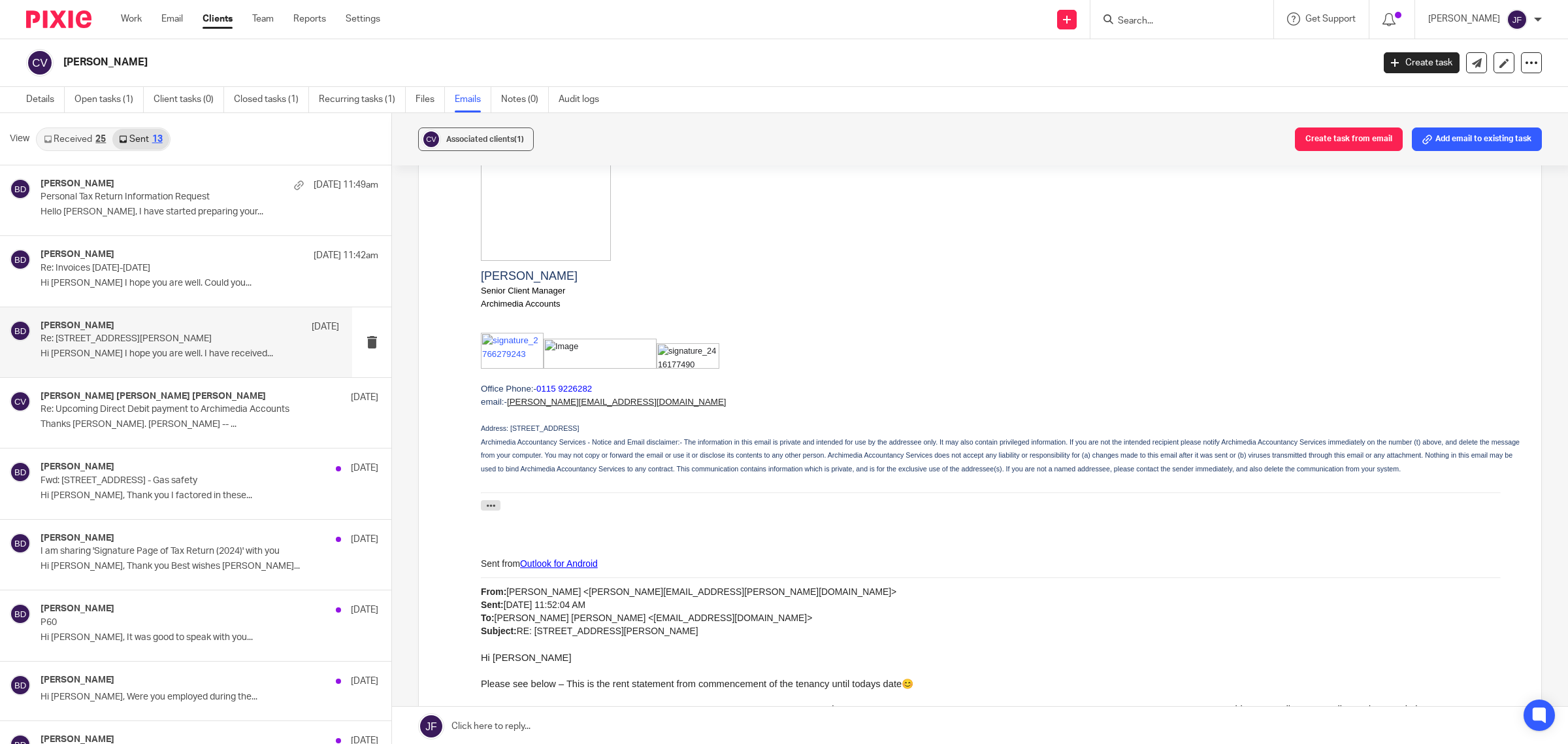
click at [621, 476] on link at bounding box center [979, 726] width 1175 height 39
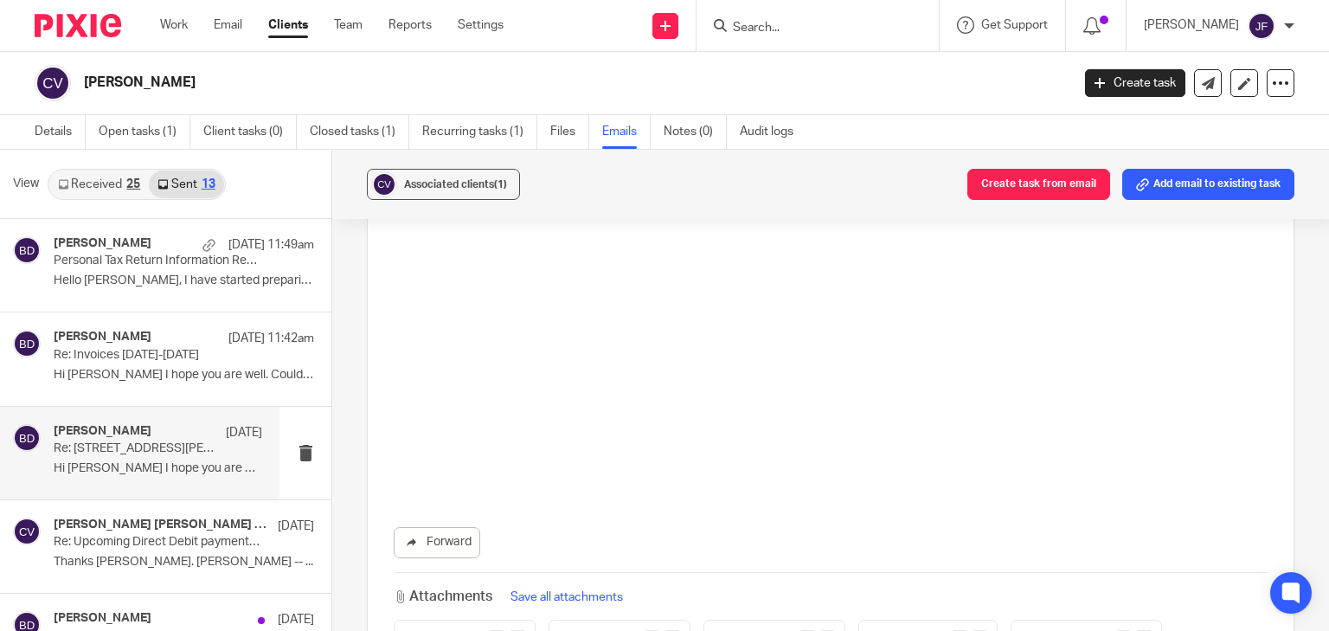
scroll to position [4224, 0]
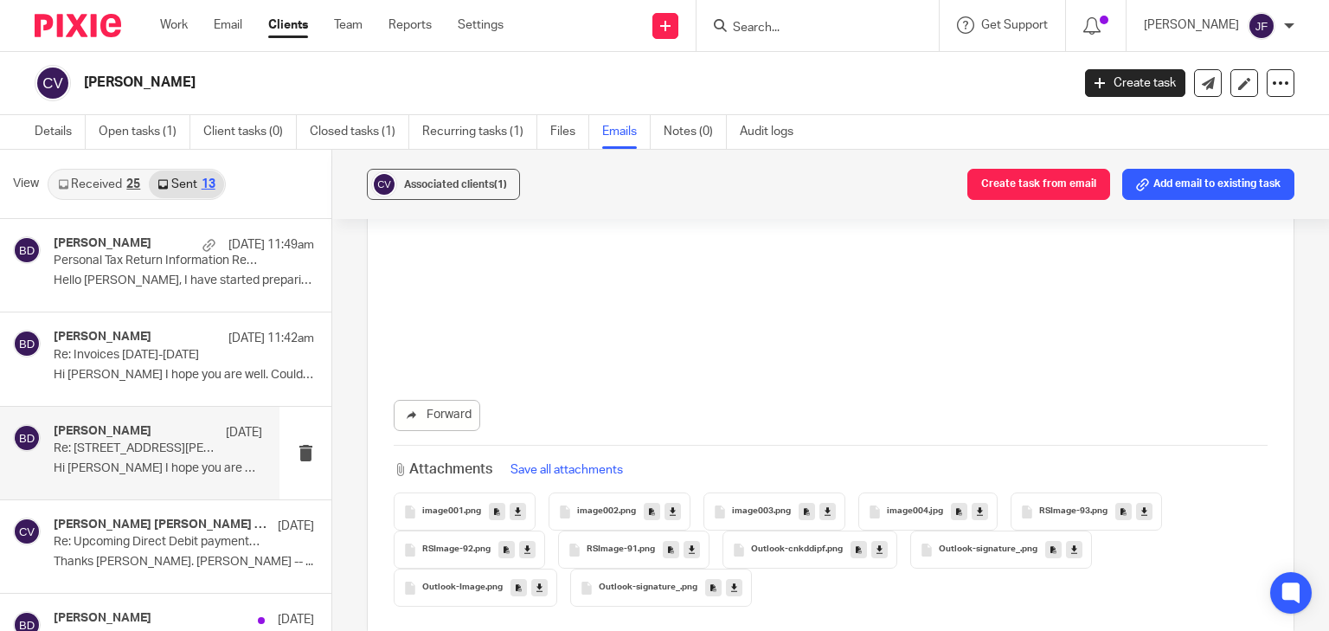
click at [465, 507] on span ".png" at bounding box center [472, 511] width 17 height 10
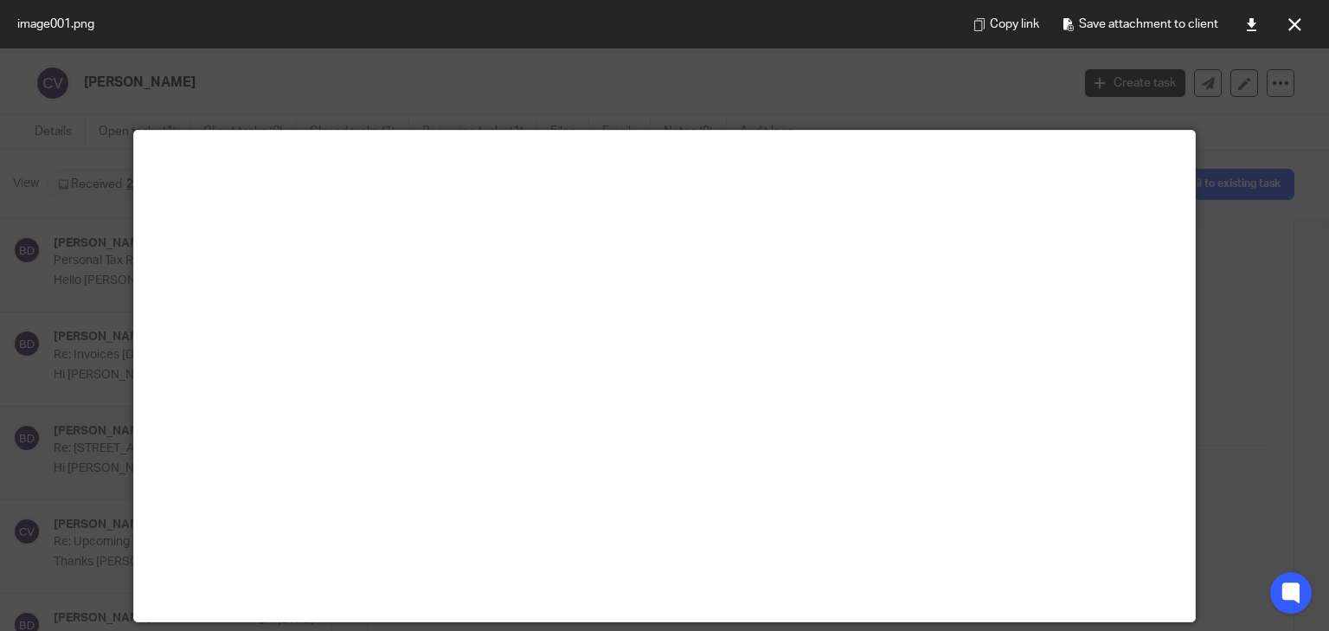
scroll to position [121, 0]
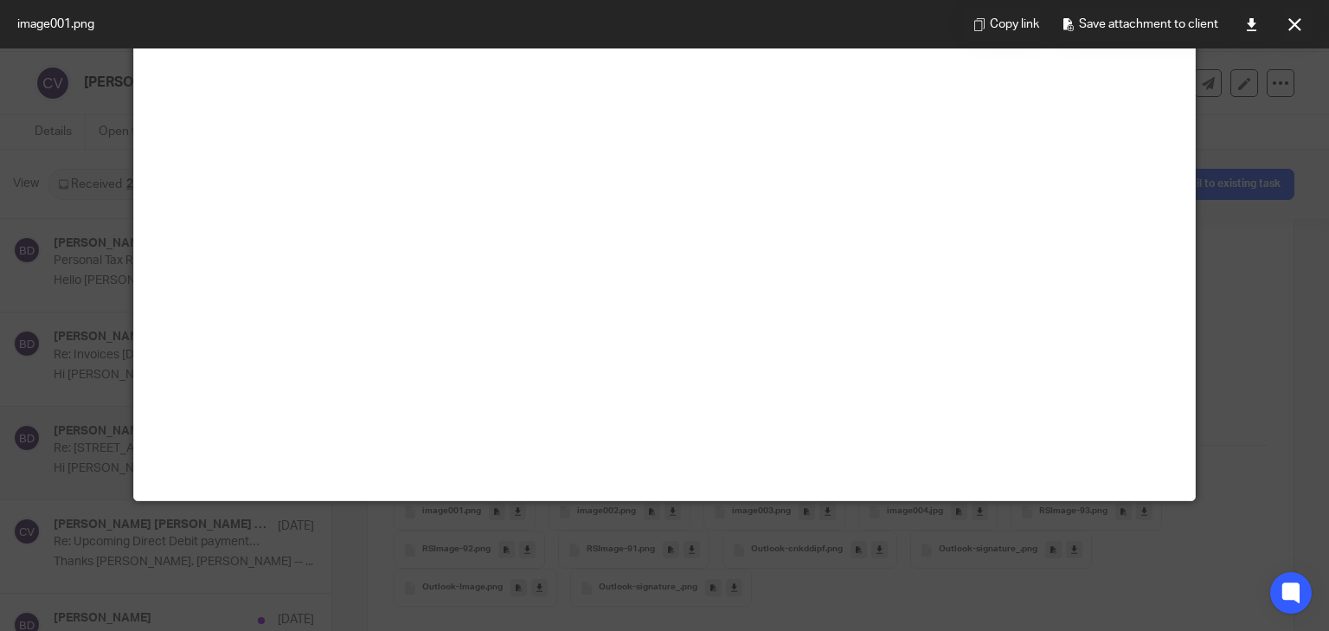
click at [1251, 311] on div at bounding box center [664, 315] width 1329 height 631
drag, startPoint x: 1287, startPoint y: 19, endPoint x: 1146, endPoint y: 204, distance: 233.3
click at [1288, 21] on icon at bounding box center [1294, 24] width 13 height 13
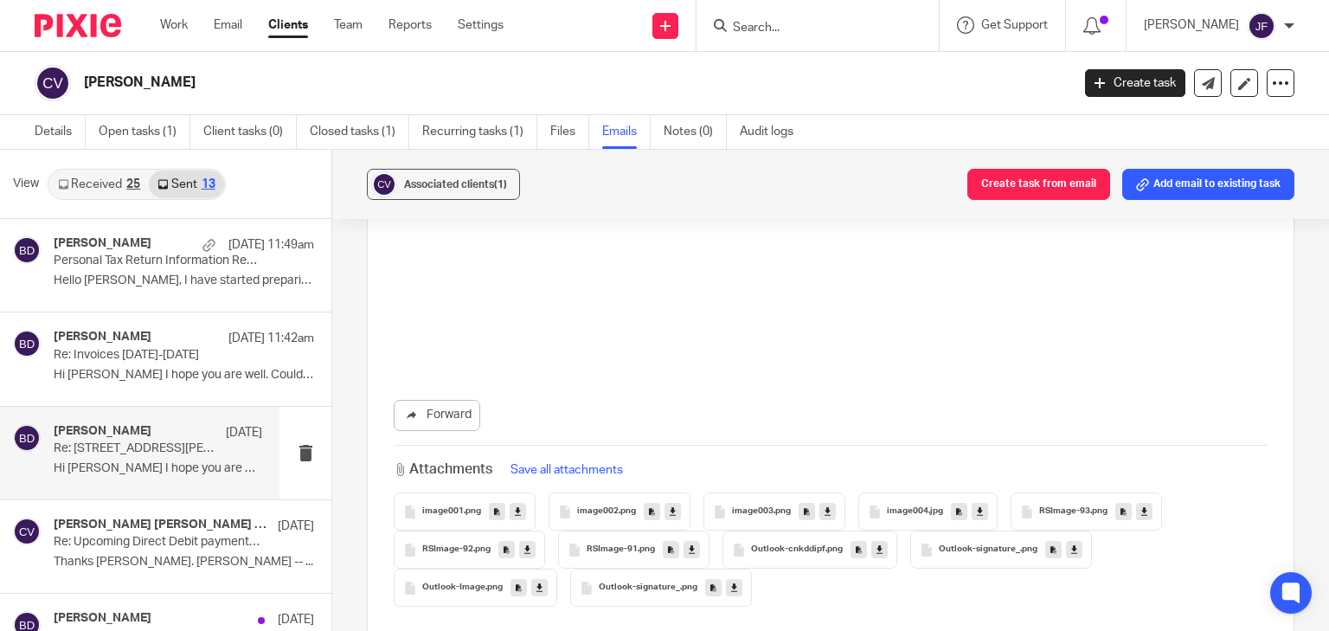
click at [612, 551] on span "RSImage-91" at bounding box center [612, 549] width 51 height 10
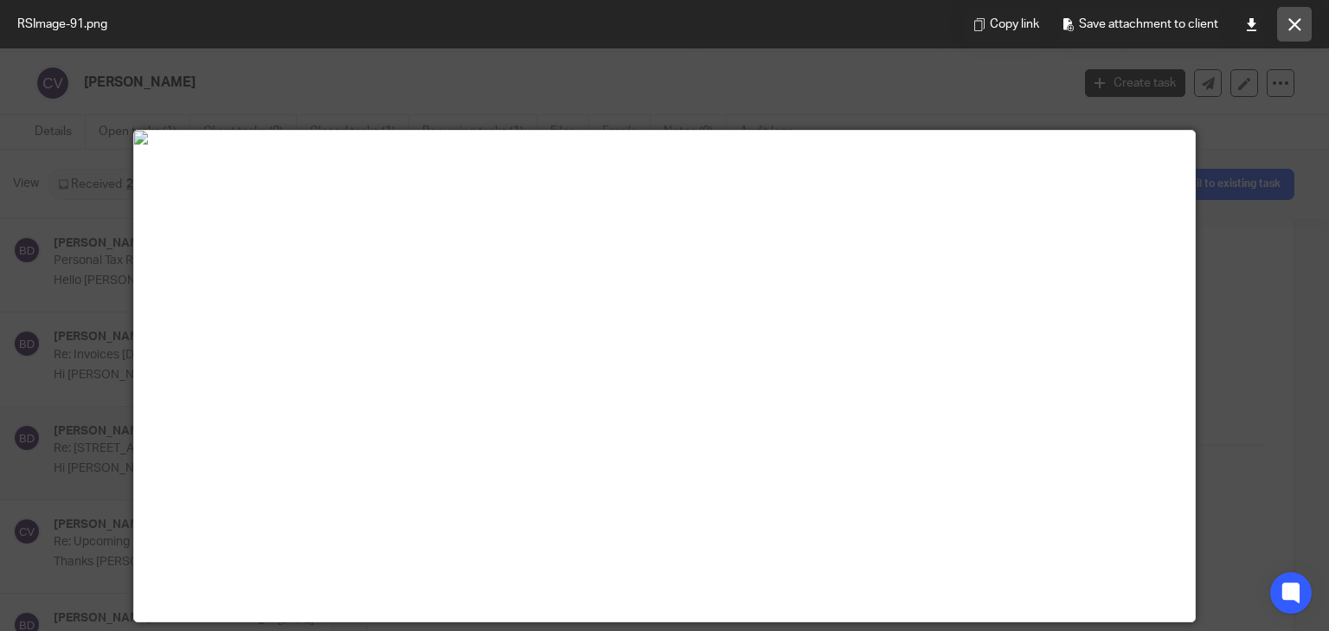
click at [1296, 24] on icon at bounding box center [1294, 24] width 13 height 13
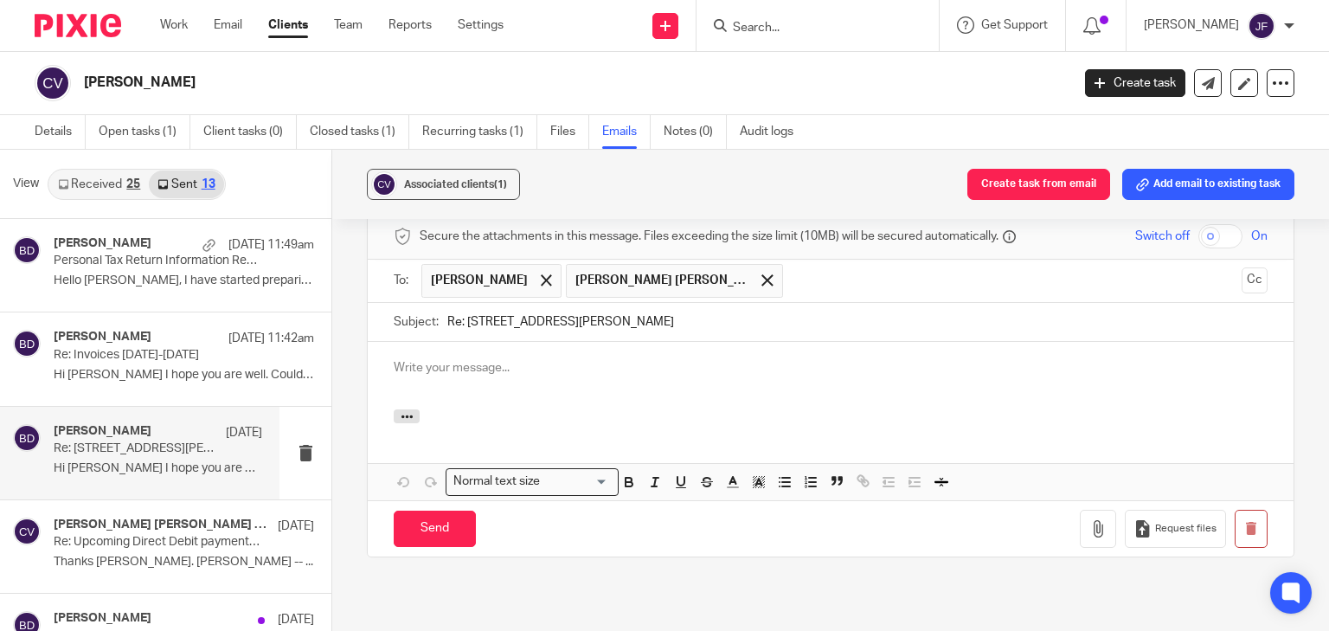
scroll to position [4778, 0]
